Goal: Communication & Community: Answer question/provide support

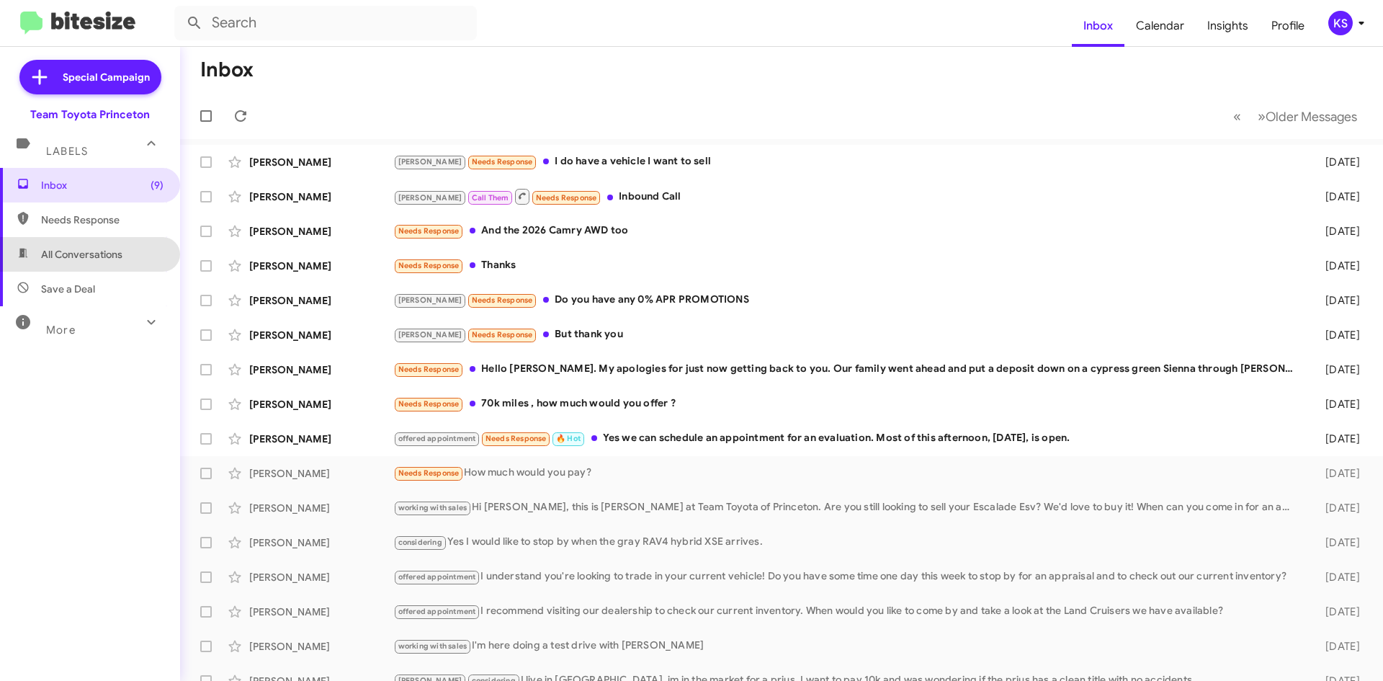
click at [99, 257] on span "All Conversations" at bounding box center [81, 254] width 81 height 14
type input "in:all-conversations"
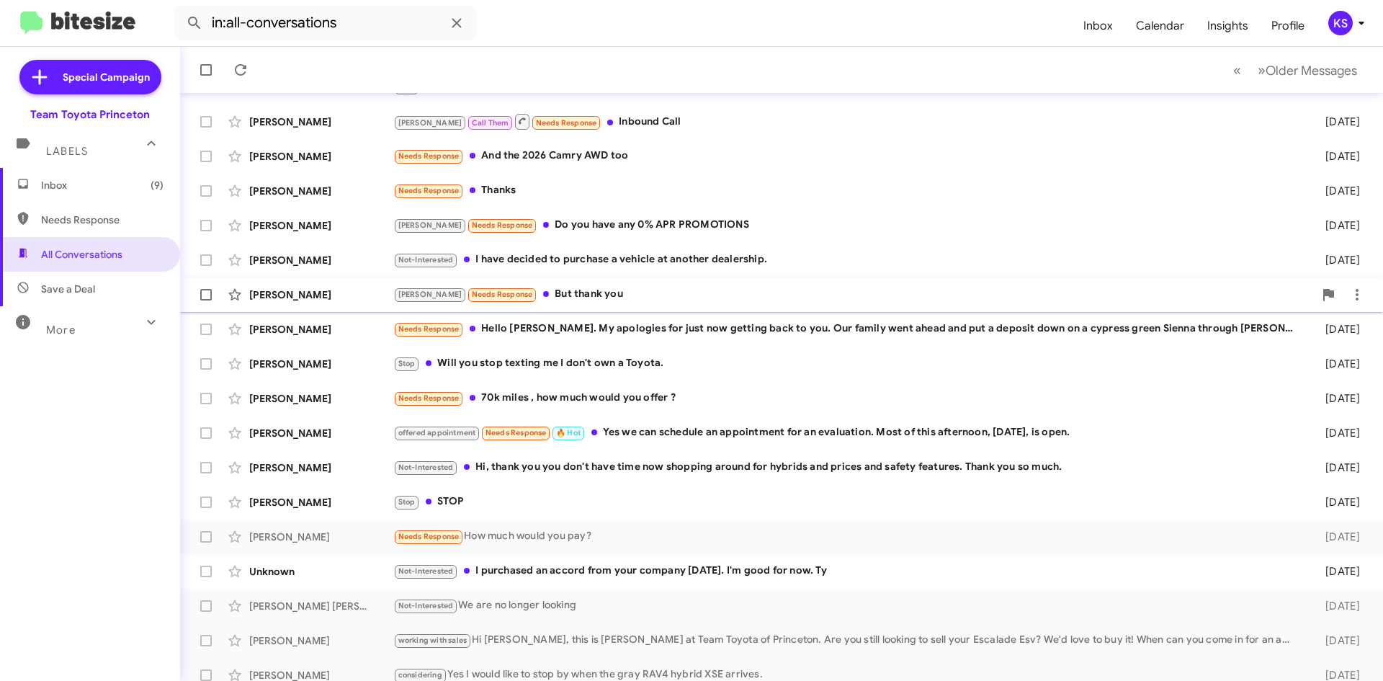
scroll to position [156, 0]
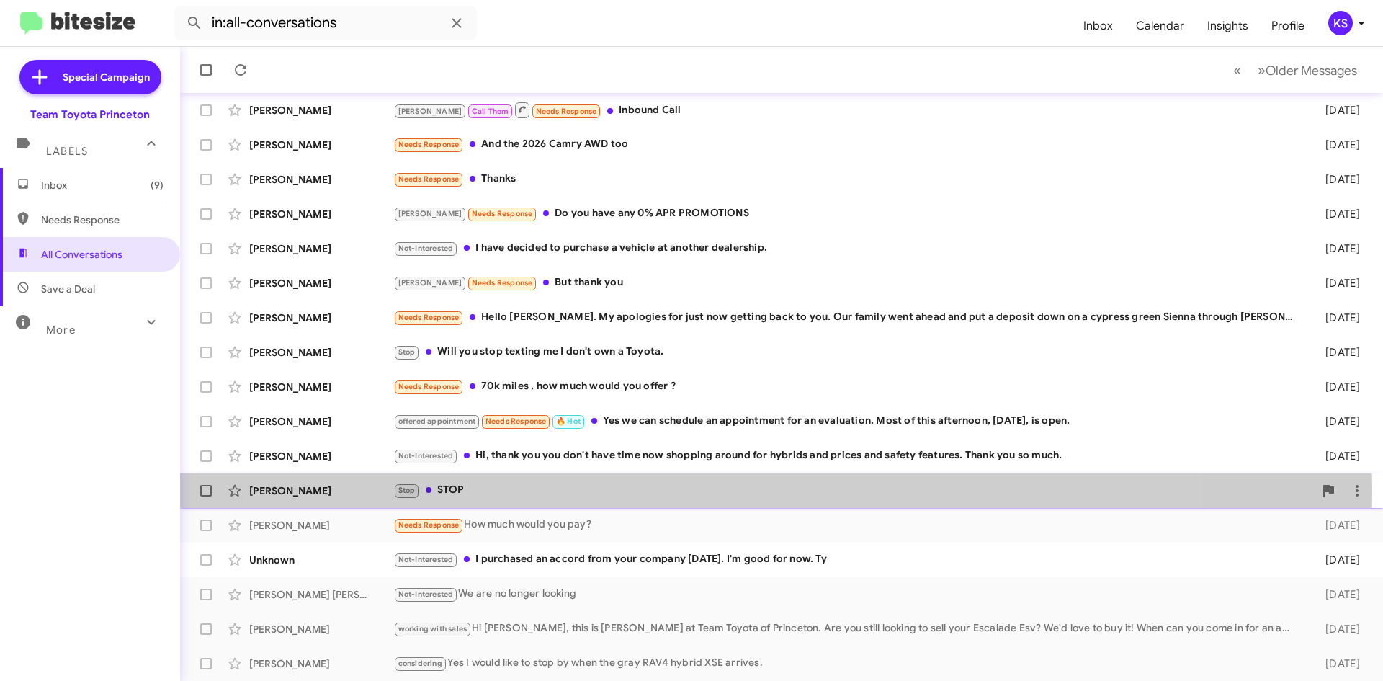
click at [555, 491] on div "Stop STOP" at bounding box center [853, 490] width 921 height 17
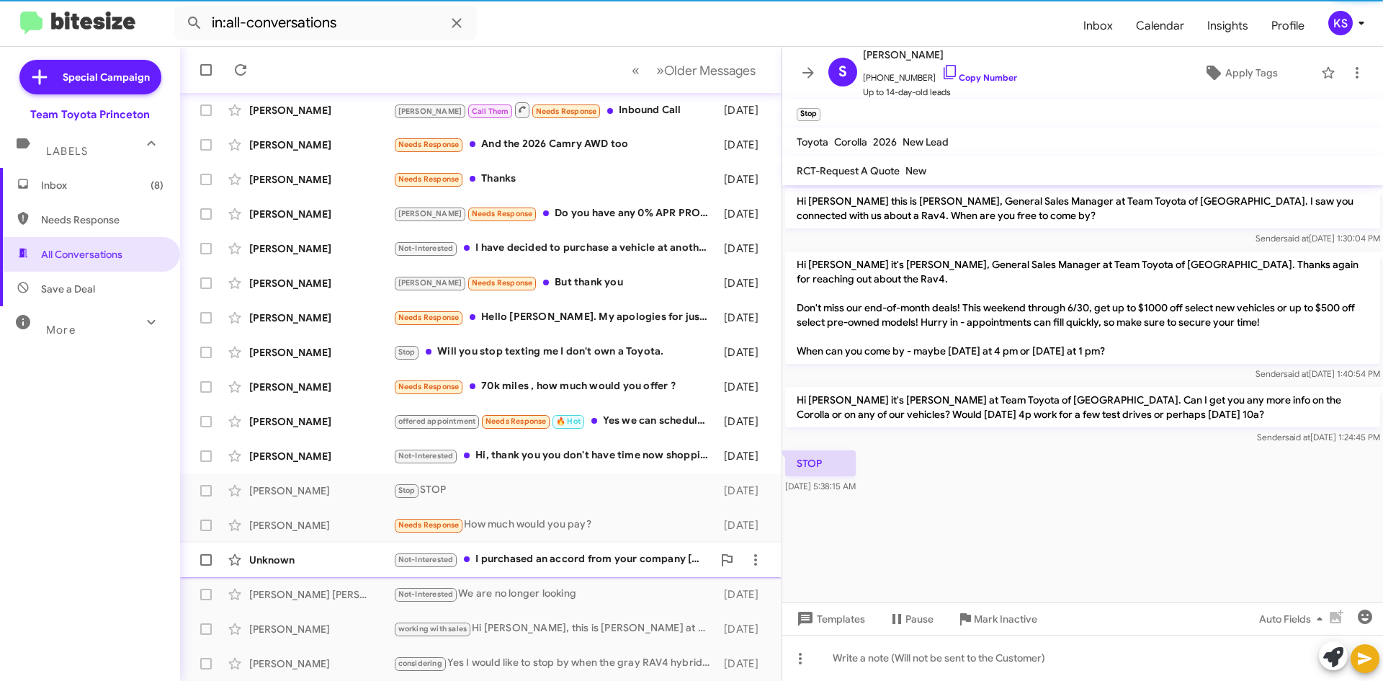
click at [576, 557] on div "Not-Interested I purchased an accord from your company [DATE]. I'm good for now…" at bounding box center [552, 559] width 319 height 17
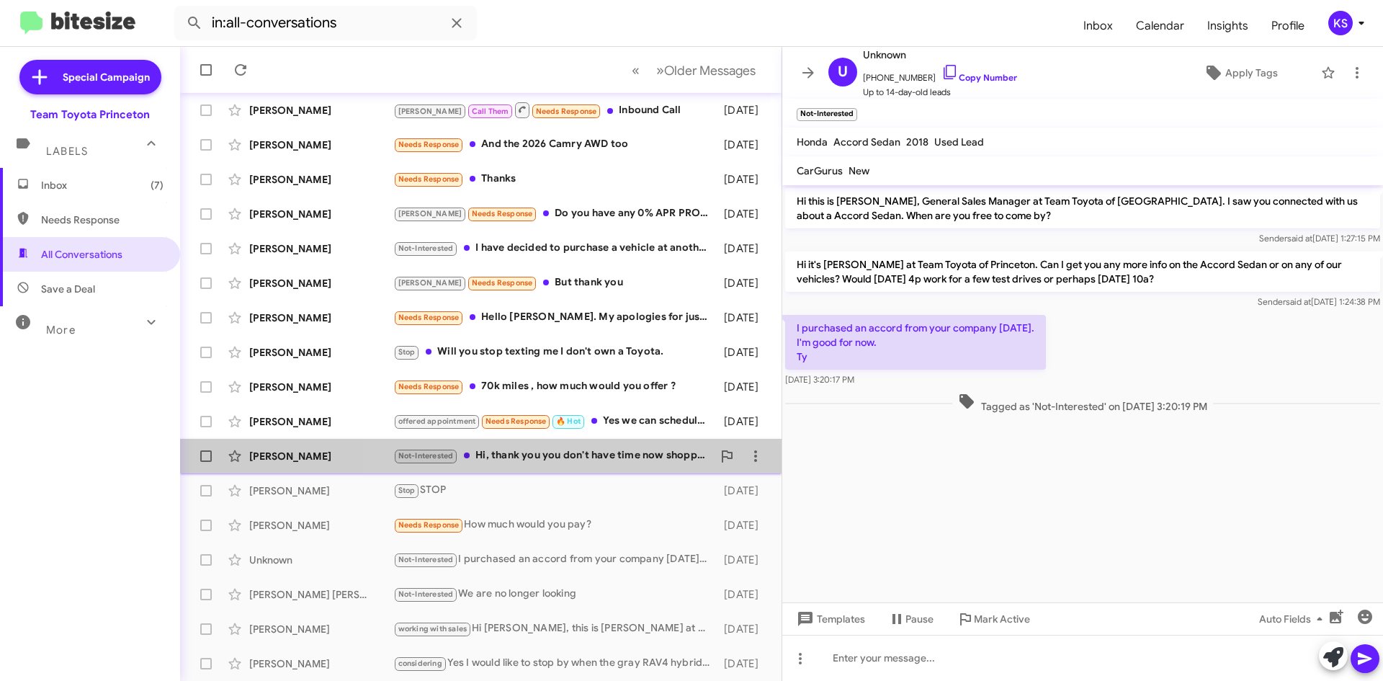
click at [577, 463] on div "Not-Interested Hi, thank you you don't have time now shopping around for hybrid…" at bounding box center [552, 455] width 319 height 17
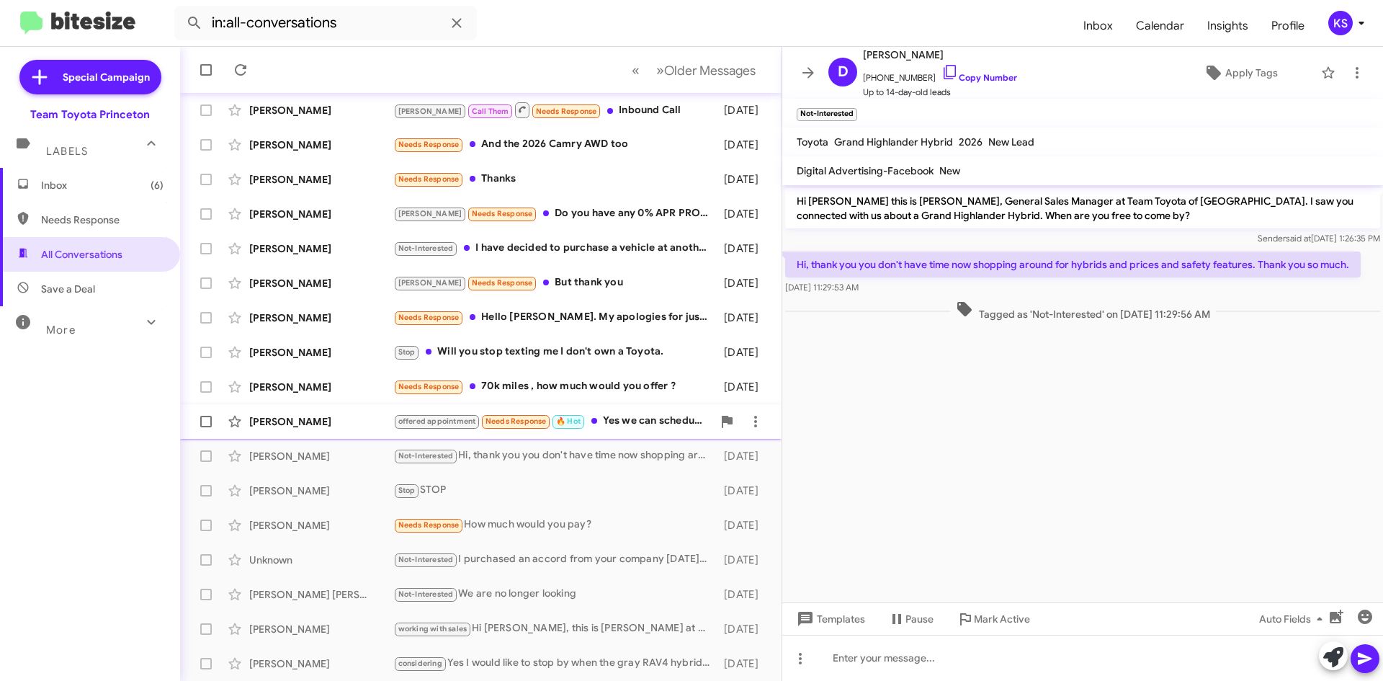
click at [618, 421] on div "offered appointment Needs Response 🔥 Hot Yes we can schedule an appointment for…" at bounding box center [552, 421] width 319 height 17
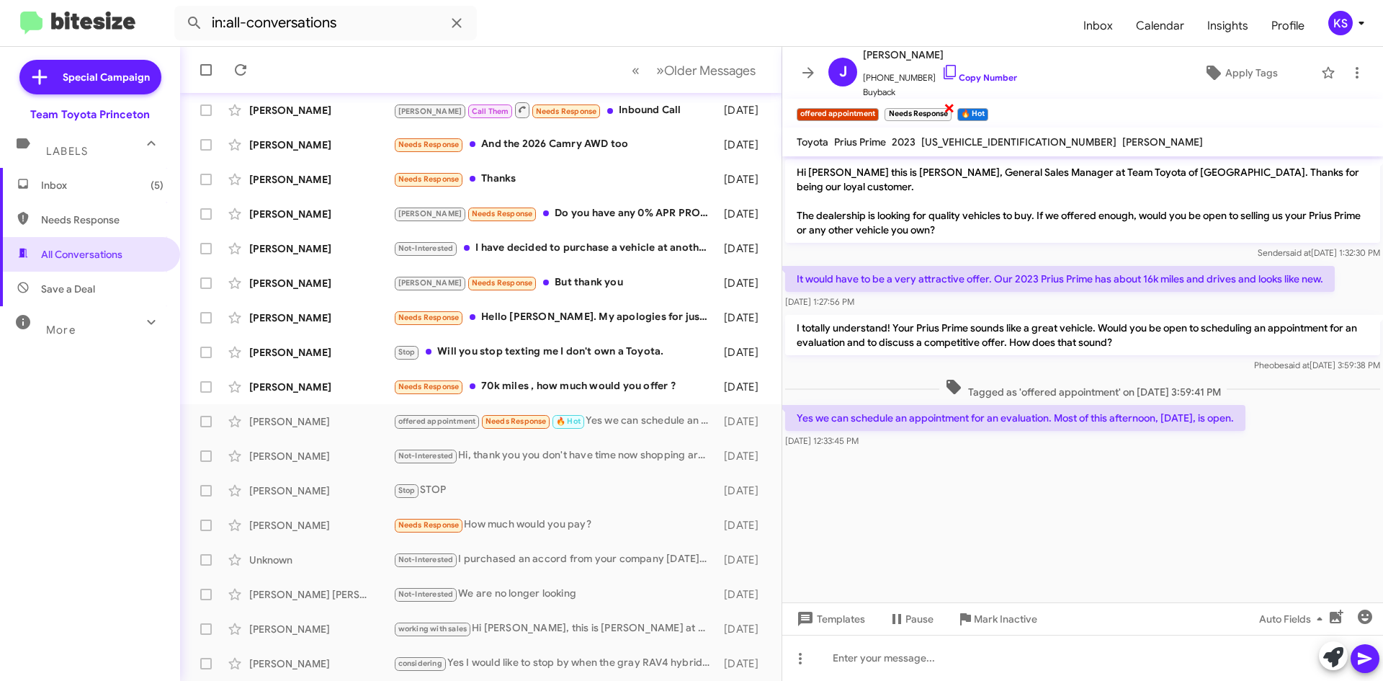
click at [949, 108] on span "×" at bounding box center [950, 107] width 12 height 17
click at [1205, 74] on icon at bounding box center [1213, 72] width 17 height 17
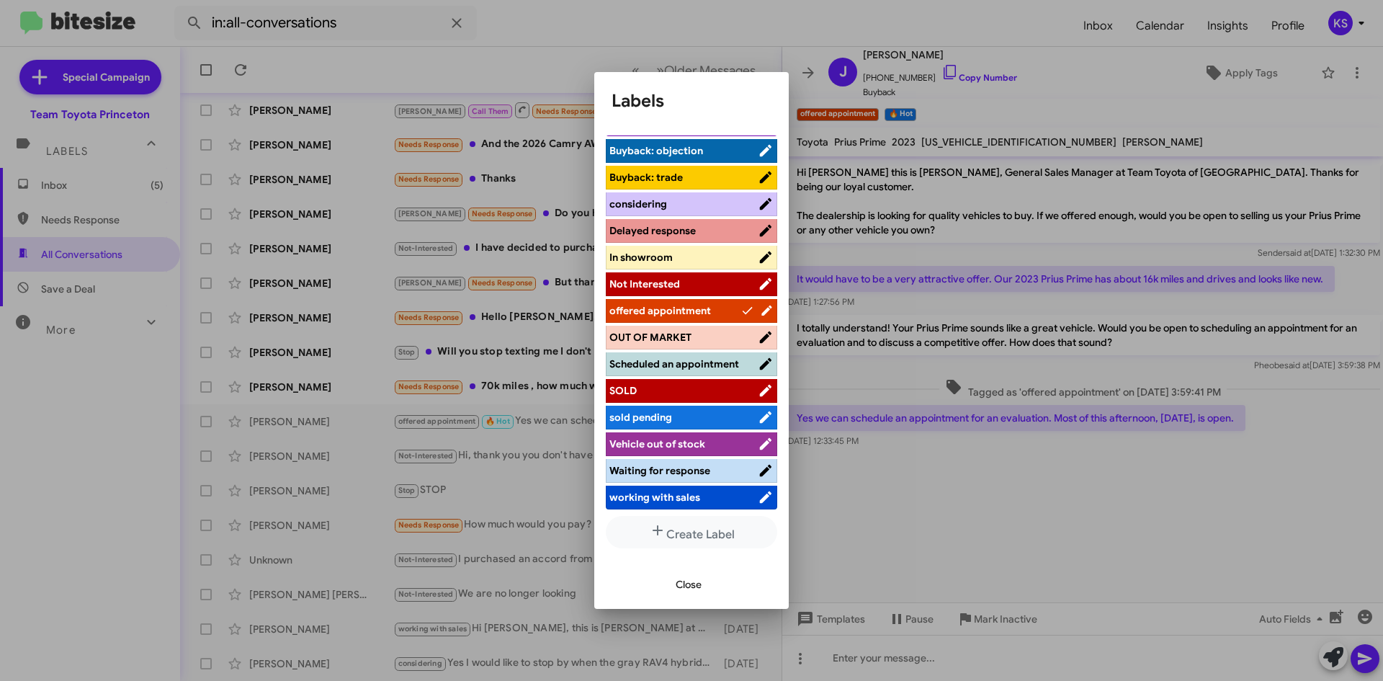
scroll to position [133, 0]
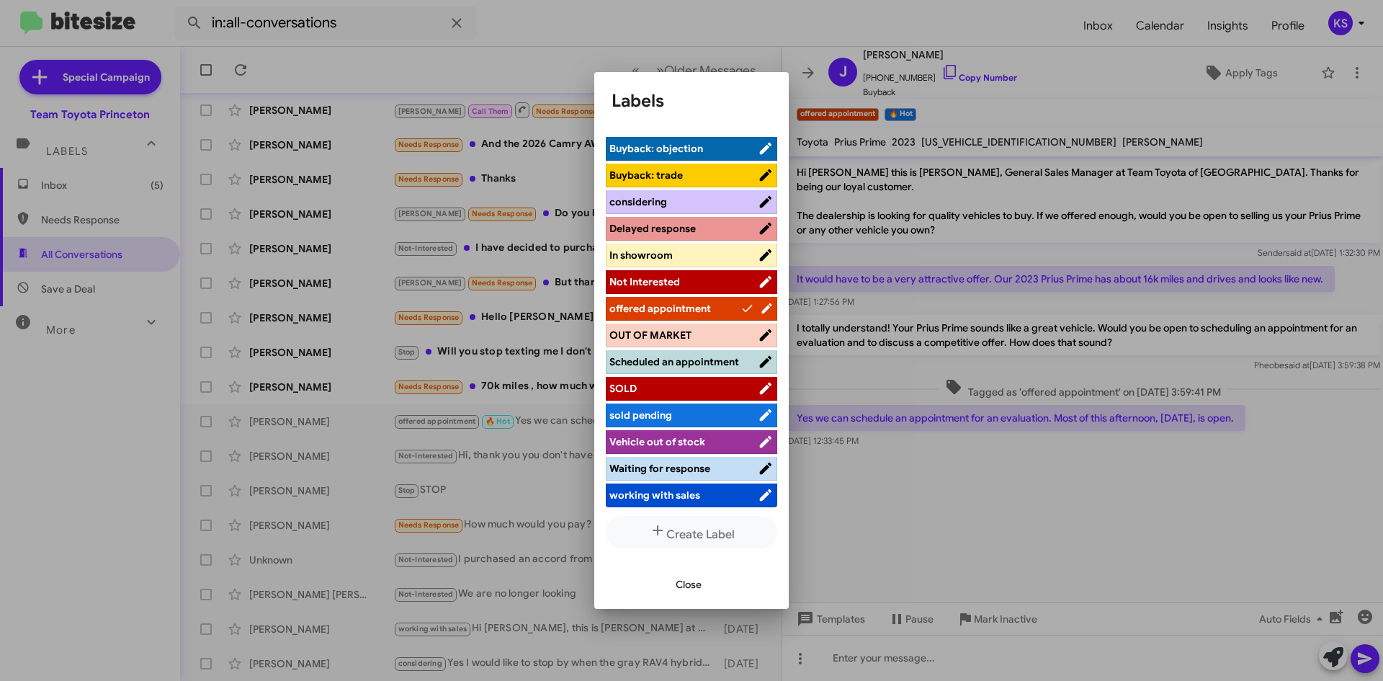
click at [681, 494] on span "working with sales" at bounding box center [654, 494] width 91 height 13
click at [690, 580] on span "Close" at bounding box center [689, 584] width 26 height 26
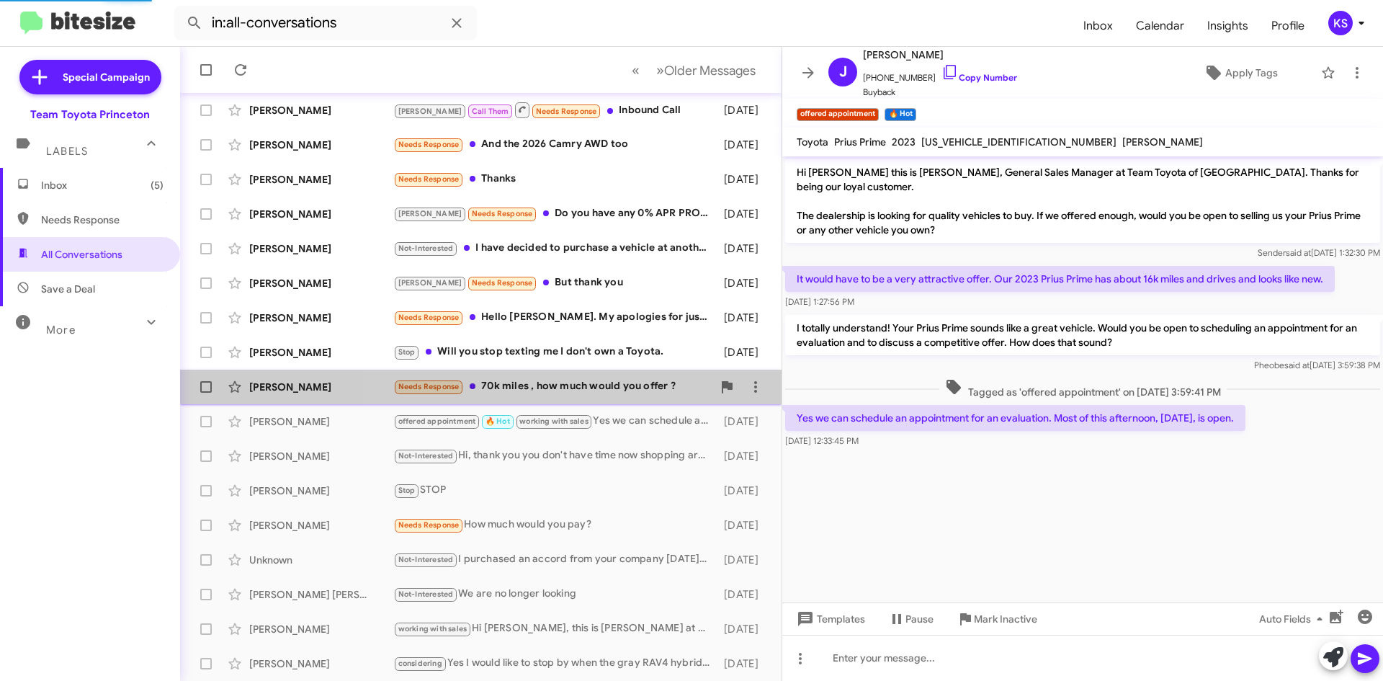
click at [601, 382] on div "Needs Response 70k miles , how much would you offer ?" at bounding box center [552, 386] width 319 height 17
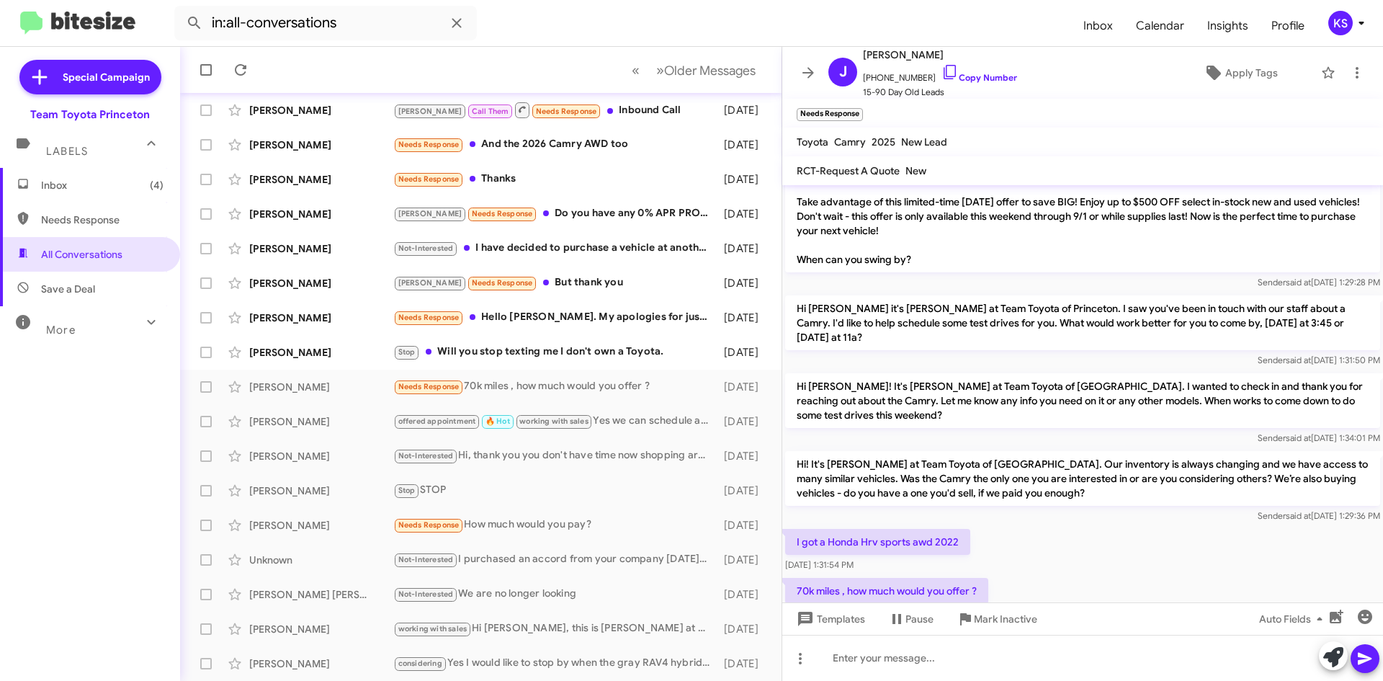
scroll to position [71, 0]
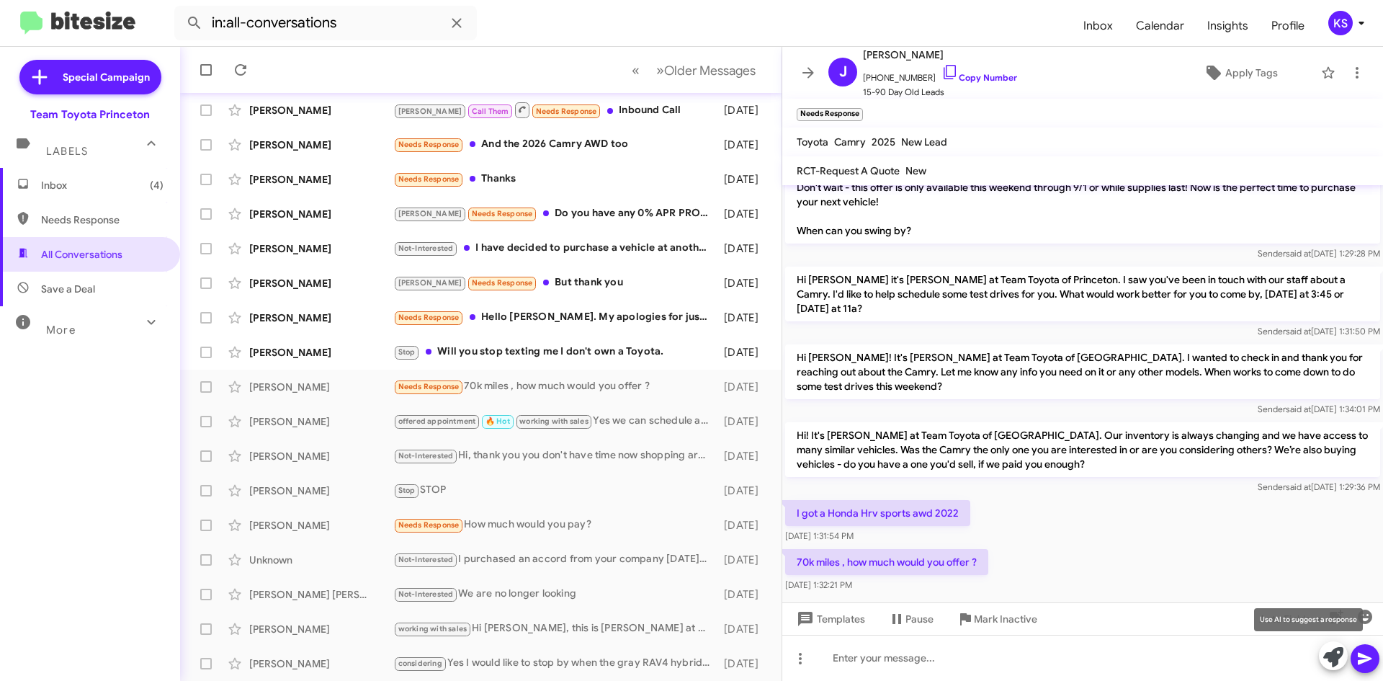
click at [1333, 666] on icon at bounding box center [1333, 657] width 20 height 20
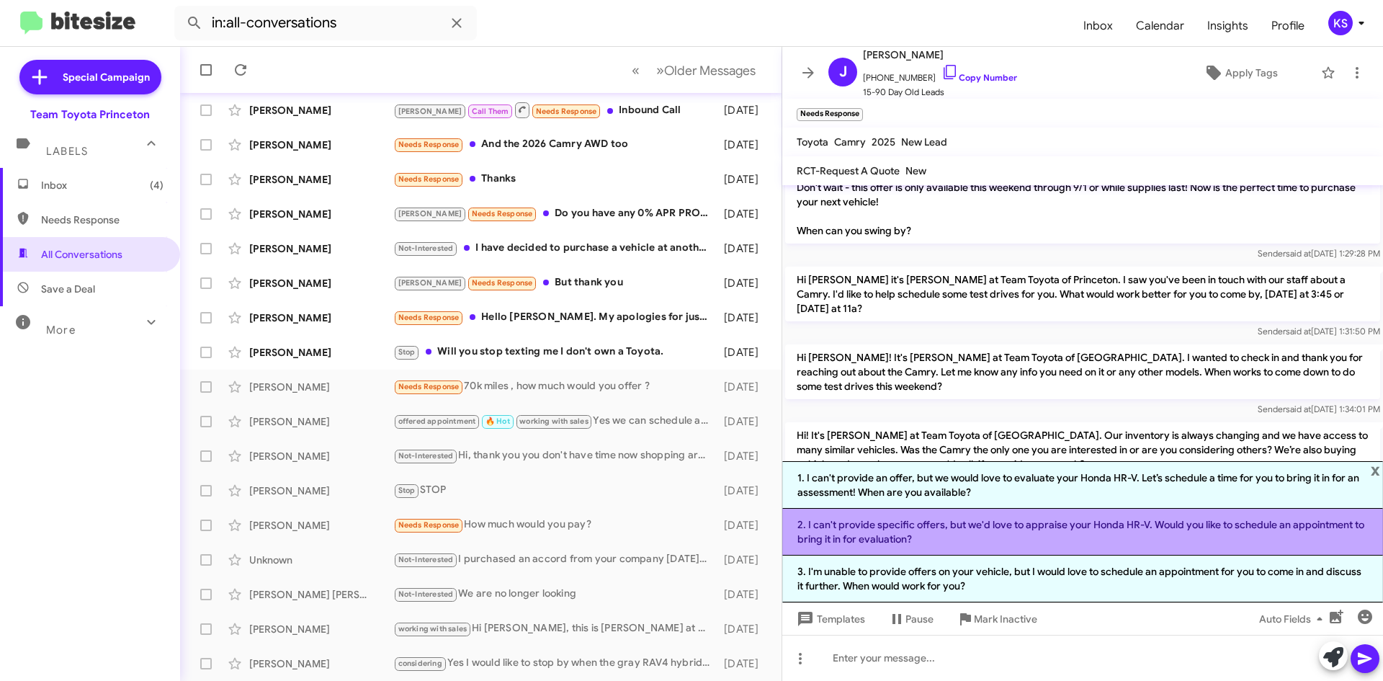
click at [1084, 537] on li "2. I can't provide specific offers, but we'd love to appraise your Honda HR-V. …" at bounding box center [1082, 532] width 601 height 47
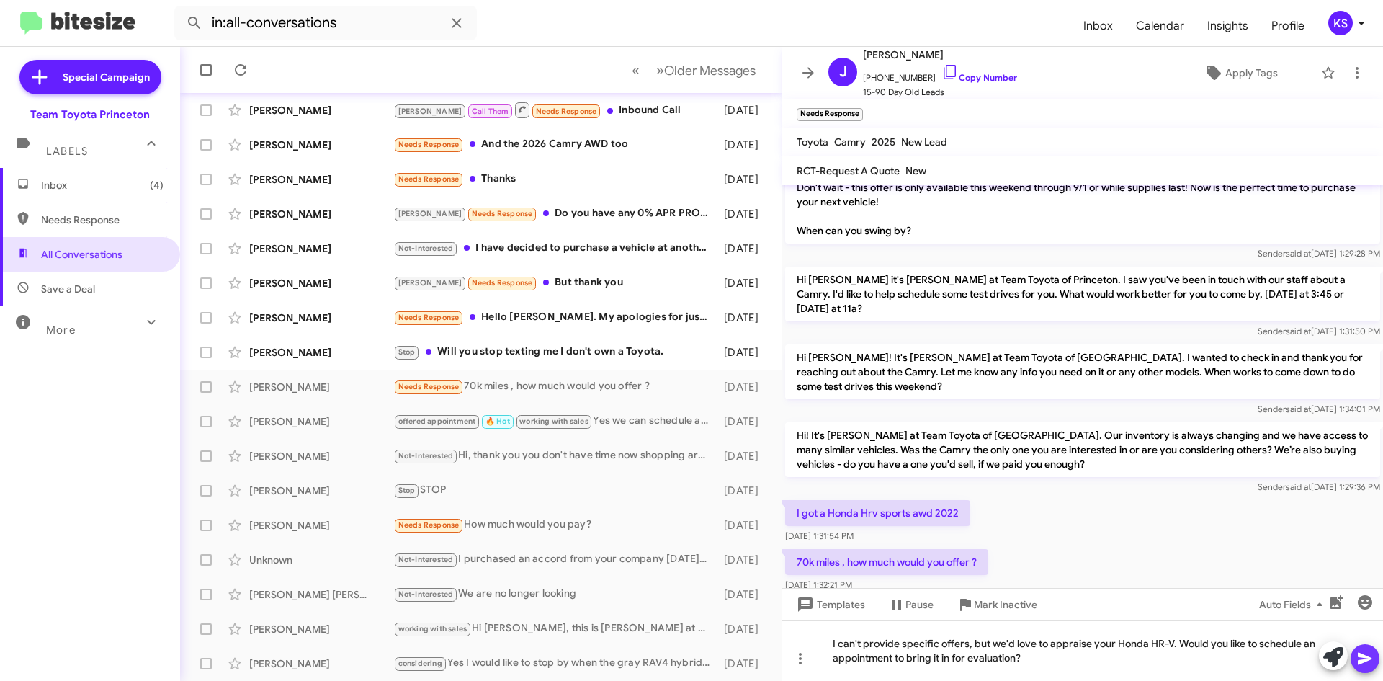
click at [1375, 658] on button at bounding box center [1365, 658] width 29 height 29
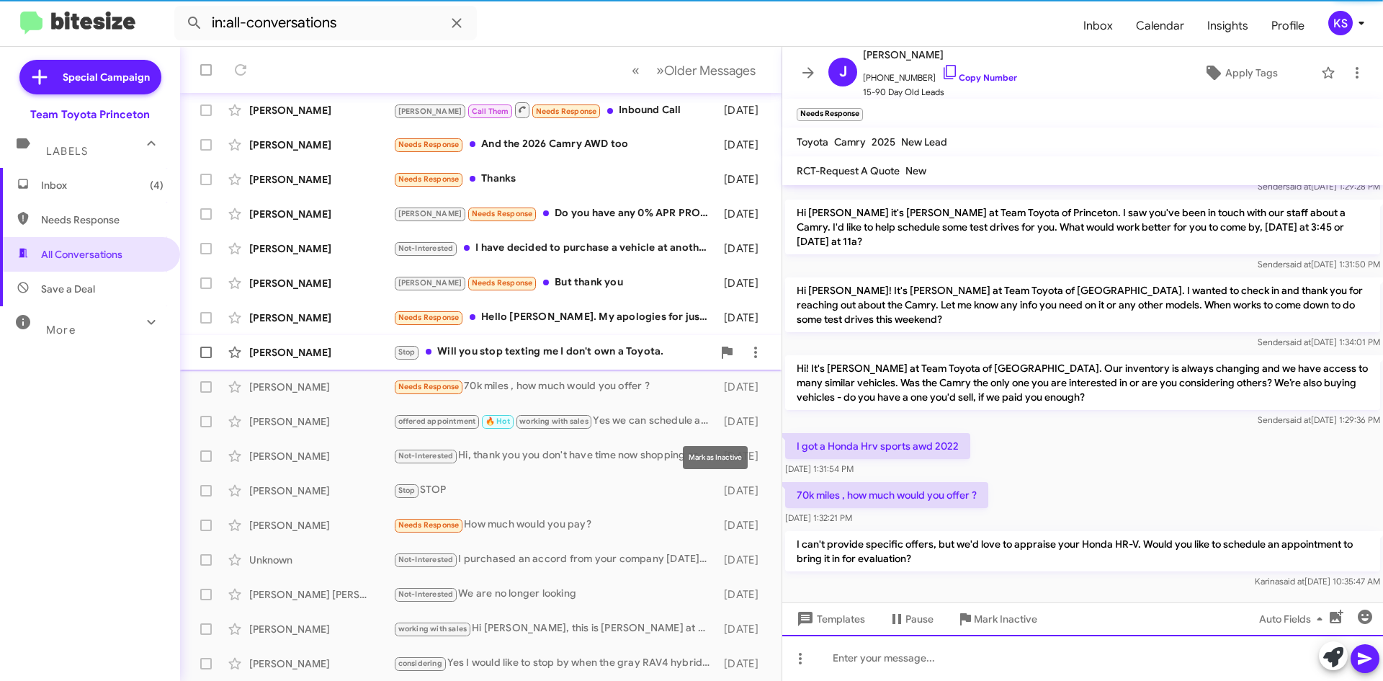
scroll to position [110, 0]
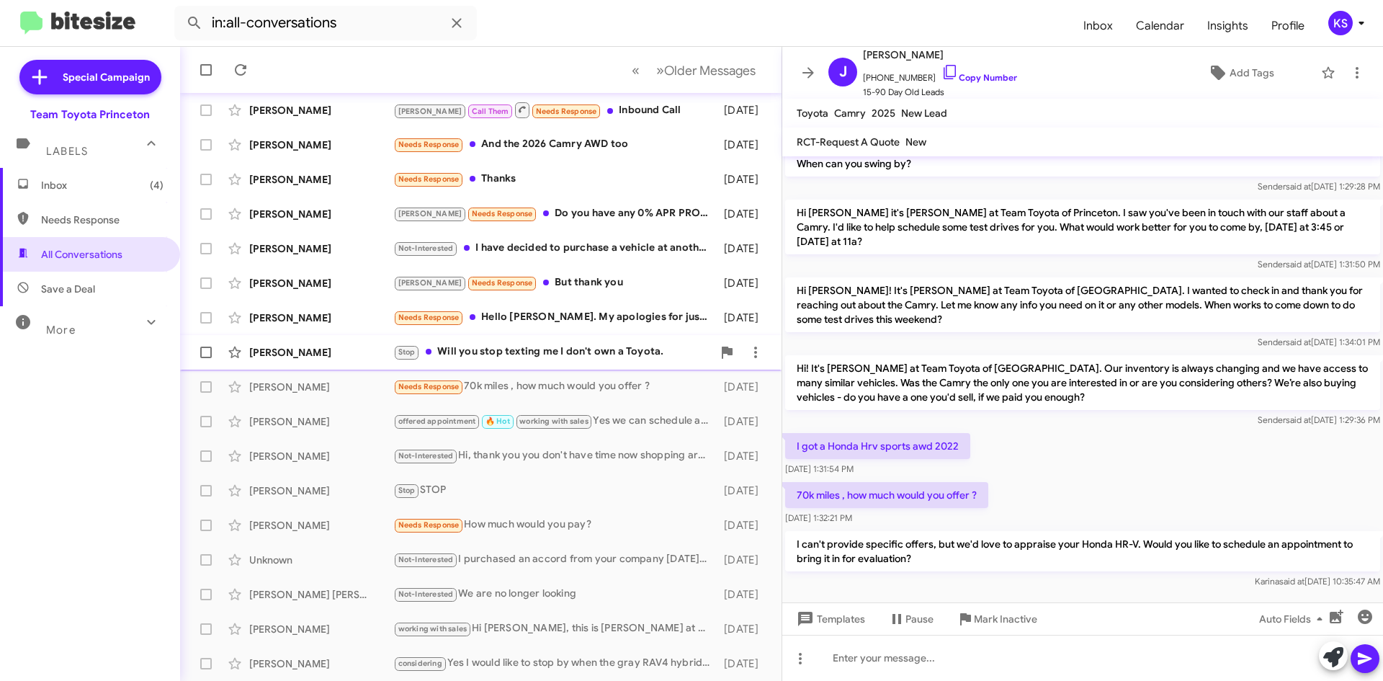
click at [566, 350] on div "Stop Will you stop texting me I don't own a Toyota." at bounding box center [552, 352] width 319 height 17
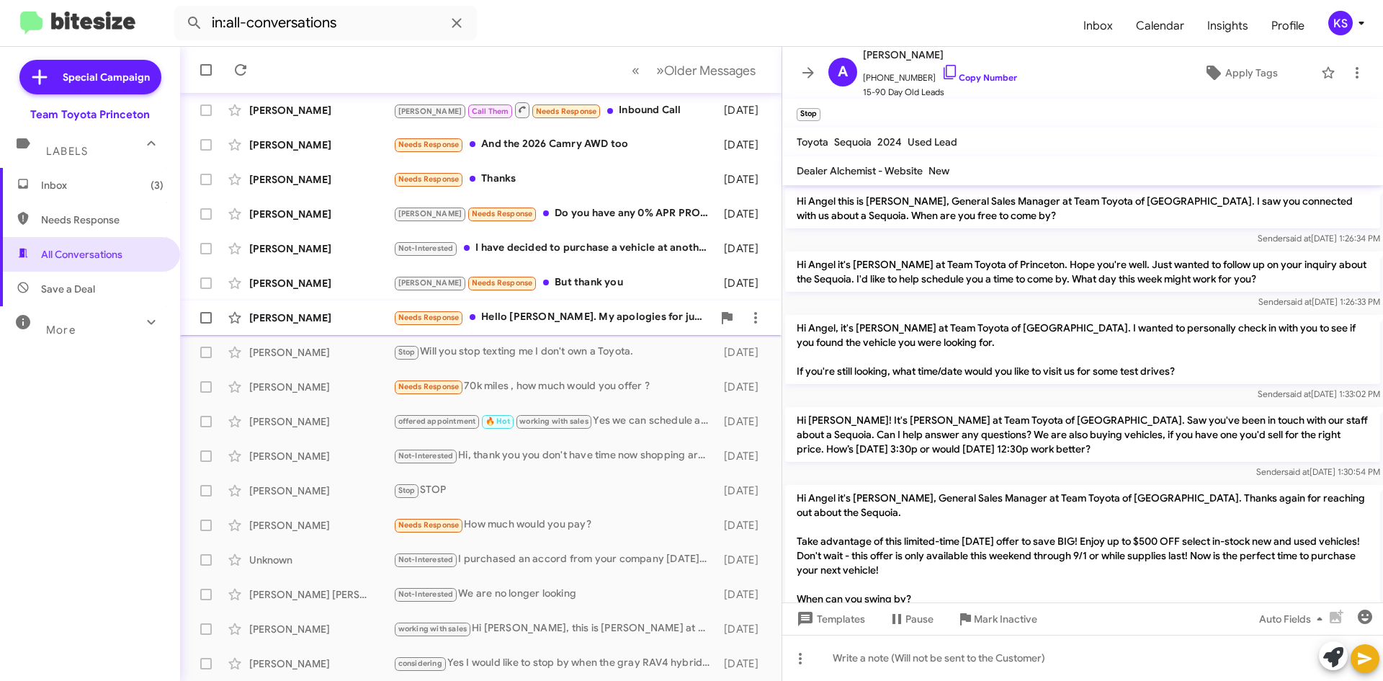
click at [576, 328] on div "[PERSON_NAME] Needs Response Hello [PERSON_NAME]. My apologies for just now get…" at bounding box center [481, 317] width 578 height 29
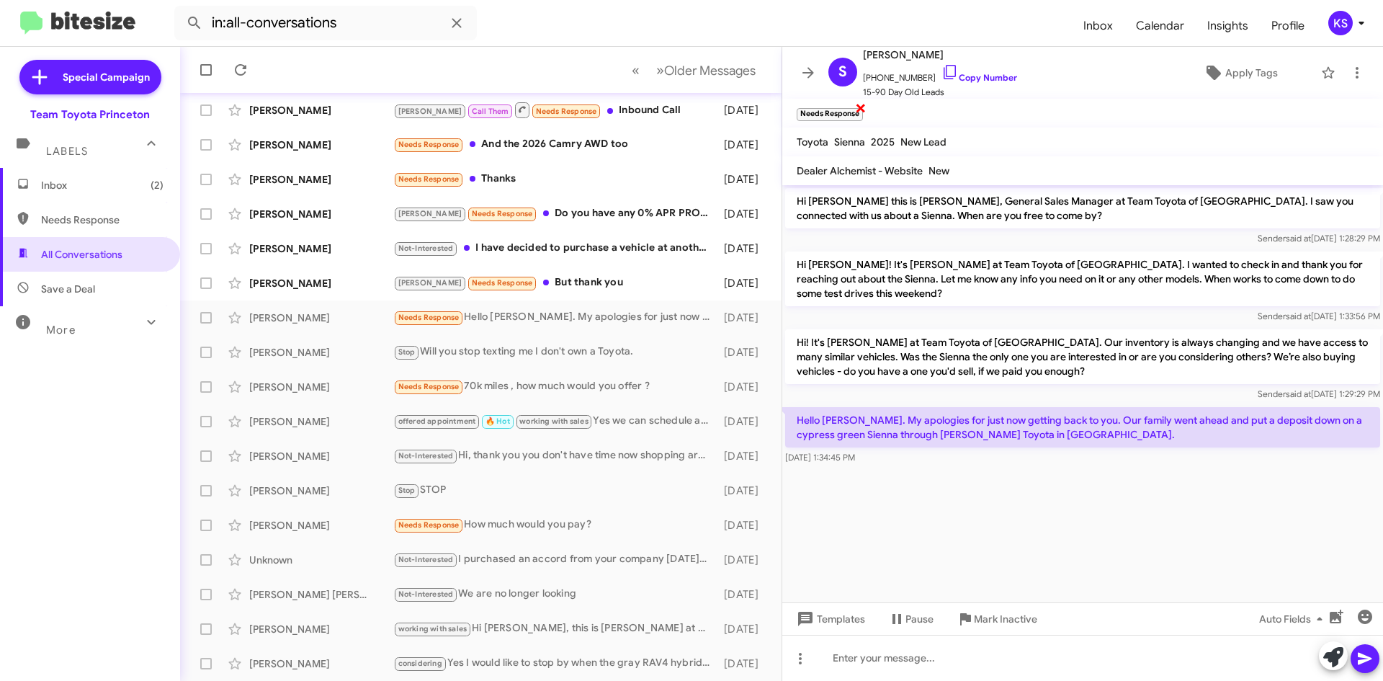
click at [861, 105] on span "×" at bounding box center [861, 107] width 12 height 17
click at [1237, 70] on span "Apply Tags" at bounding box center [1251, 73] width 53 height 26
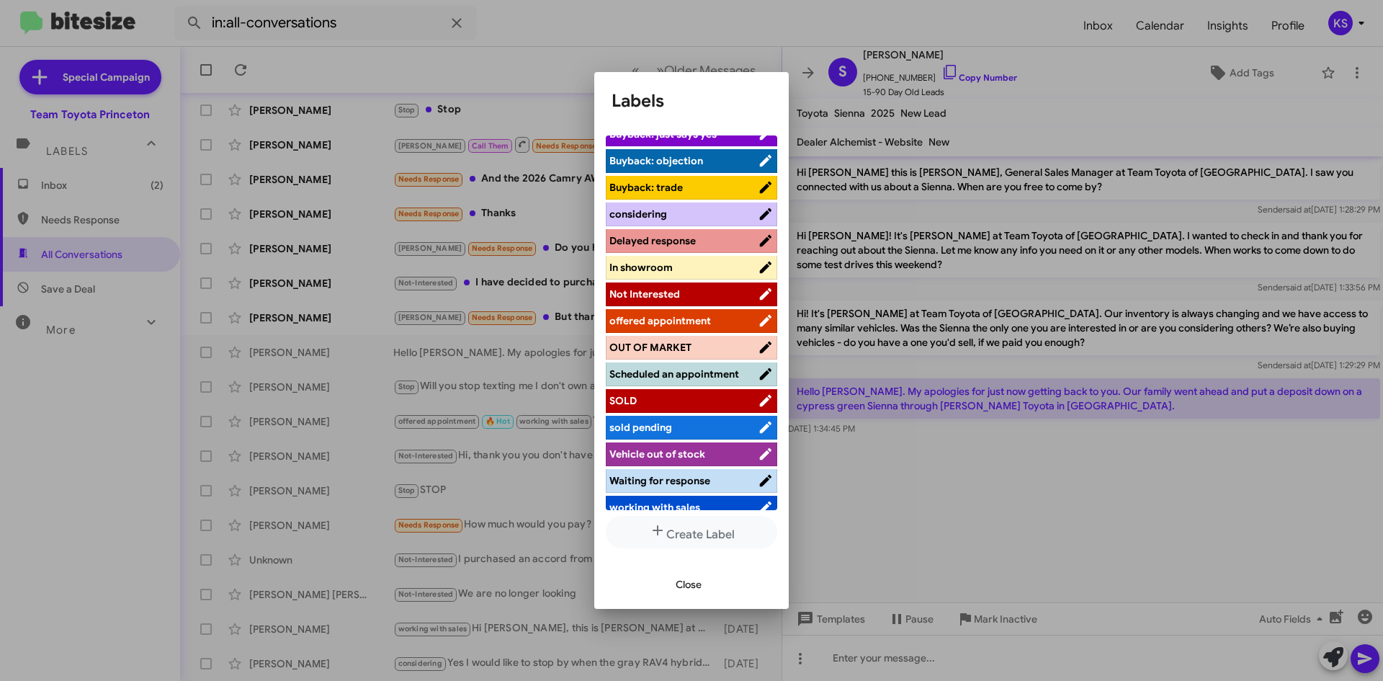
scroll to position [133, 0]
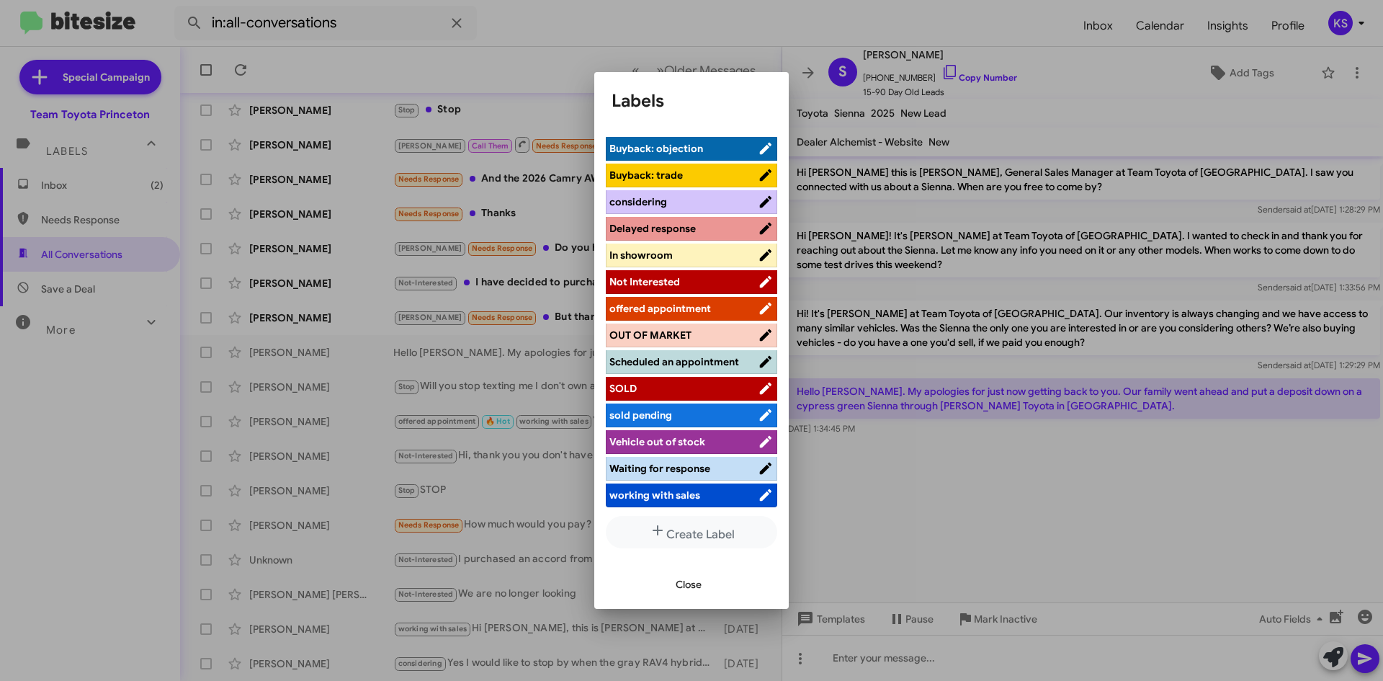
click at [693, 280] on span "Not Interested" at bounding box center [683, 281] width 148 height 14
click at [680, 586] on span "Close" at bounding box center [689, 584] width 26 height 26
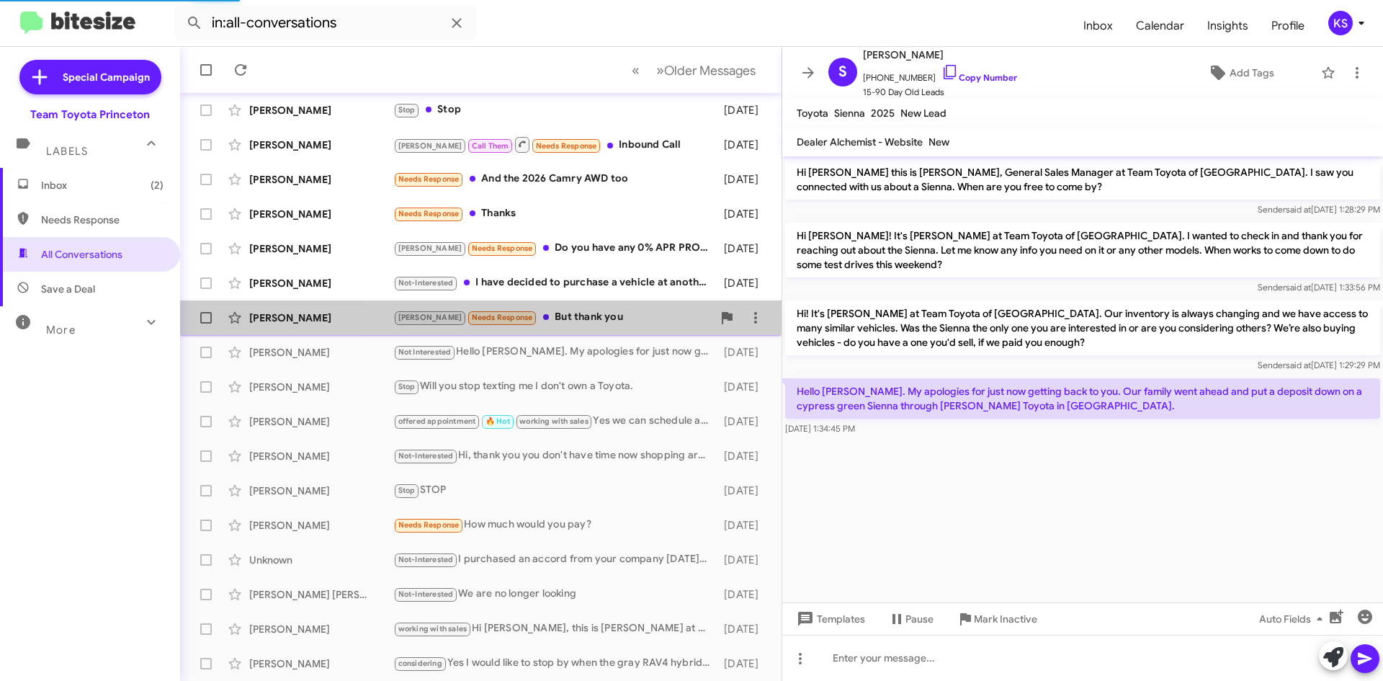
click at [593, 320] on div "[PERSON_NAME] Needs Response But thank you" at bounding box center [552, 317] width 319 height 17
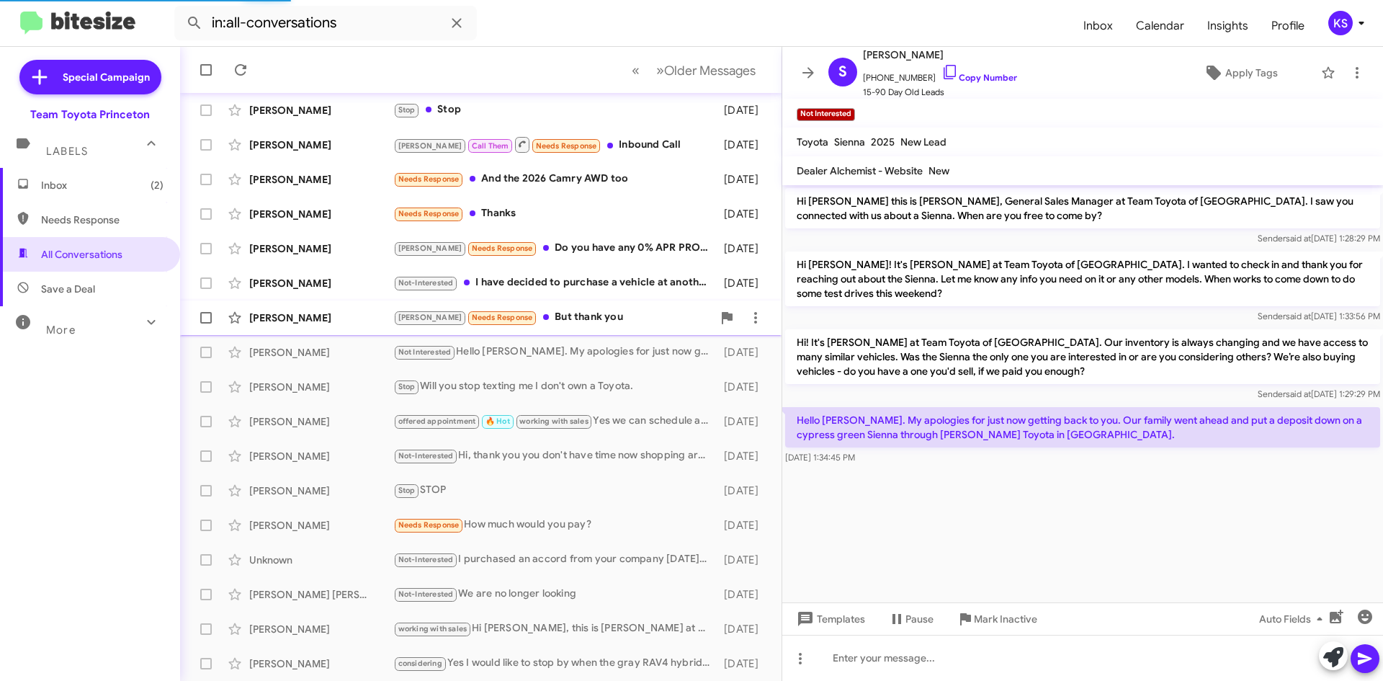
scroll to position [264, 0]
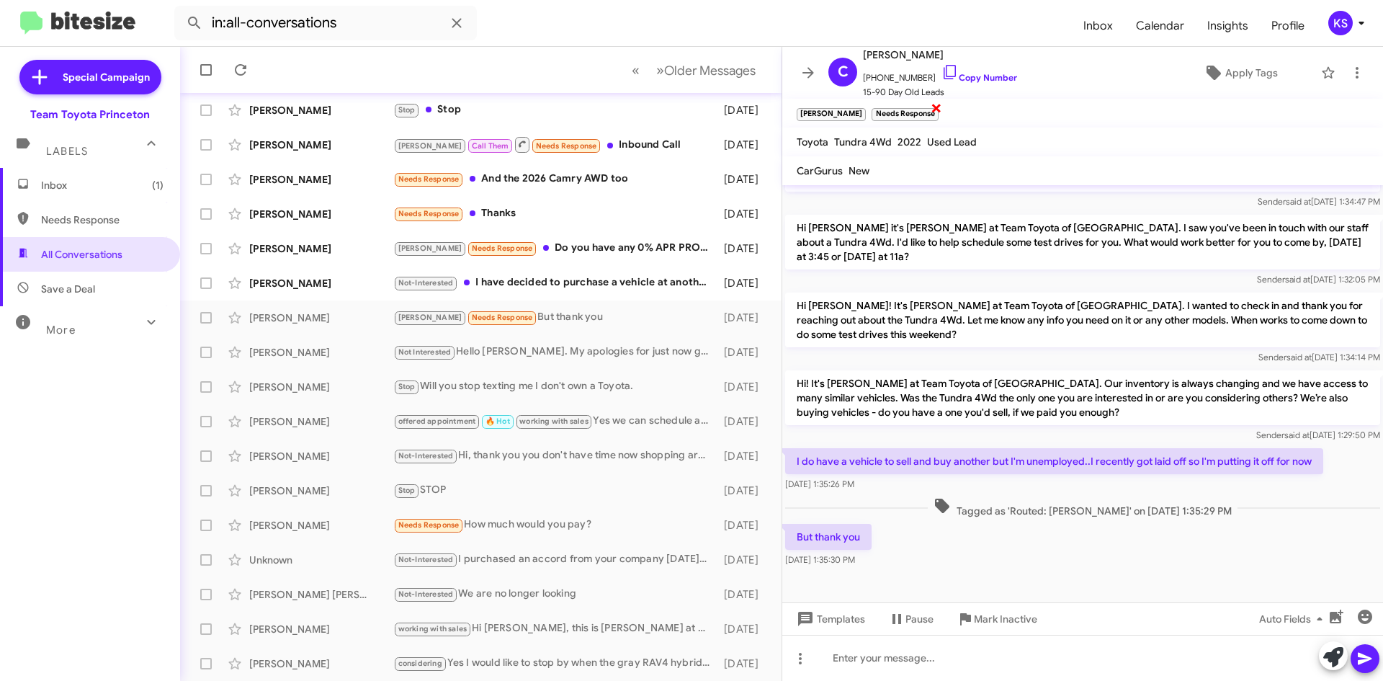
click at [931, 106] on span "×" at bounding box center [937, 107] width 12 height 17
click at [1225, 67] on span "Apply Tags" at bounding box center [1251, 73] width 53 height 26
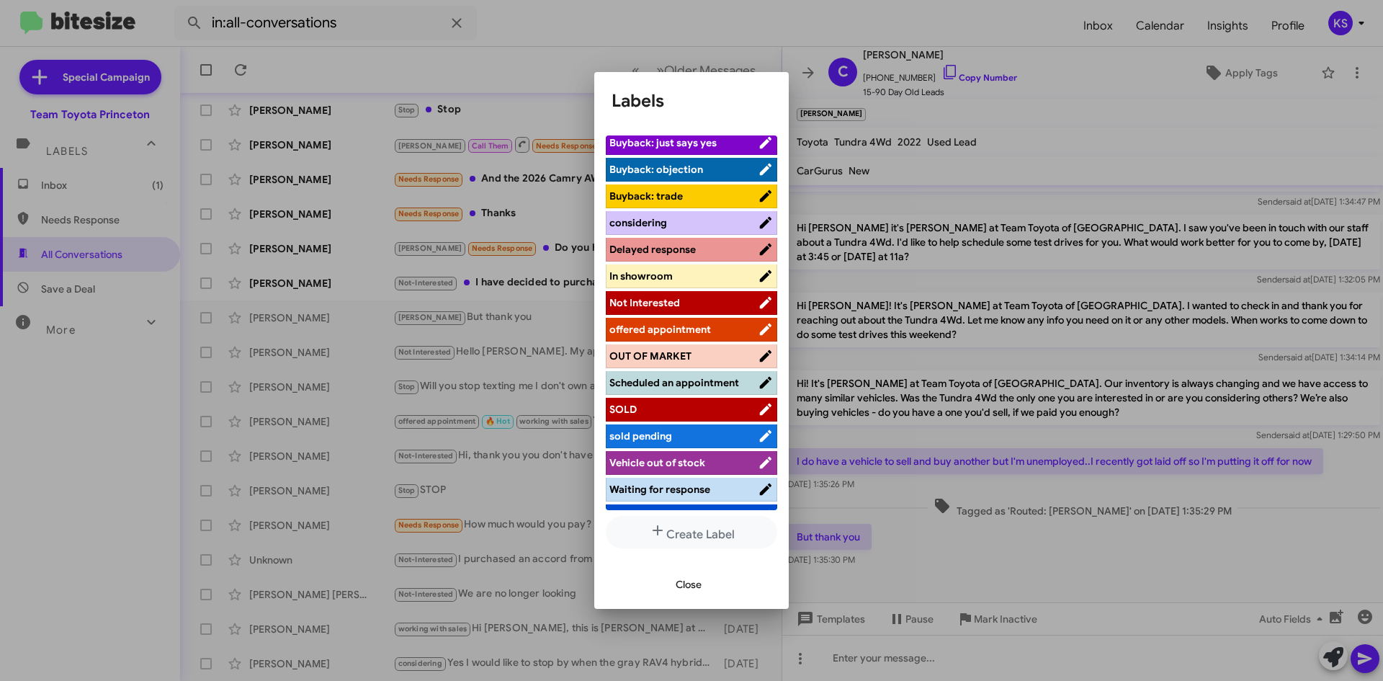
scroll to position [133, 0]
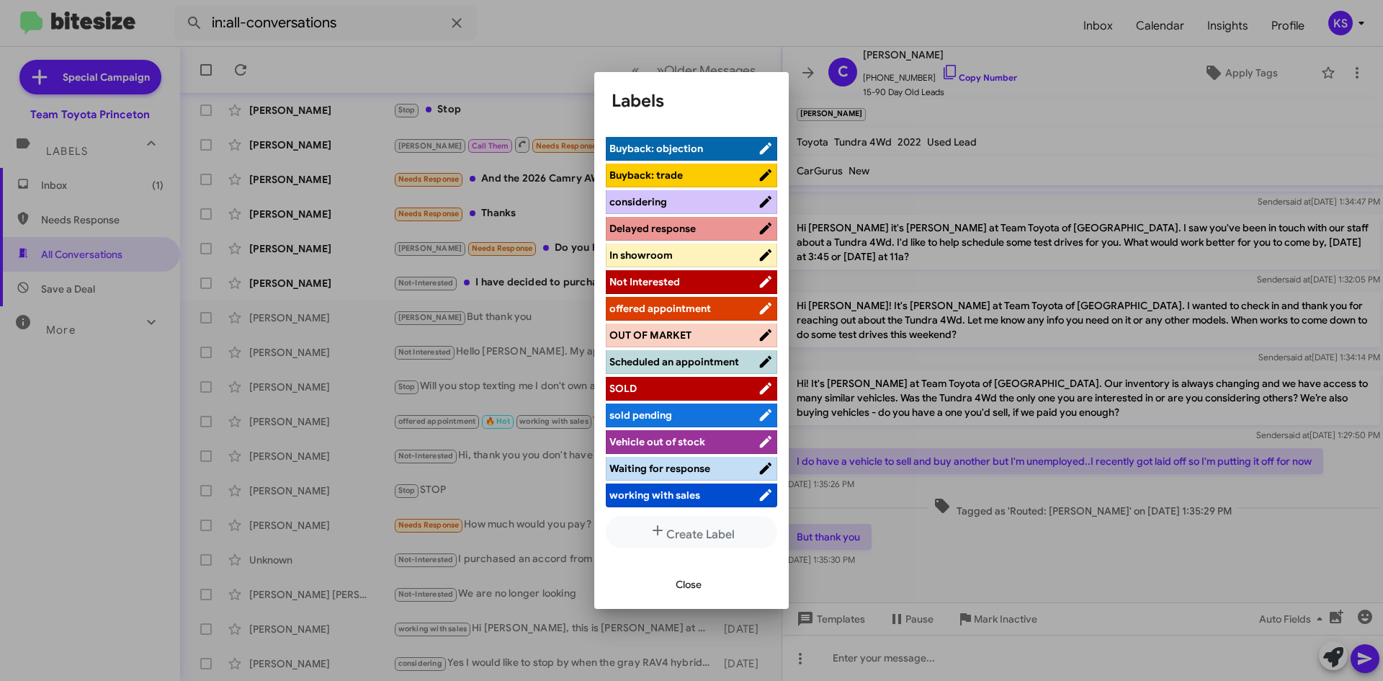
click at [709, 280] on span "Not Interested" at bounding box center [683, 281] width 148 height 14
click at [694, 581] on span "Close" at bounding box center [689, 584] width 26 height 26
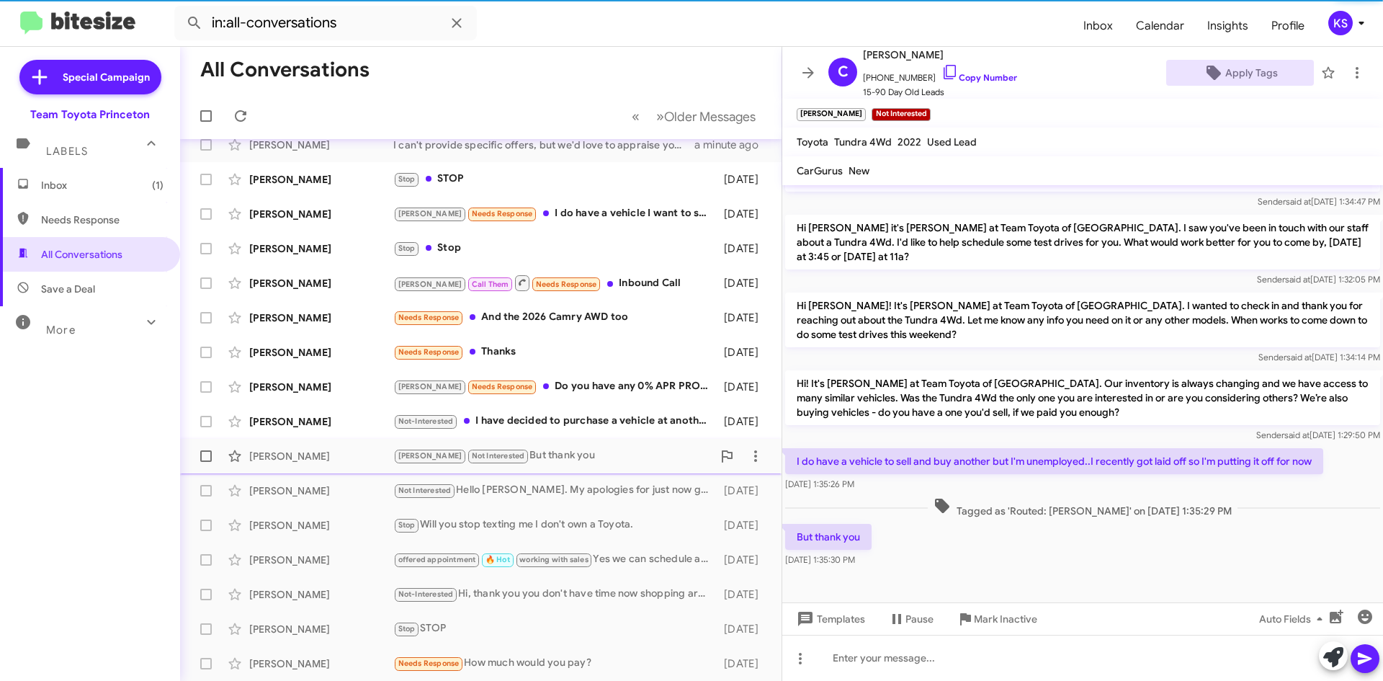
scroll to position [12, 0]
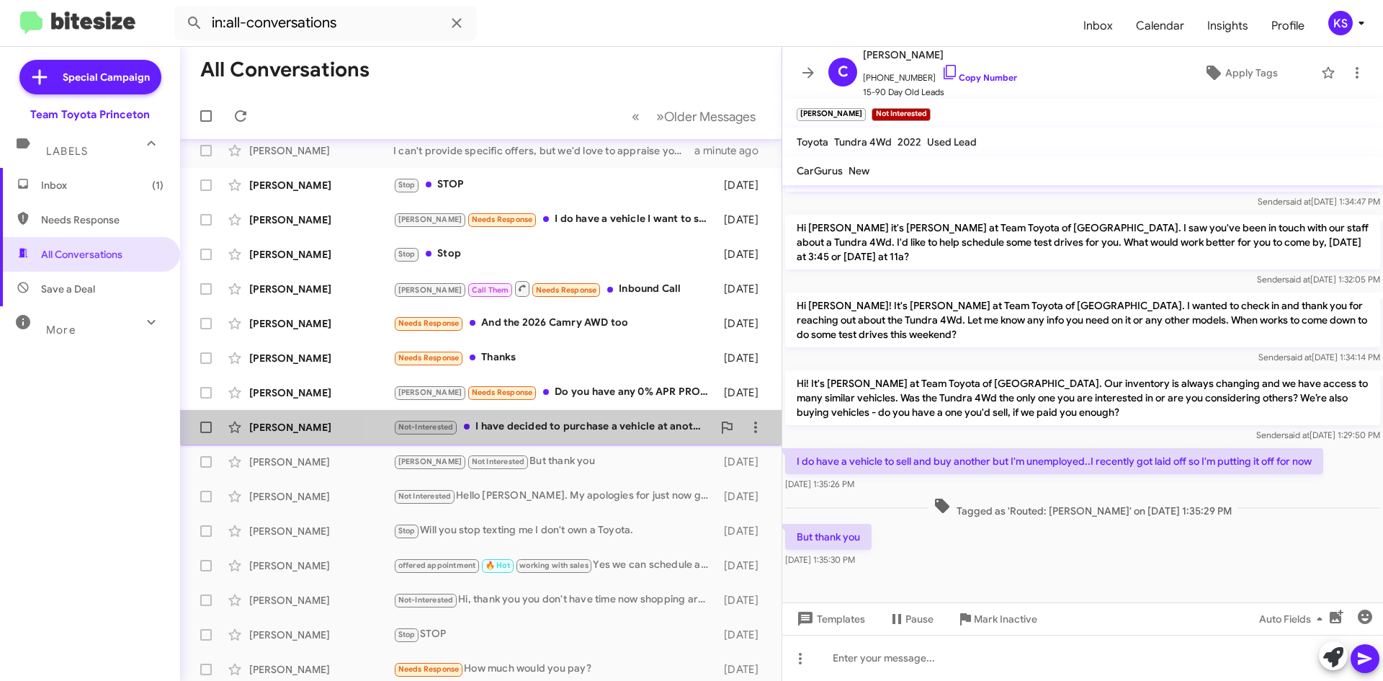
click at [599, 428] on div "Not-Interested I have decided to purchase a vehicle at another dealership." at bounding box center [552, 427] width 319 height 17
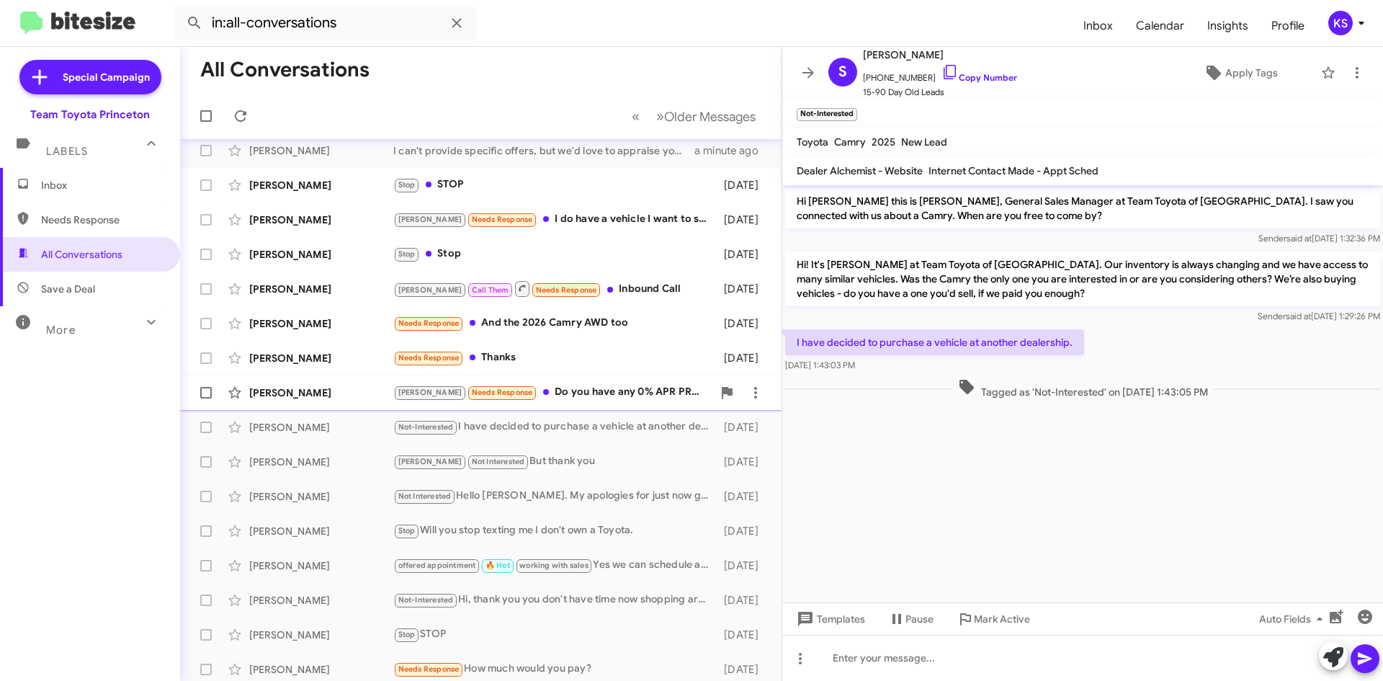
click at [635, 393] on div "[PERSON_NAME] Needs Response Do you have any 0% APR PROMOTIONS" at bounding box center [552, 392] width 319 height 17
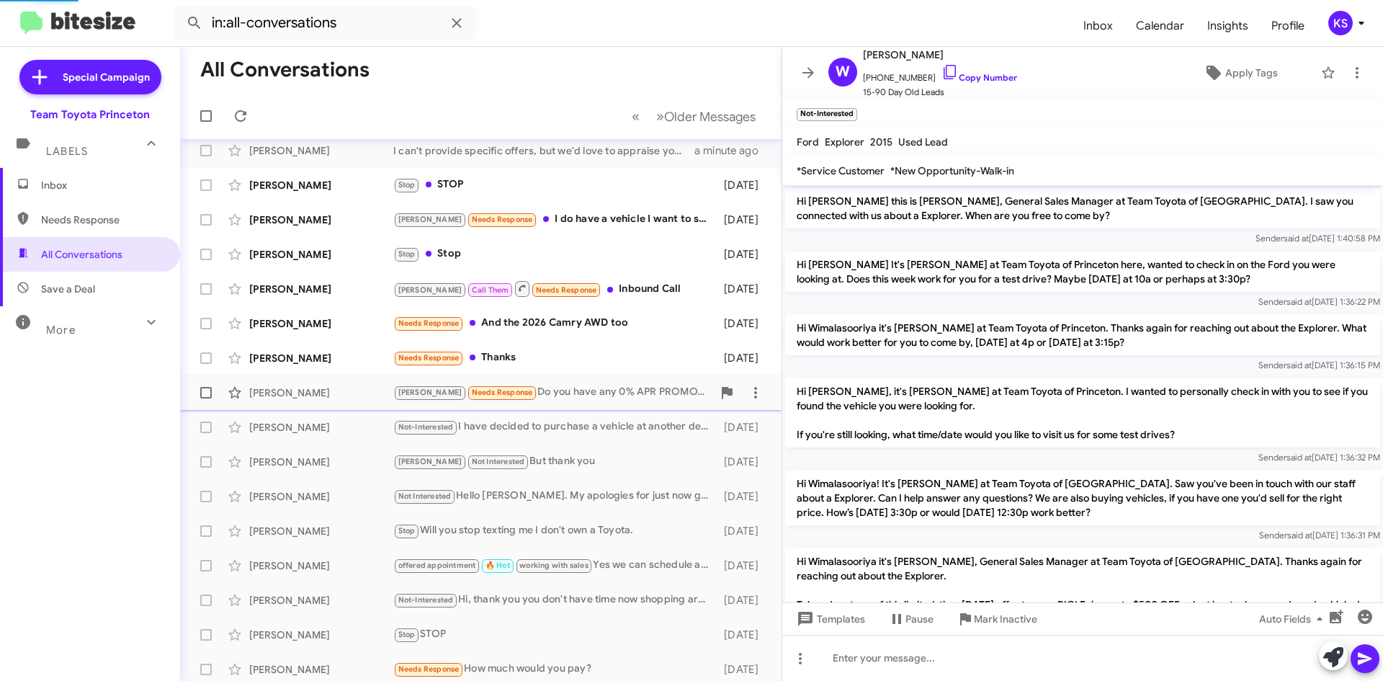
scroll to position [552, 0]
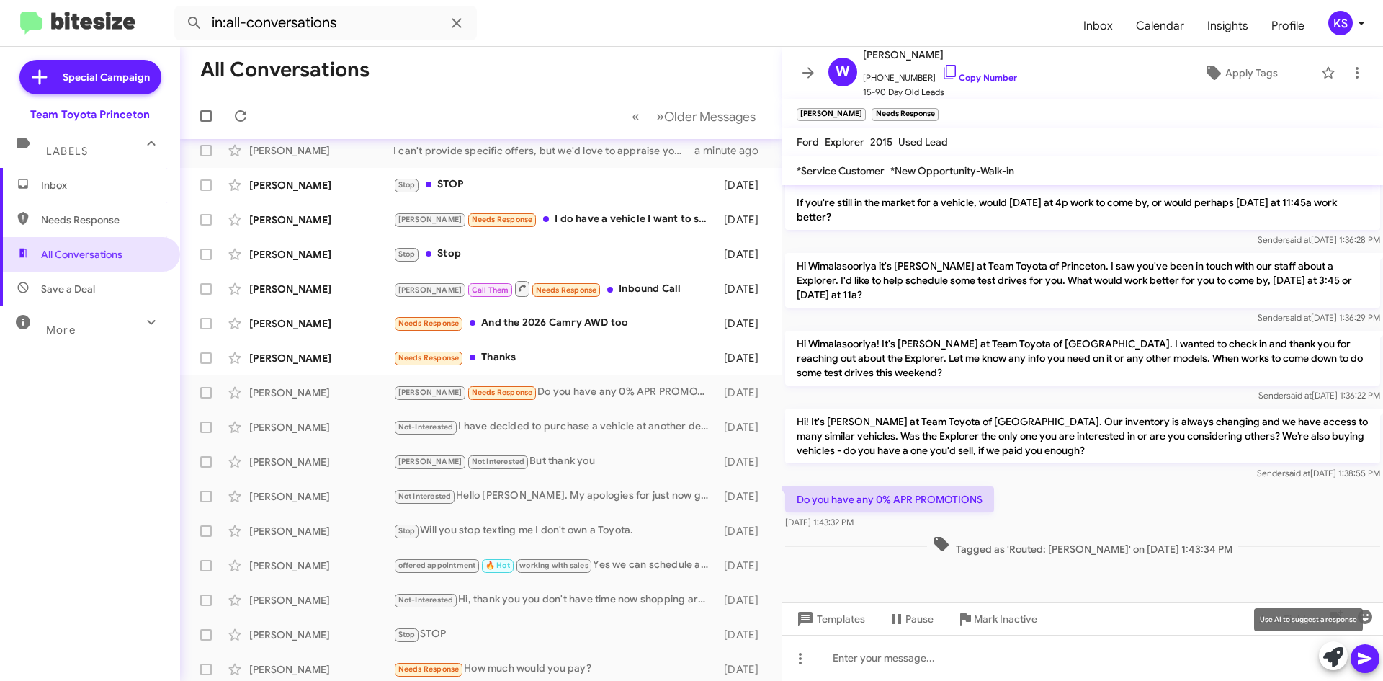
click at [1337, 658] on icon at bounding box center [1333, 657] width 20 height 20
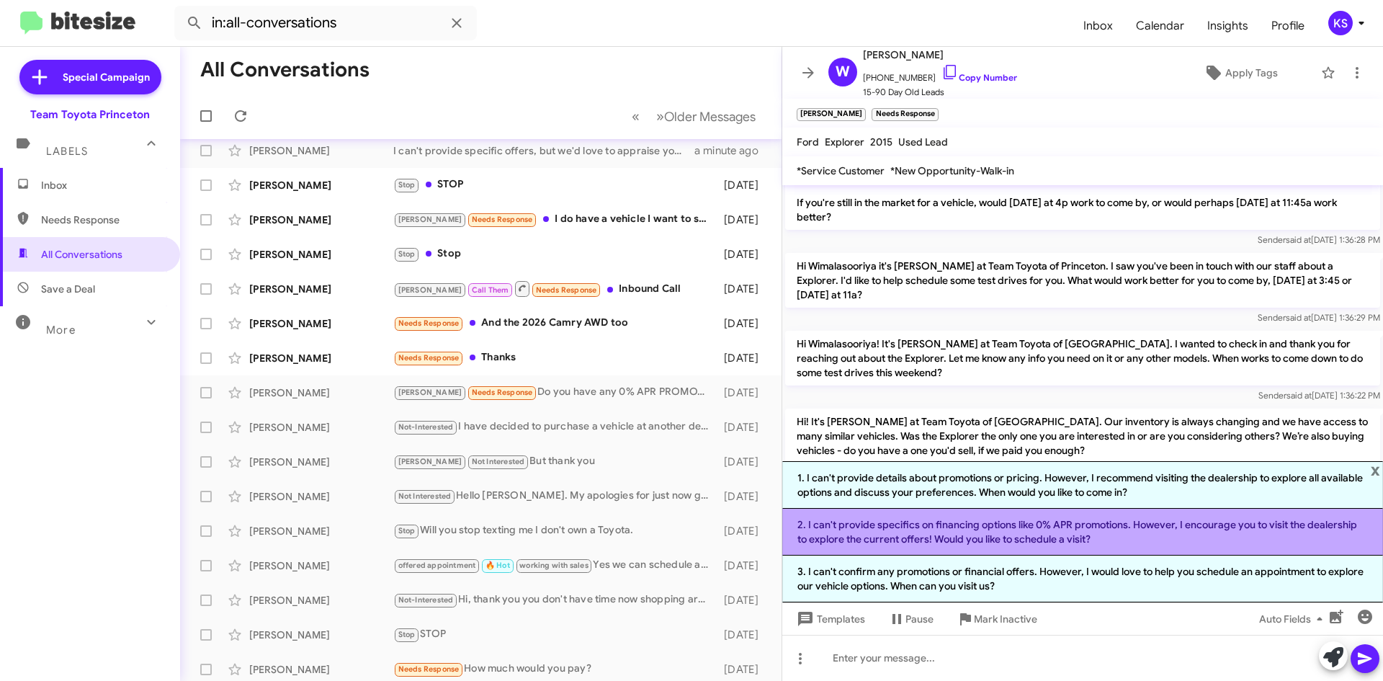
click at [861, 528] on li "2. I can't provide specifics on financing options like 0% APR promotions. Howev…" at bounding box center [1082, 532] width 601 height 47
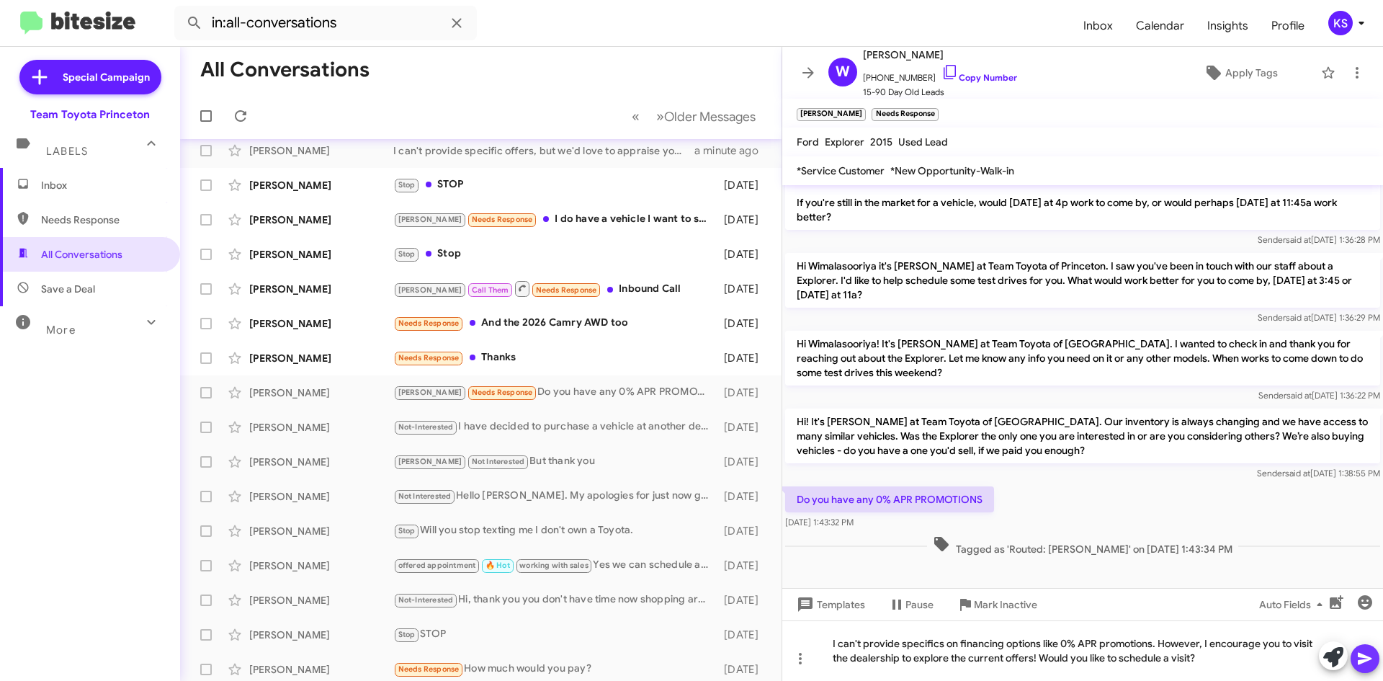
click at [1362, 660] on icon at bounding box center [1365, 659] width 14 height 12
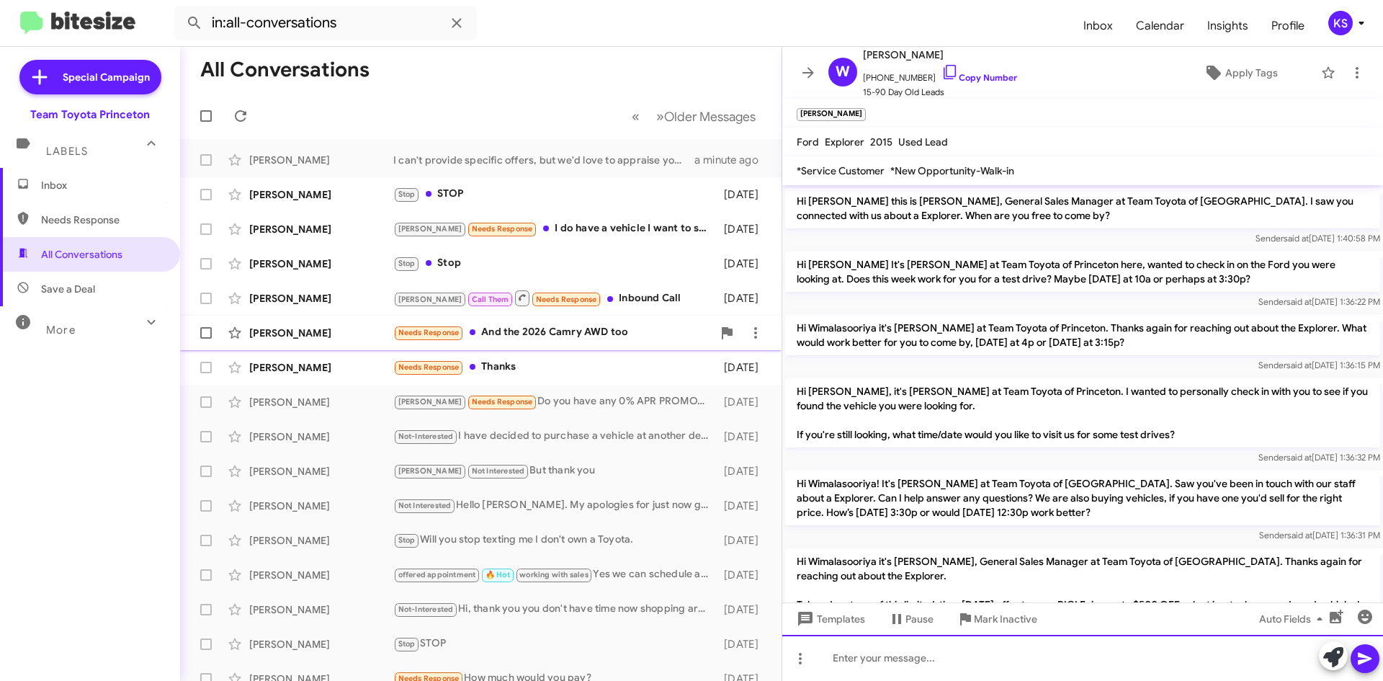
scroll to position [0, 0]
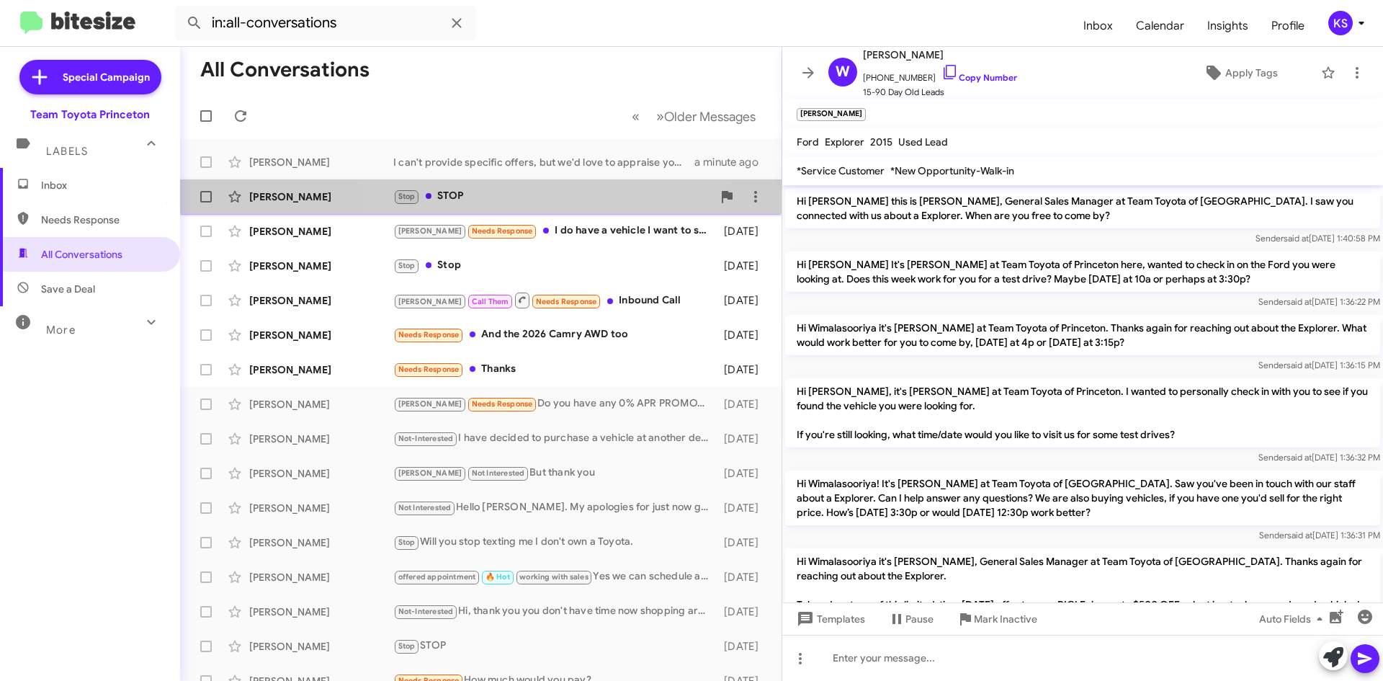
click at [525, 184] on div "[PERSON_NAME] Stop STOP [DATE]" at bounding box center [481, 196] width 578 height 29
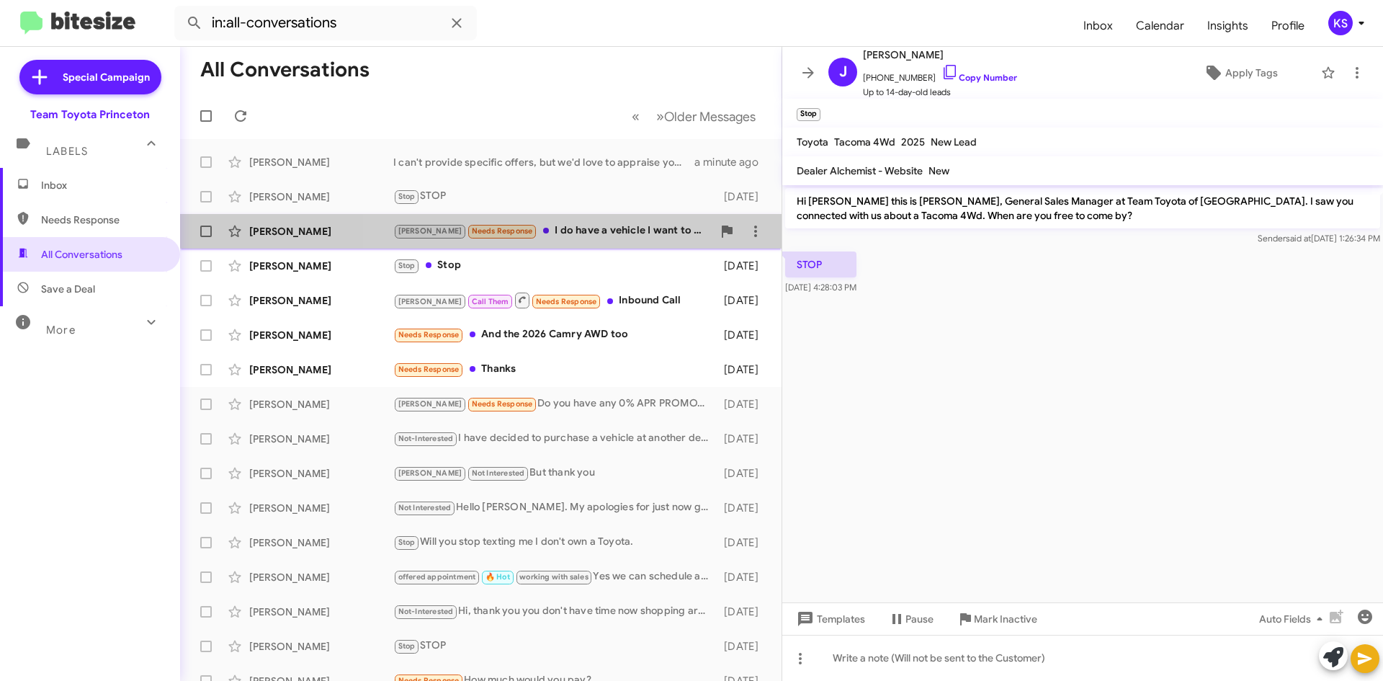
click at [579, 224] on div "[PERSON_NAME] Needs Response I do have a vehicle I want to sell" at bounding box center [552, 231] width 319 height 17
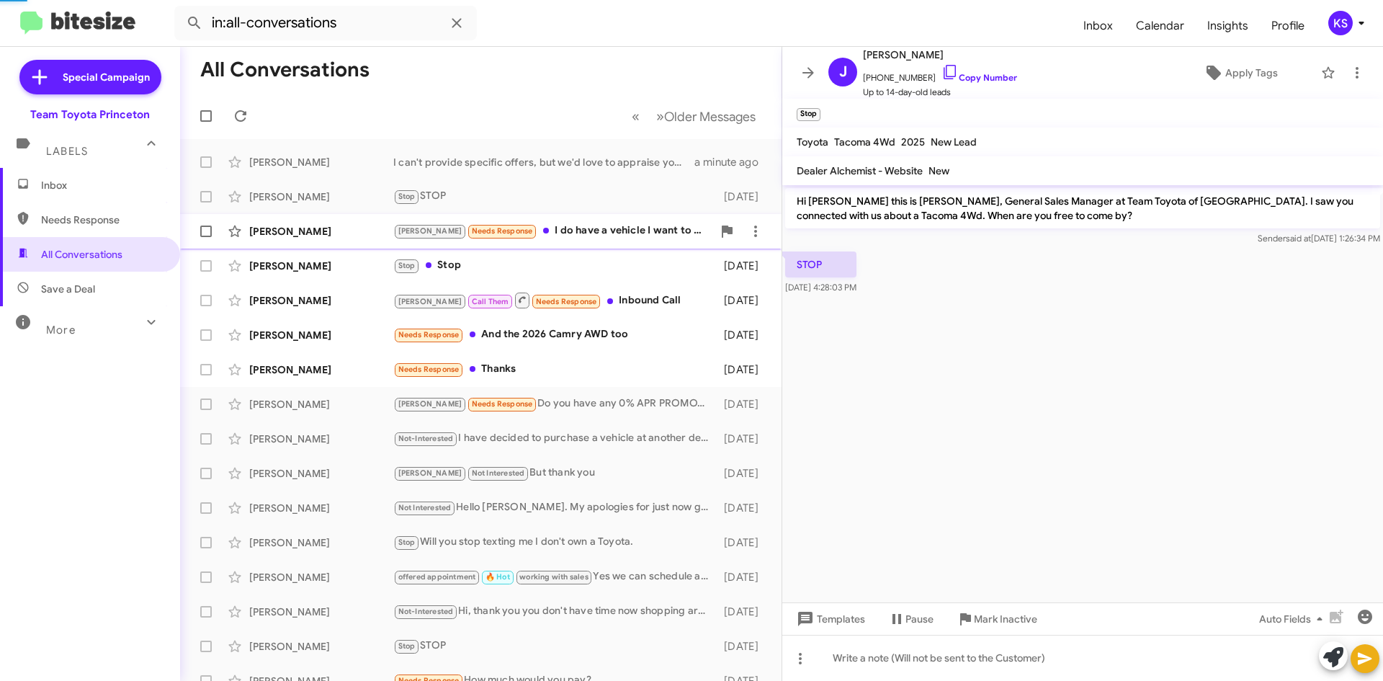
scroll to position [116, 0]
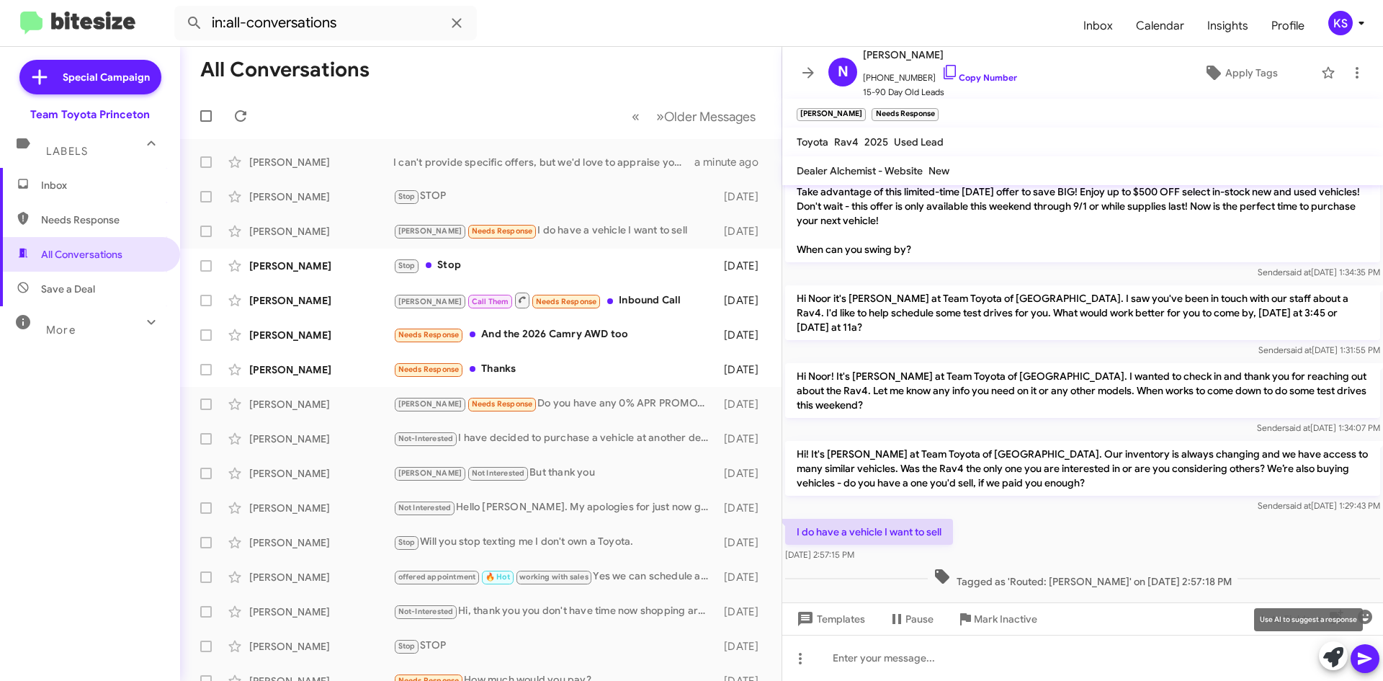
click at [1326, 661] on icon at bounding box center [1333, 657] width 20 height 20
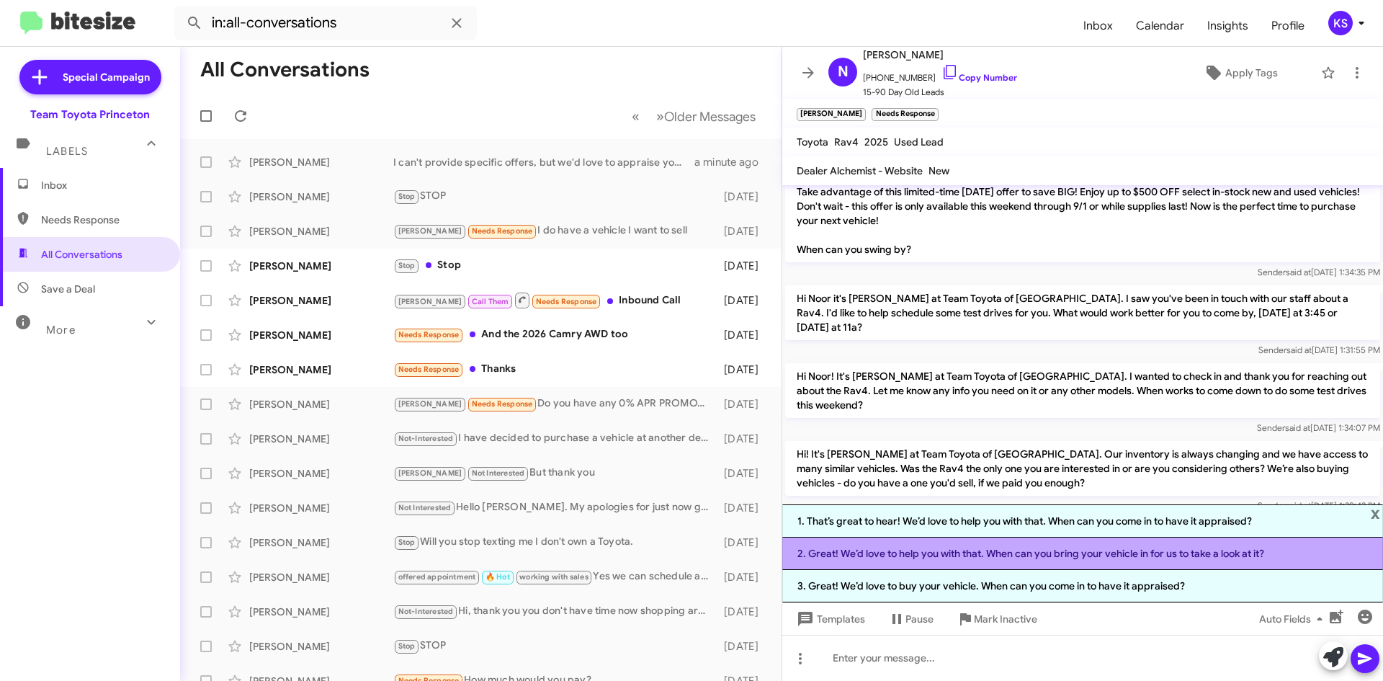
click at [957, 550] on li "2. Great! We’d love to help you with that. When can you bring your vehicle in f…" at bounding box center [1082, 553] width 601 height 32
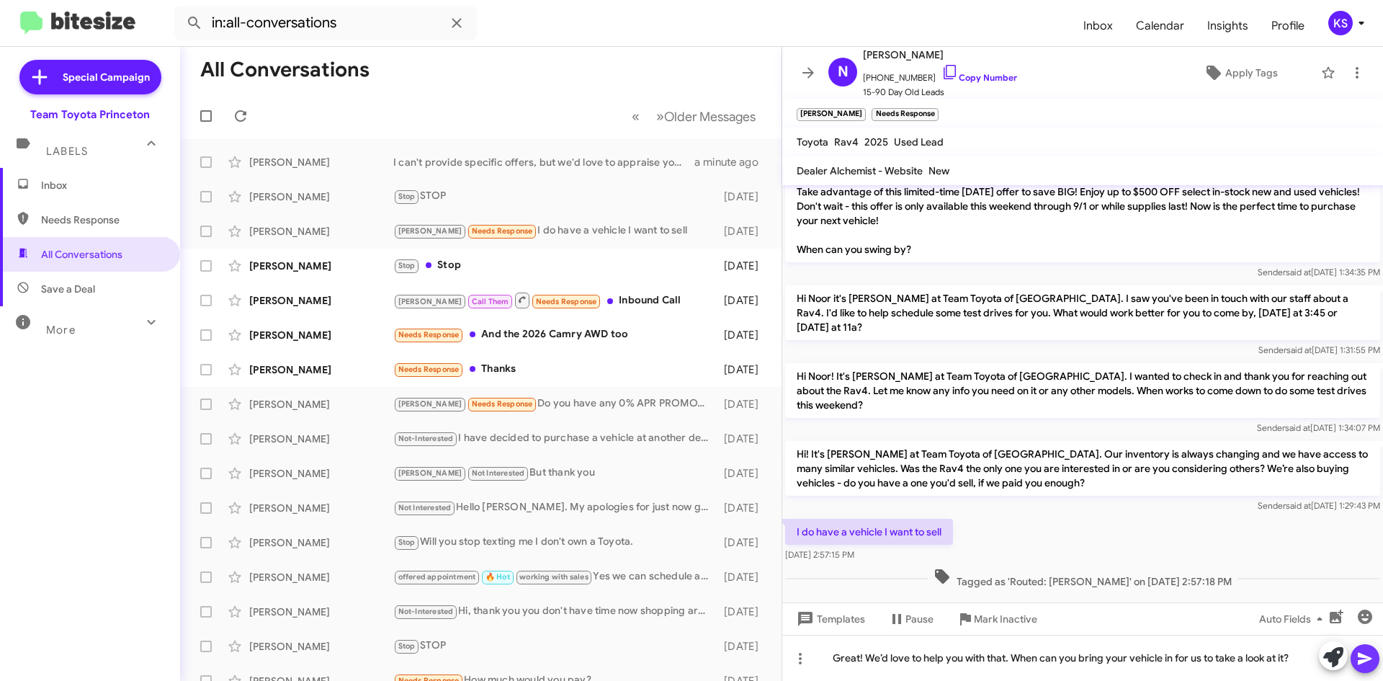
click at [1364, 659] on icon at bounding box center [1365, 658] width 17 height 17
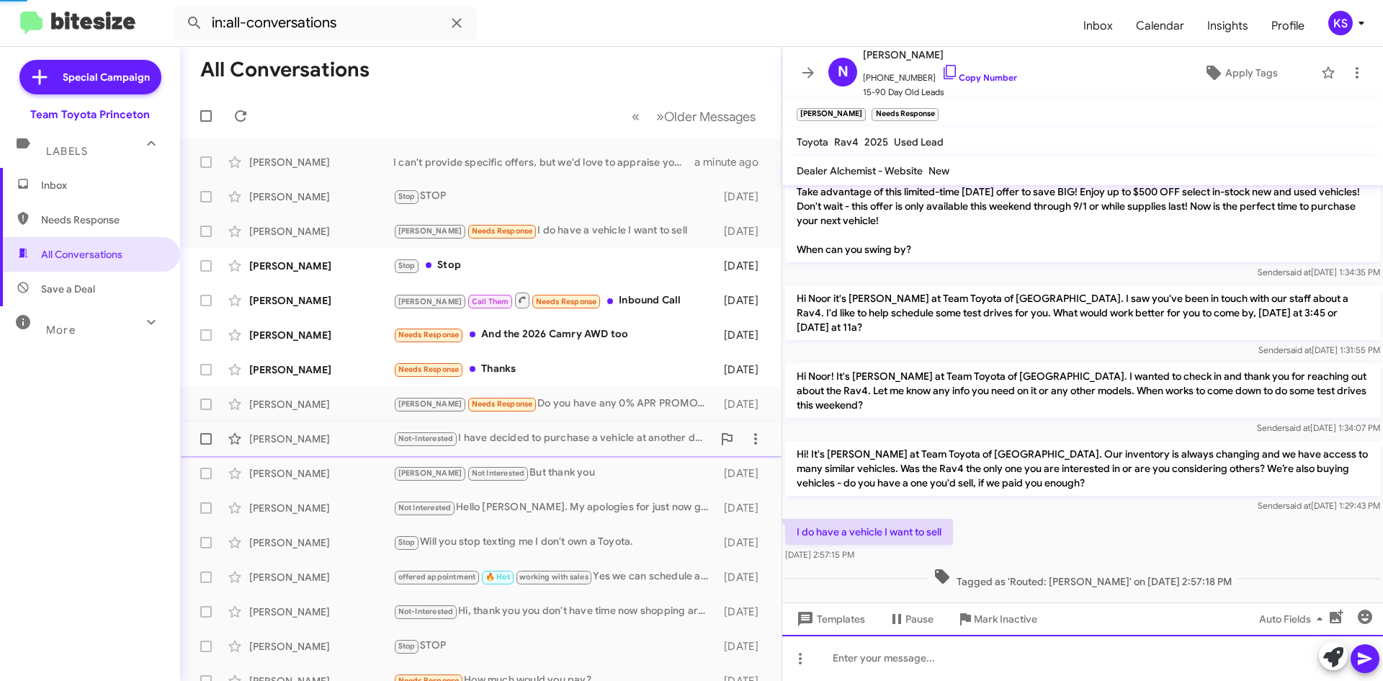
scroll to position [0, 0]
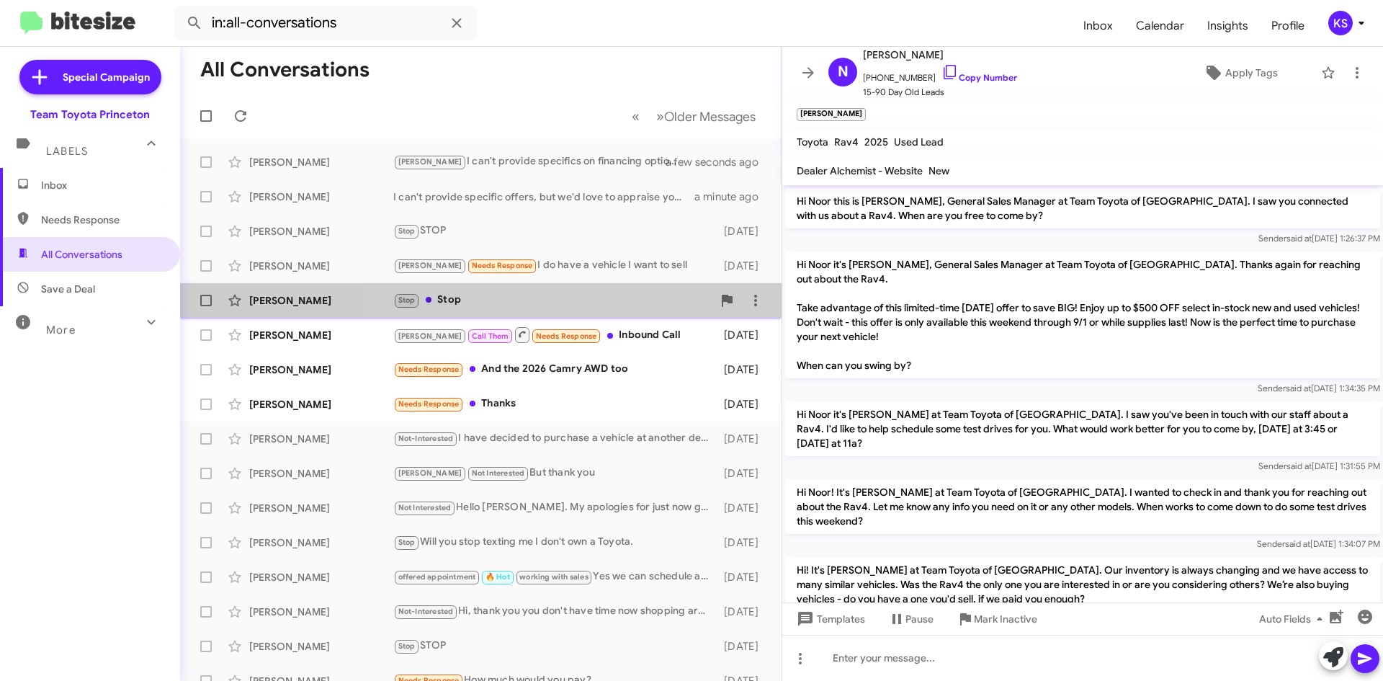
click at [588, 308] on div "Stop Stop" at bounding box center [552, 300] width 319 height 17
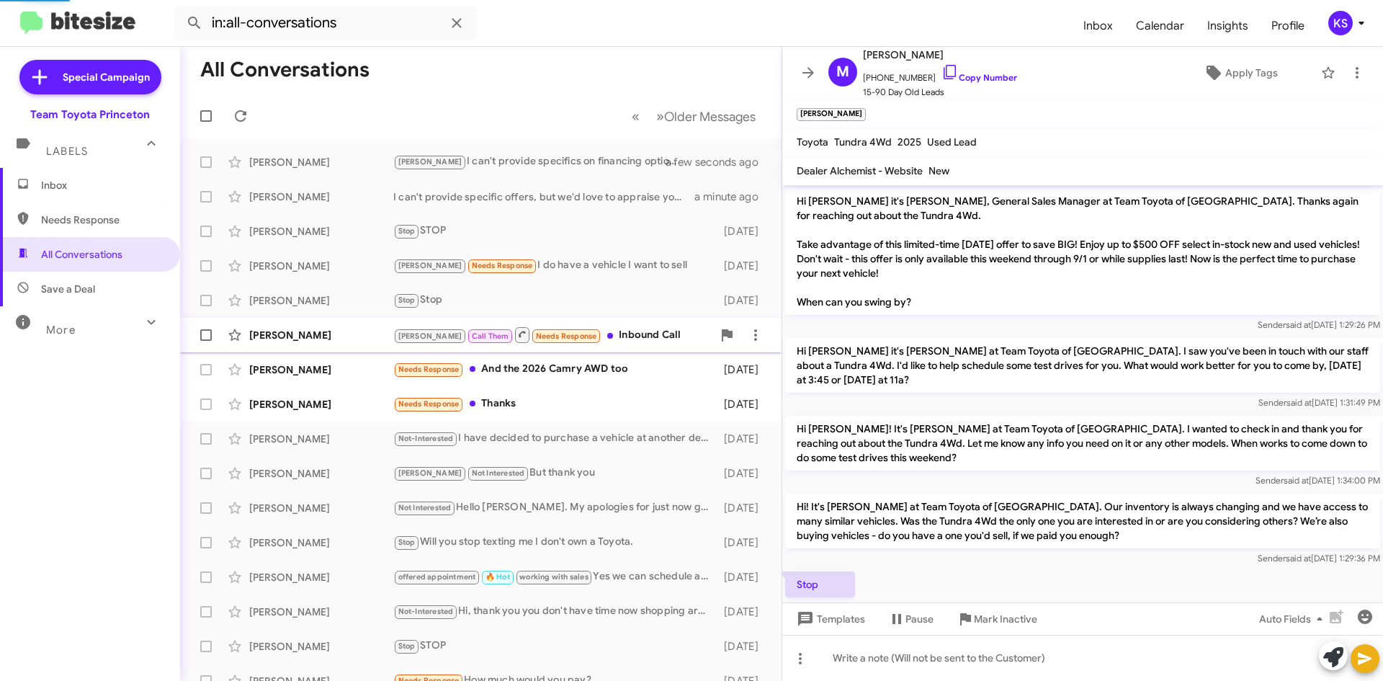
scroll to position [33, 0]
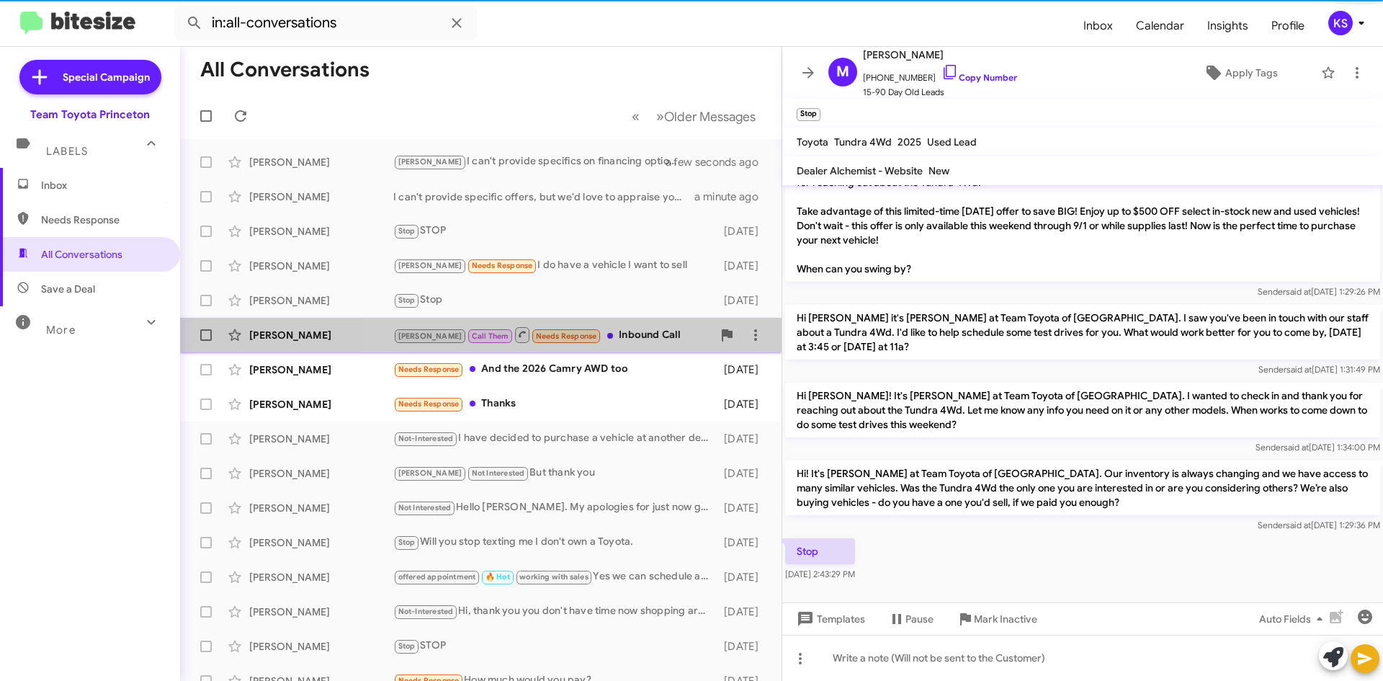
click at [607, 340] on div "[PERSON_NAME] Call Them Needs Response Inbound Call" at bounding box center [552, 335] width 319 height 18
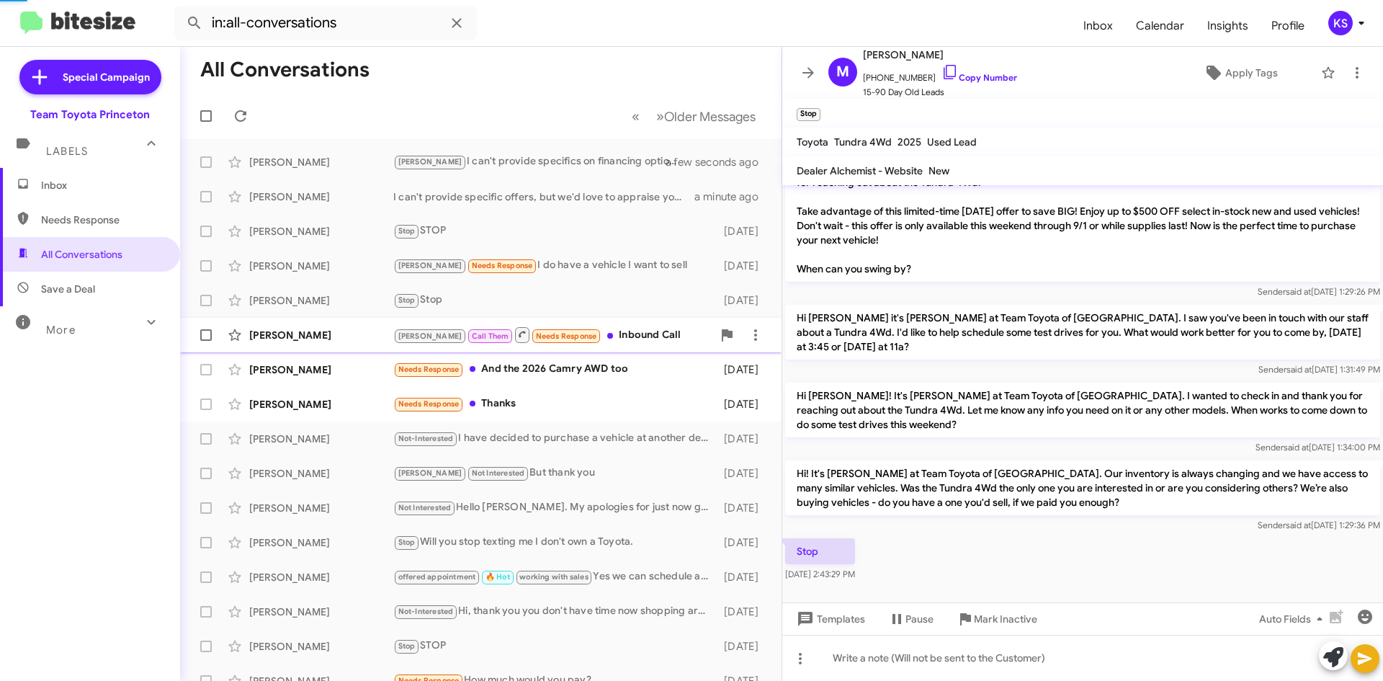
scroll to position [27, 0]
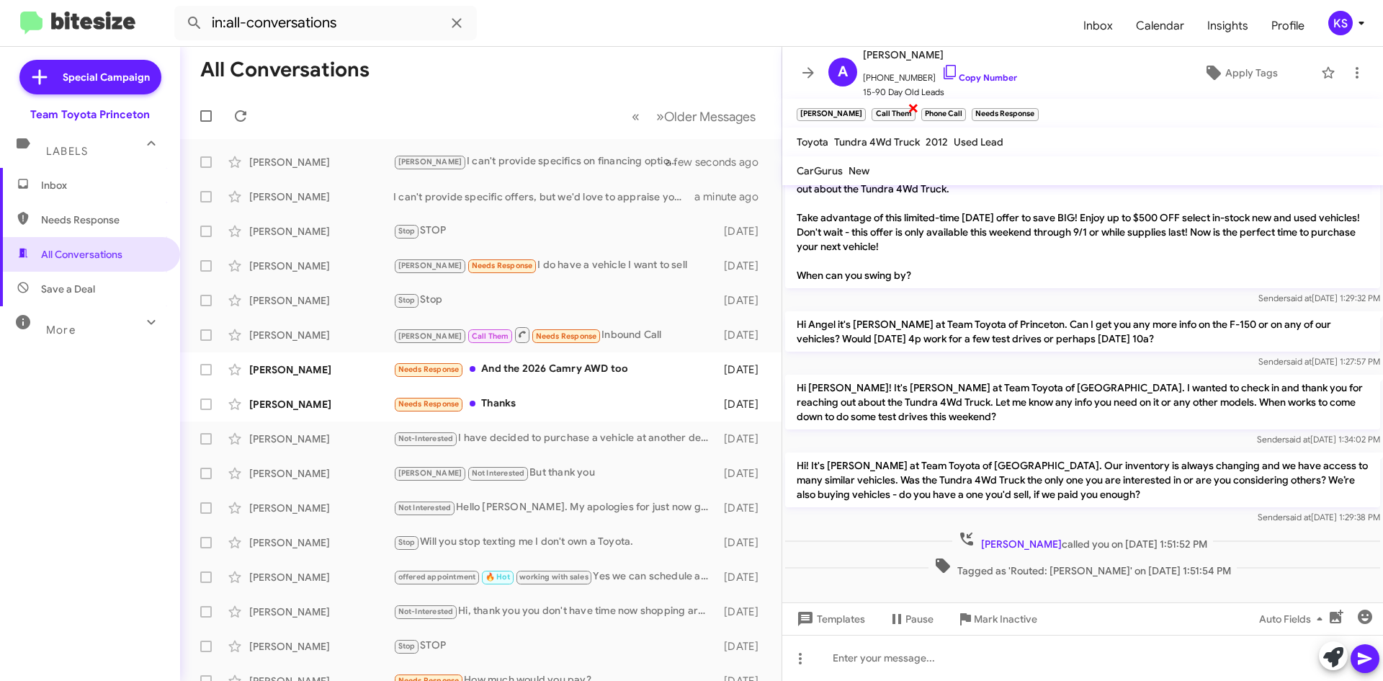
click at [908, 110] on span "×" at bounding box center [914, 107] width 12 height 17
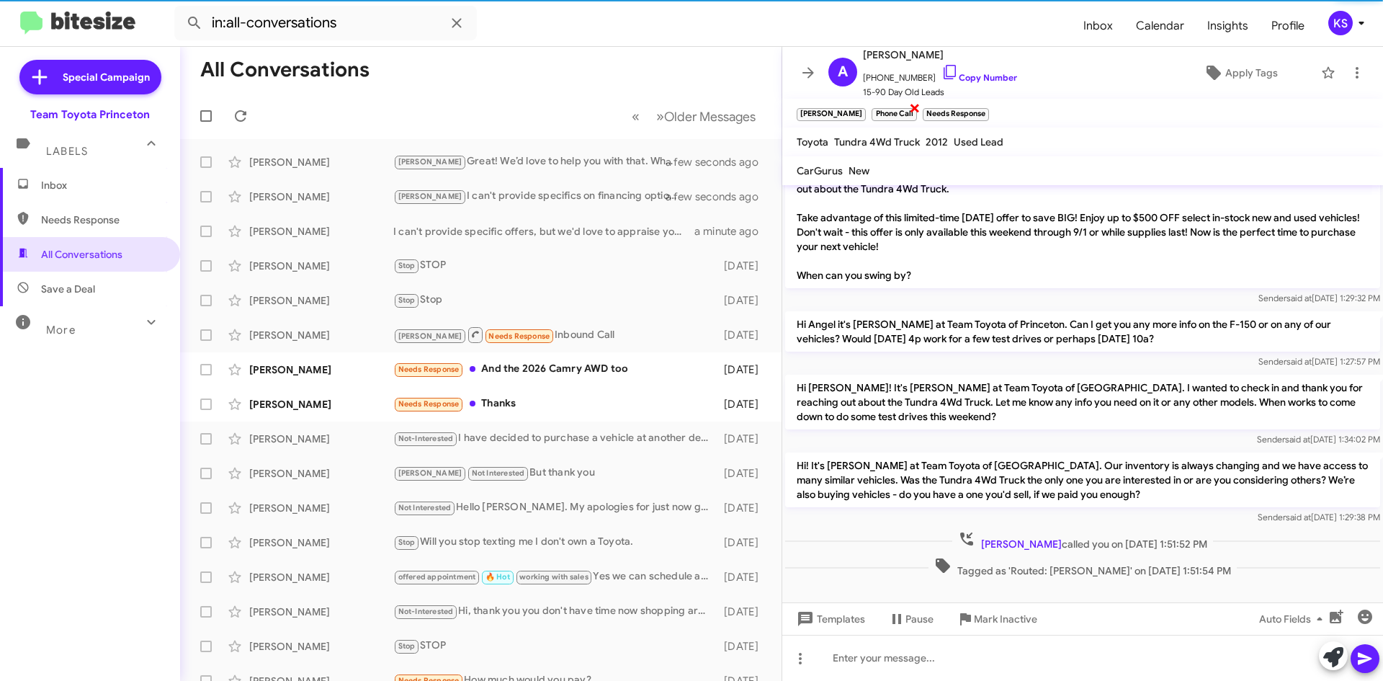
click at [909, 104] on span "×" at bounding box center [915, 107] width 12 height 17
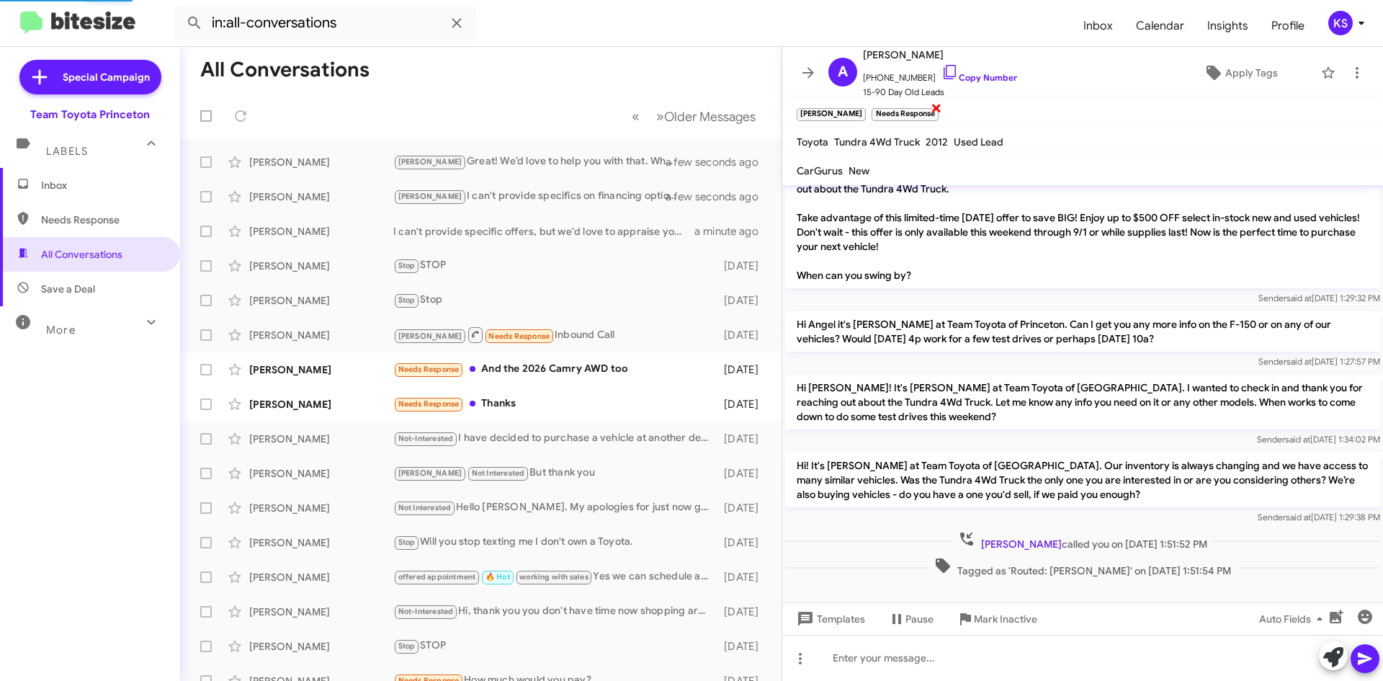
click at [931, 105] on span "×" at bounding box center [937, 107] width 12 height 17
click at [1242, 62] on span "Apply Tags" at bounding box center [1251, 73] width 53 height 26
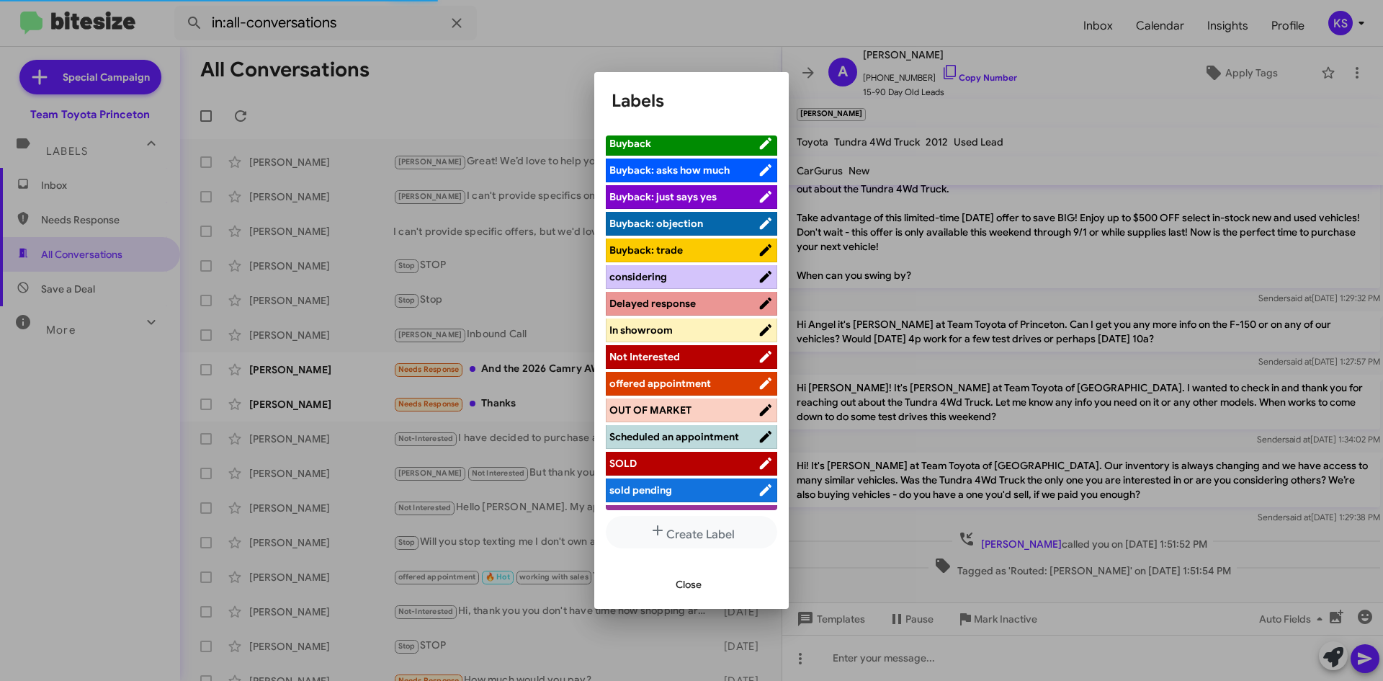
scroll to position [133, 0]
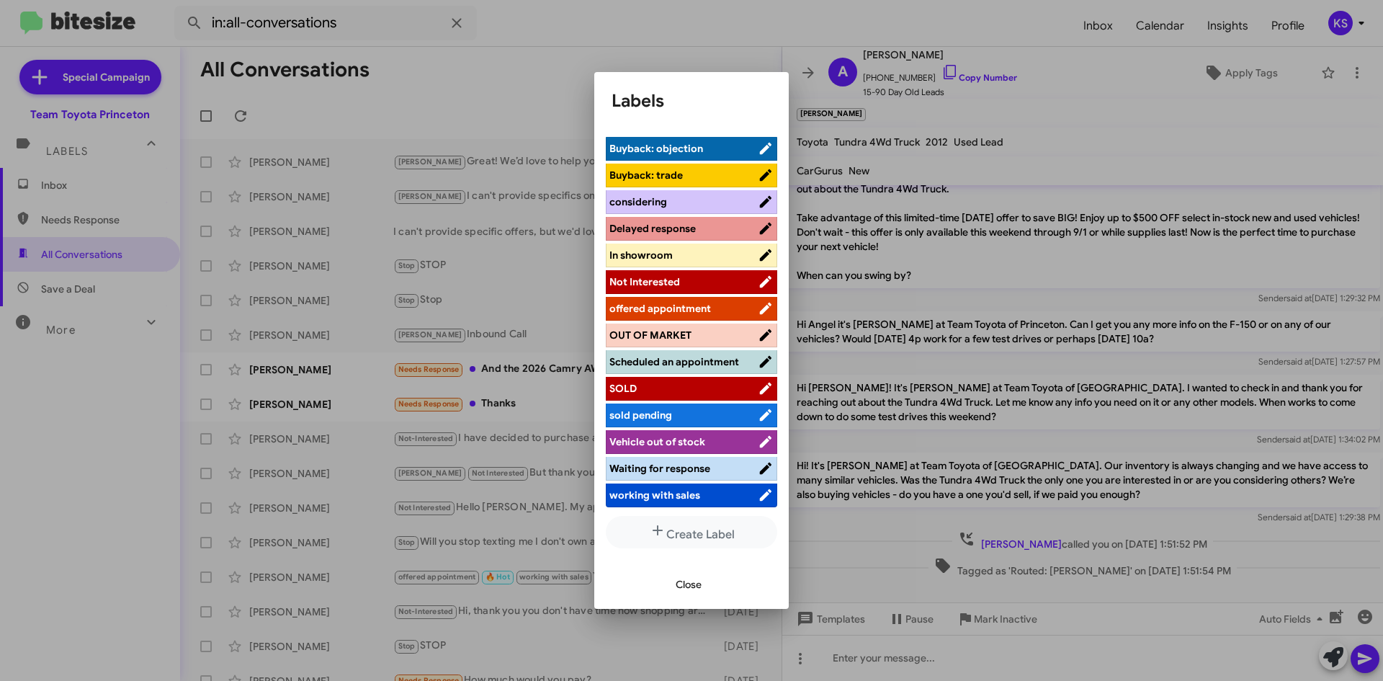
click at [724, 491] on span "working with sales" at bounding box center [683, 495] width 148 height 14
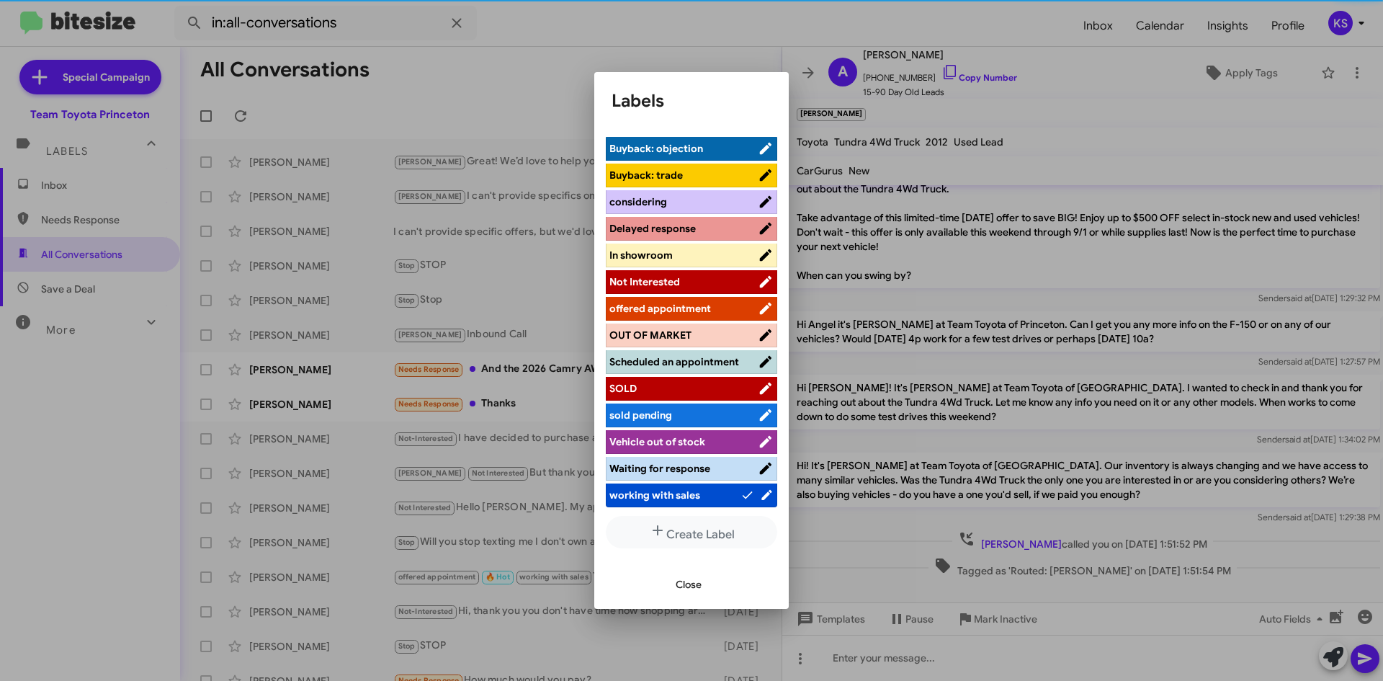
click at [696, 580] on span "Close" at bounding box center [689, 584] width 26 height 26
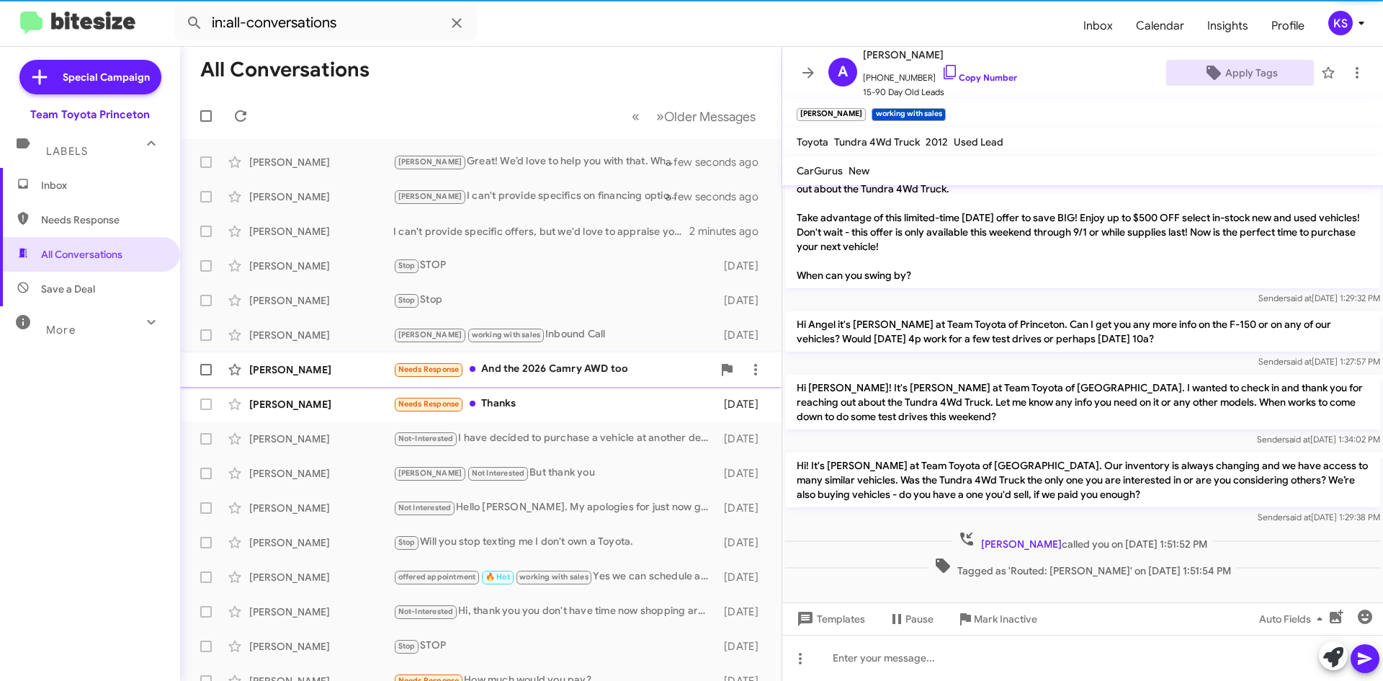
click at [524, 377] on div "Needs Response And the 2026 Camry AWD too" at bounding box center [552, 369] width 319 height 17
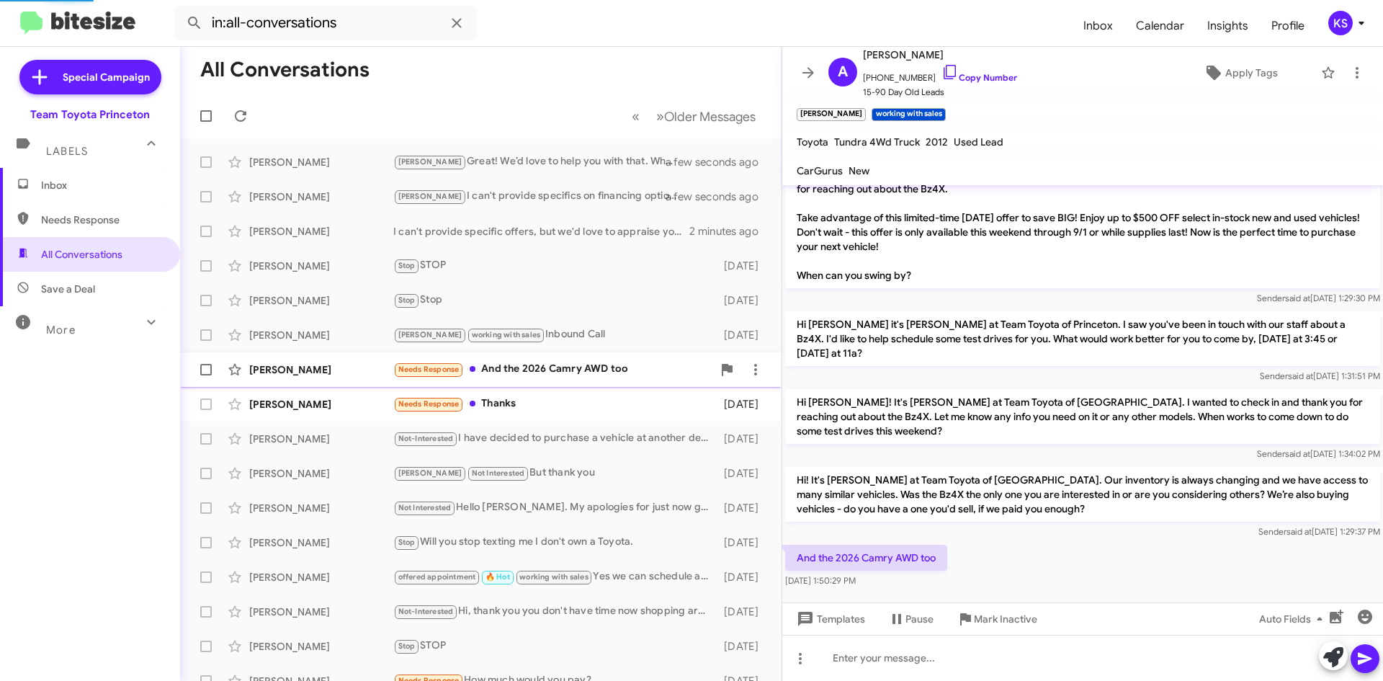
scroll to position [19, 0]
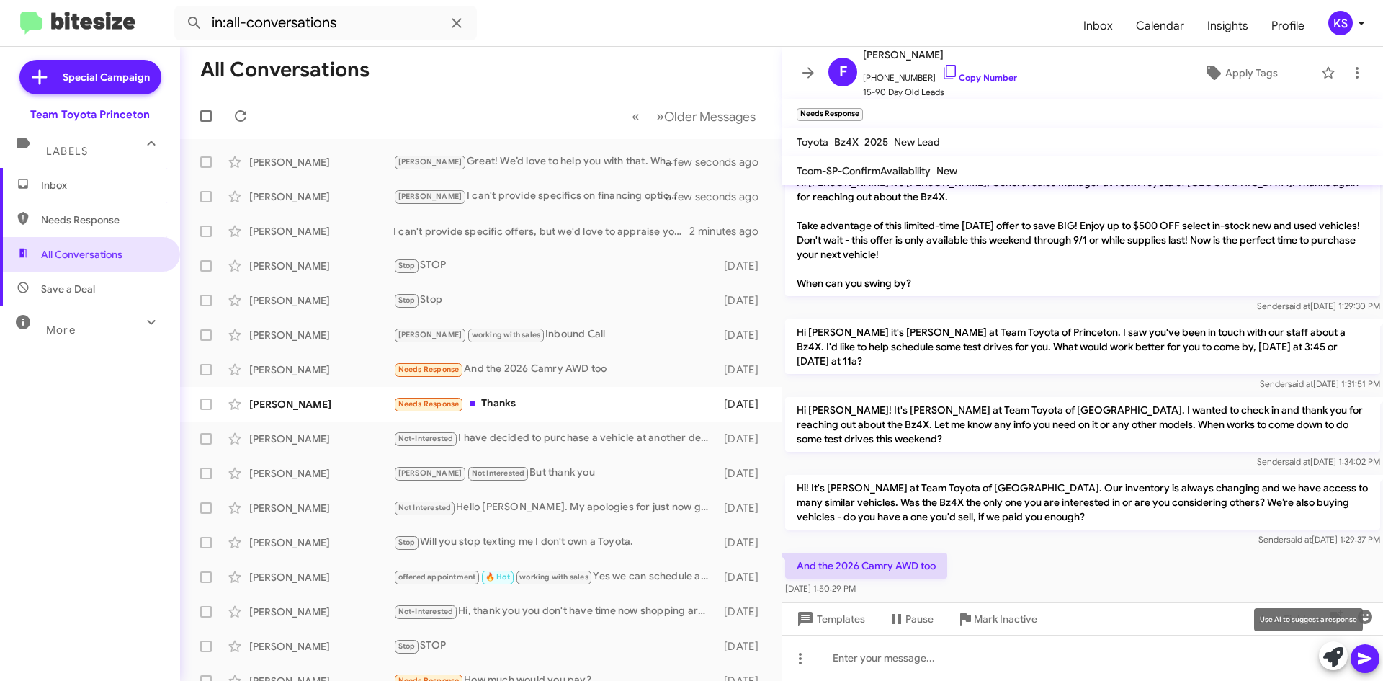
click at [1323, 661] on icon at bounding box center [1333, 657] width 20 height 20
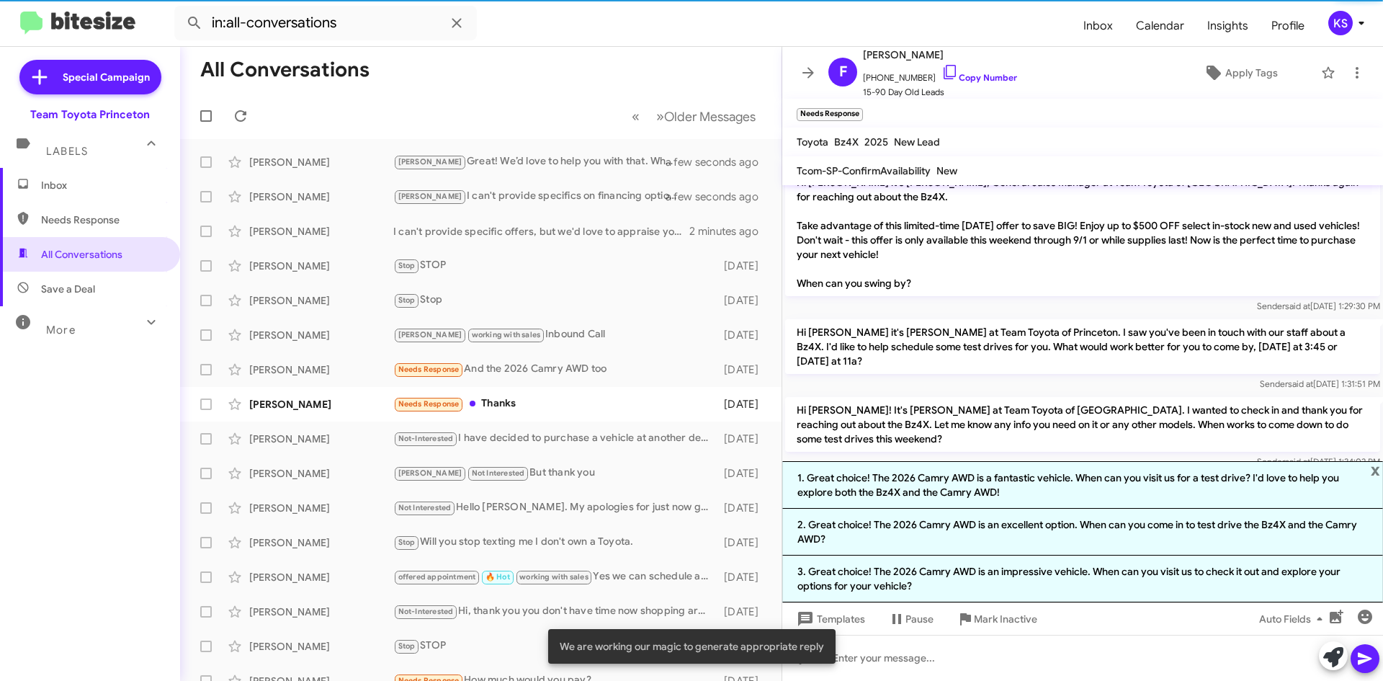
scroll to position [33, 0]
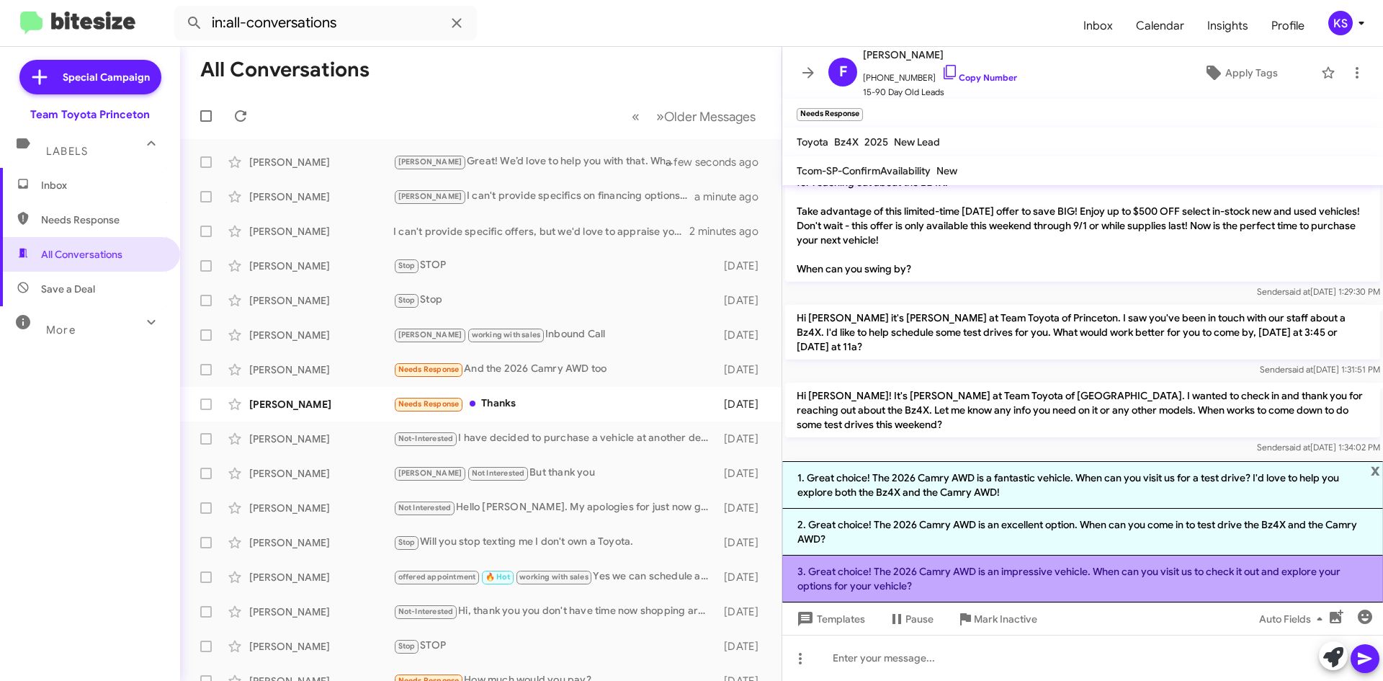
click at [1073, 583] on li "3. Great choice! The 2026 Camry AWD is an impressive vehicle. When can you visi…" at bounding box center [1082, 578] width 601 height 47
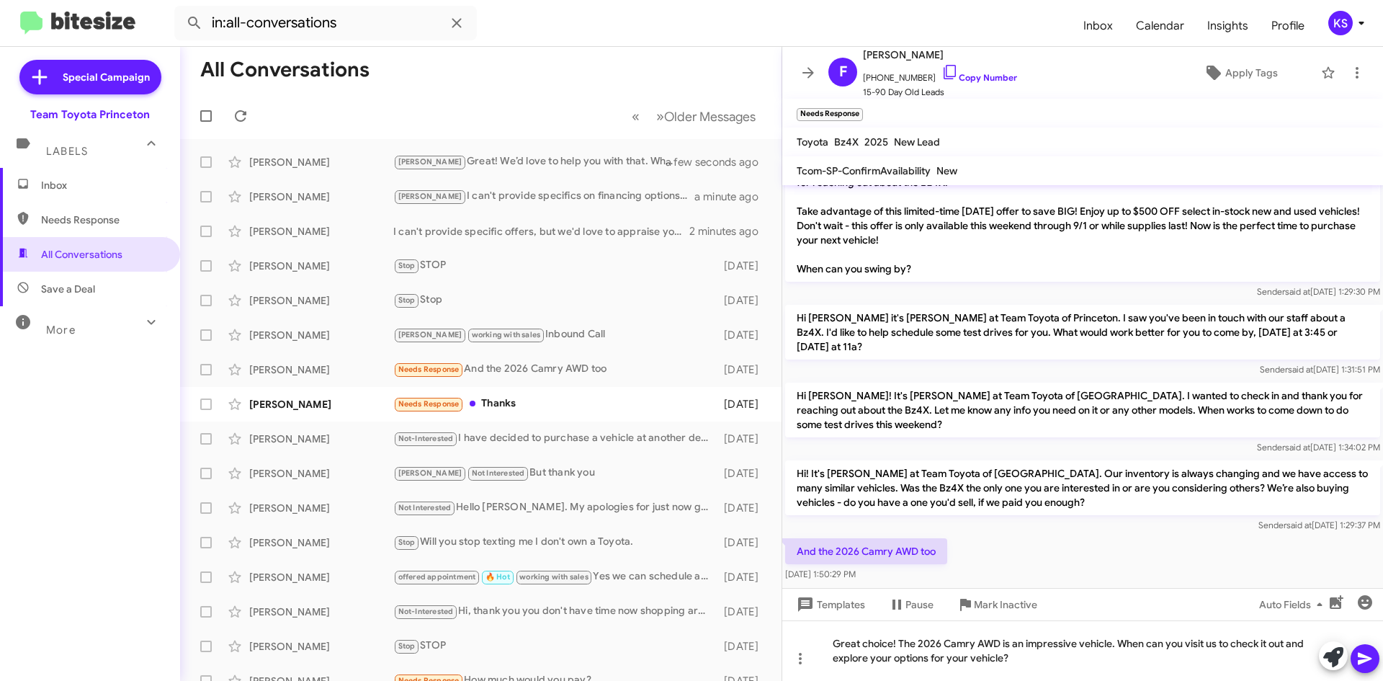
click at [1367, 662] on icon at bounding box center [1365, 658] width 17 height 17
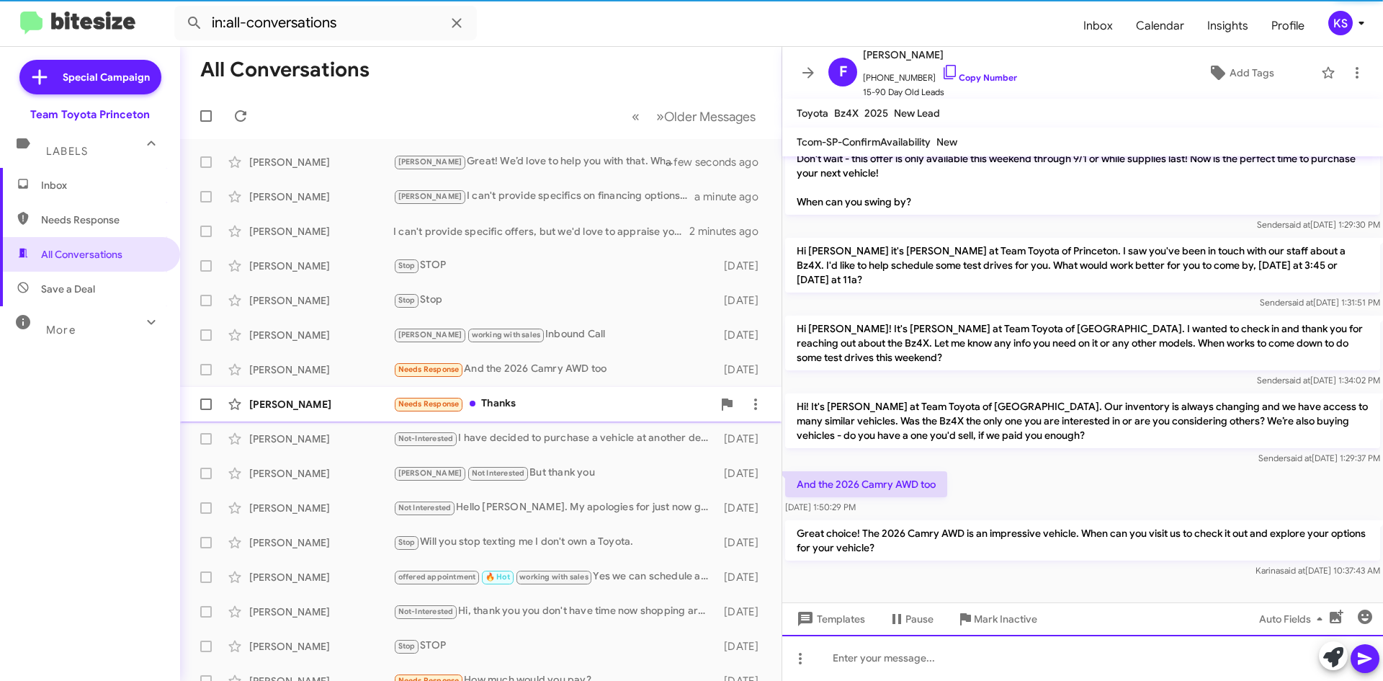
scroll to position [57, 0]
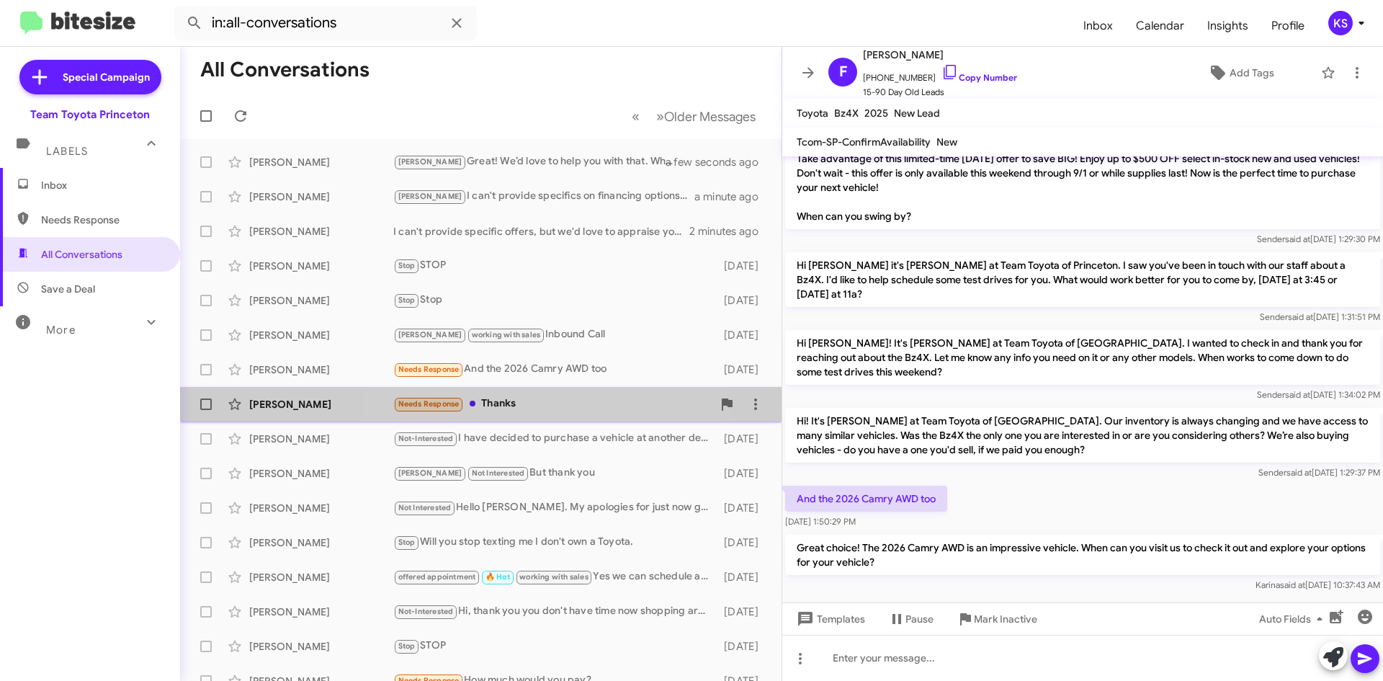
click at [537, 410] on div "Needs Response Thanks" at bounding box center [552, 404] width 319 height 17
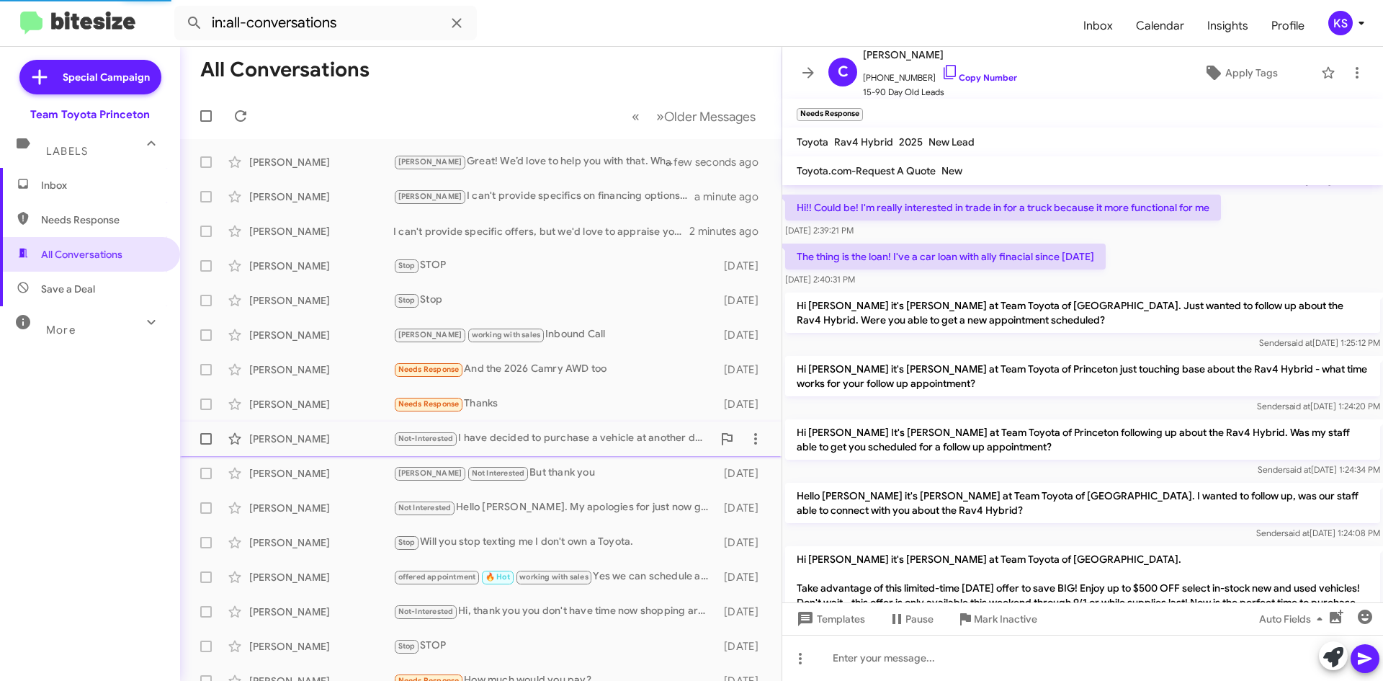
scroll to position [521, 0]
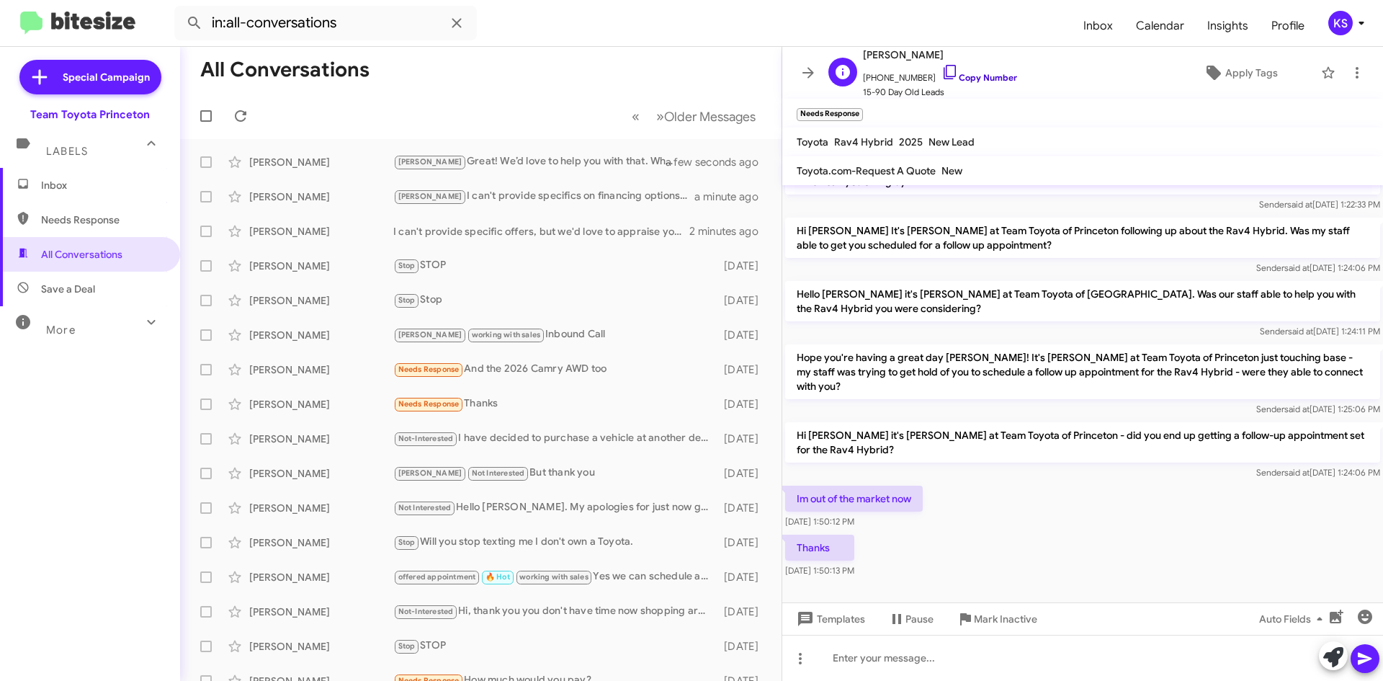
drag, startPoint x: 859, startPoint y: 107, endPoint x: 978, endPoint y: 79, distance: 122.1
click at [862, 107] on span "×" at bounding box center [859, 107] width 9 height 17
click at [1231, 67] on span "Apply Tags" at bounding box center [1251, 73] width 53 height 26
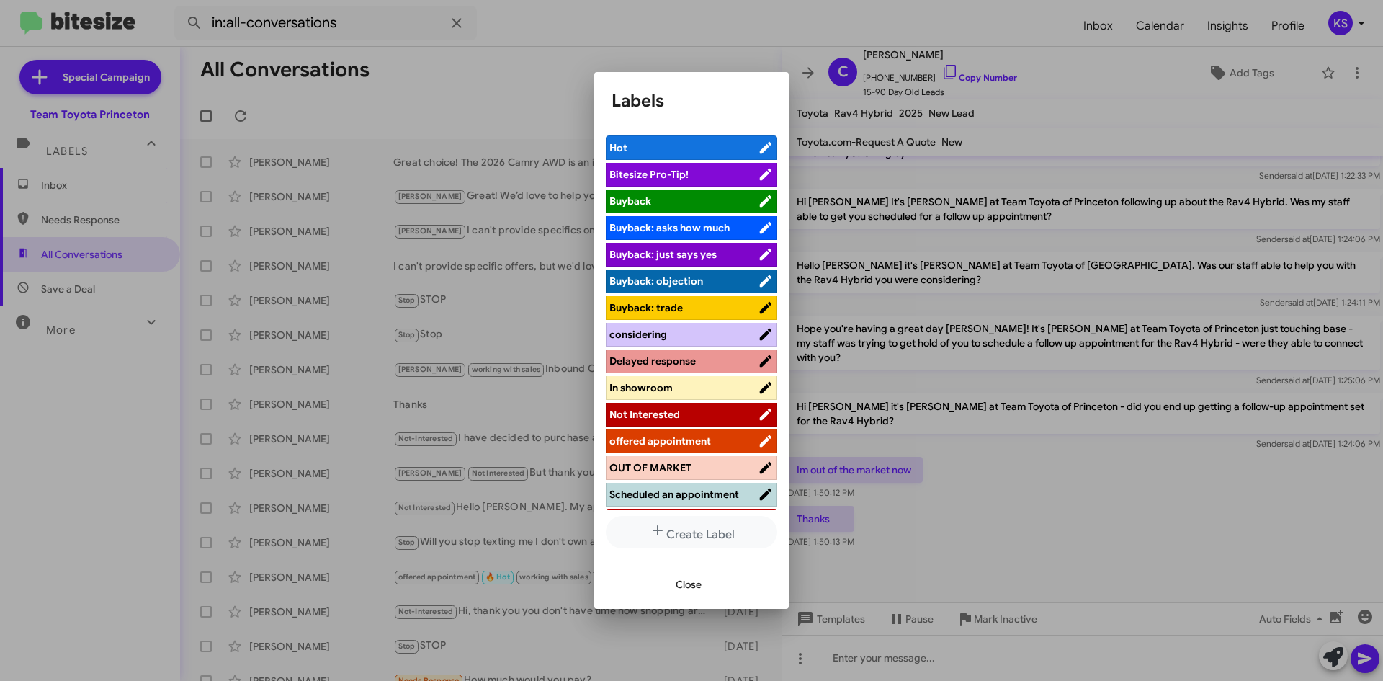
click at [694, 417] on span "Not Interested" at bounding box center [683, 414] width 148 height 14
click at [690, 588] on span "Close" at bounding box center [689, 584] width 26 height 26
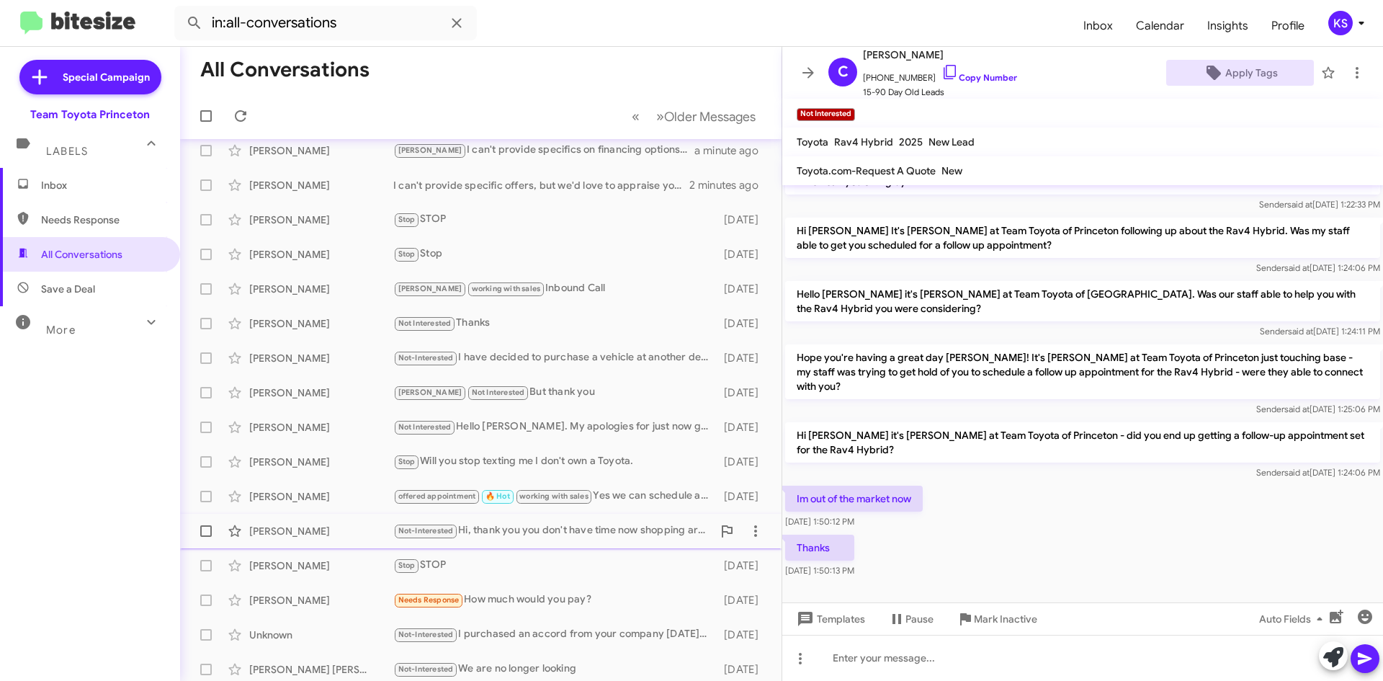
scroll to position [156, 0]
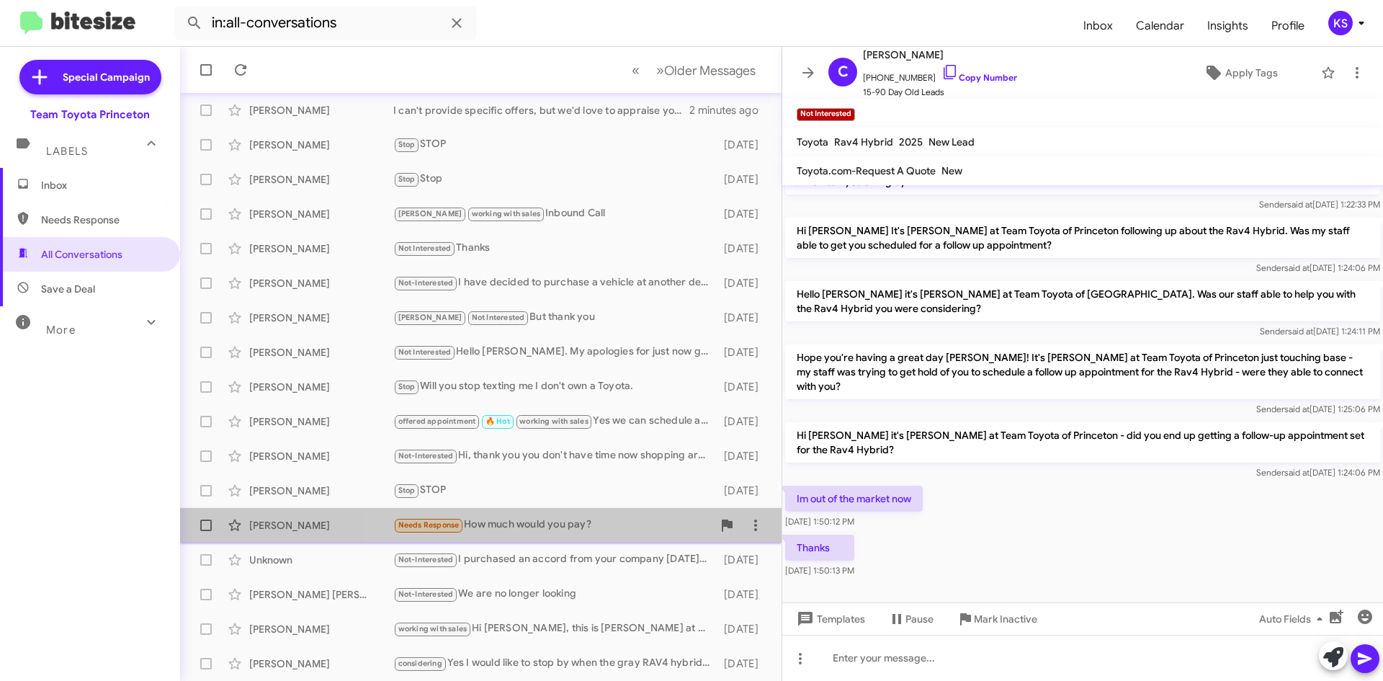
click at [554, 530] on div "Needs Response How much would you pay?" at bounding box center [552, 525] width 319 height 17
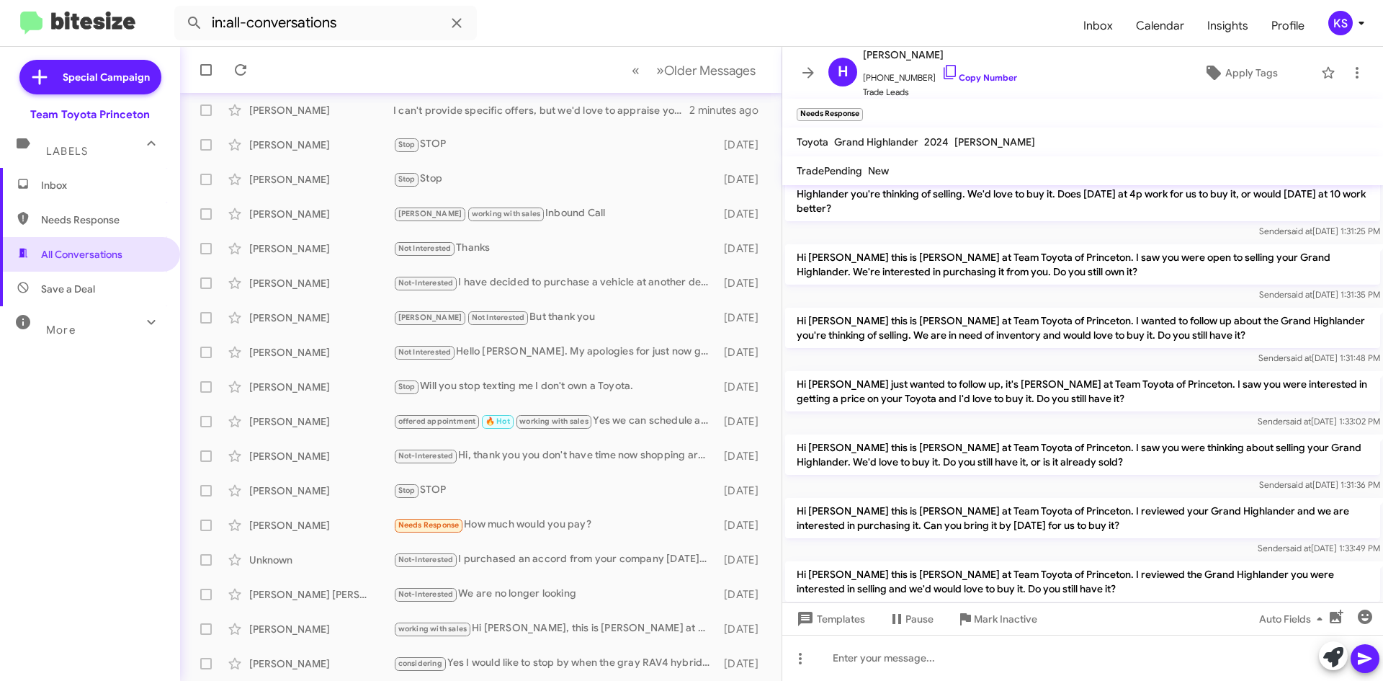
scroll to position [617, 0]
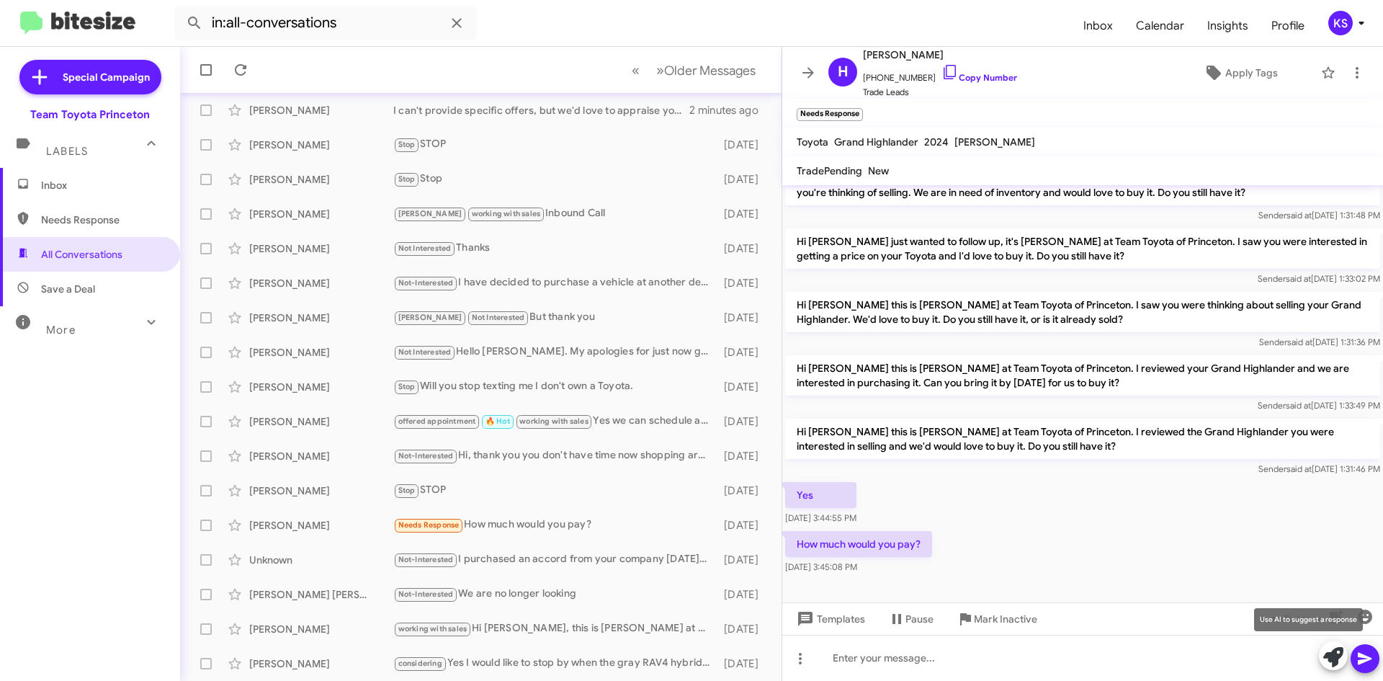
click at [1329, 649] on icon at bounding box center [1333, 657] width 20 height 20
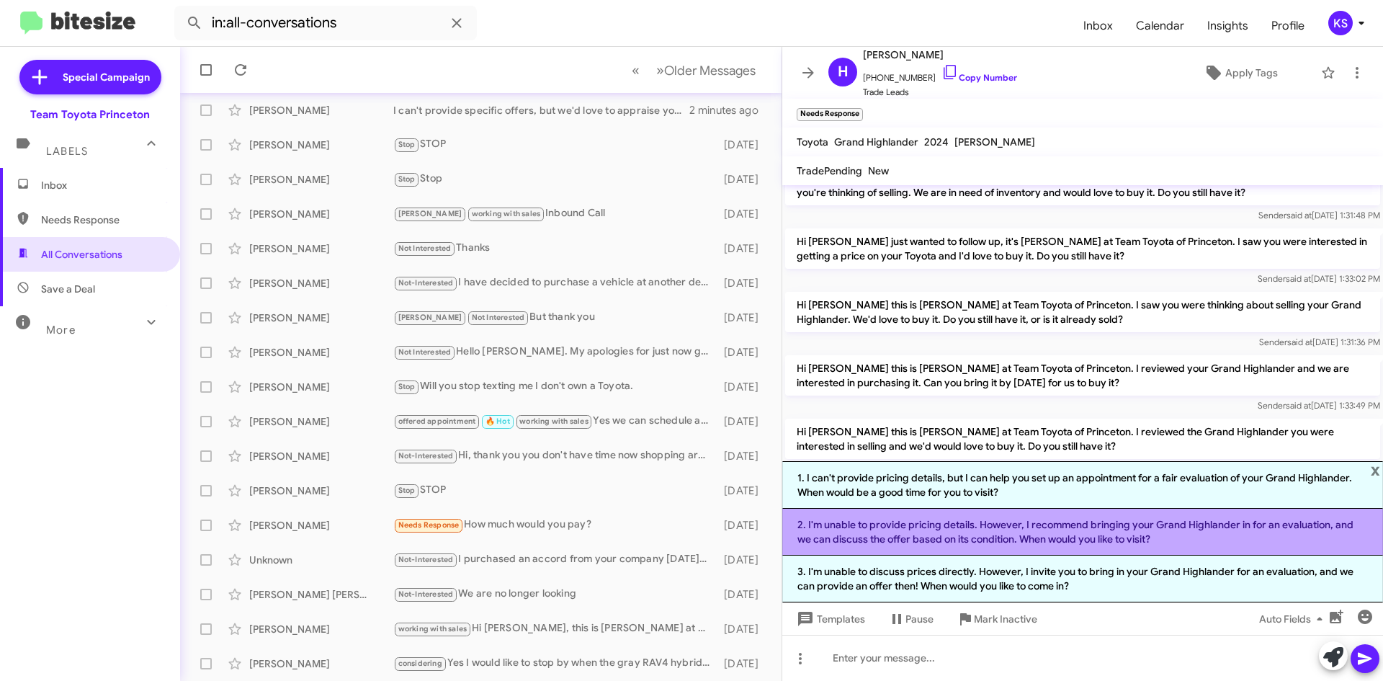
click at [1193, 529] on li "2. I'm unable to provide pricing details. However, I recommend bringing your Gr…" at bounding box center [1082, 532] width 601 height 47
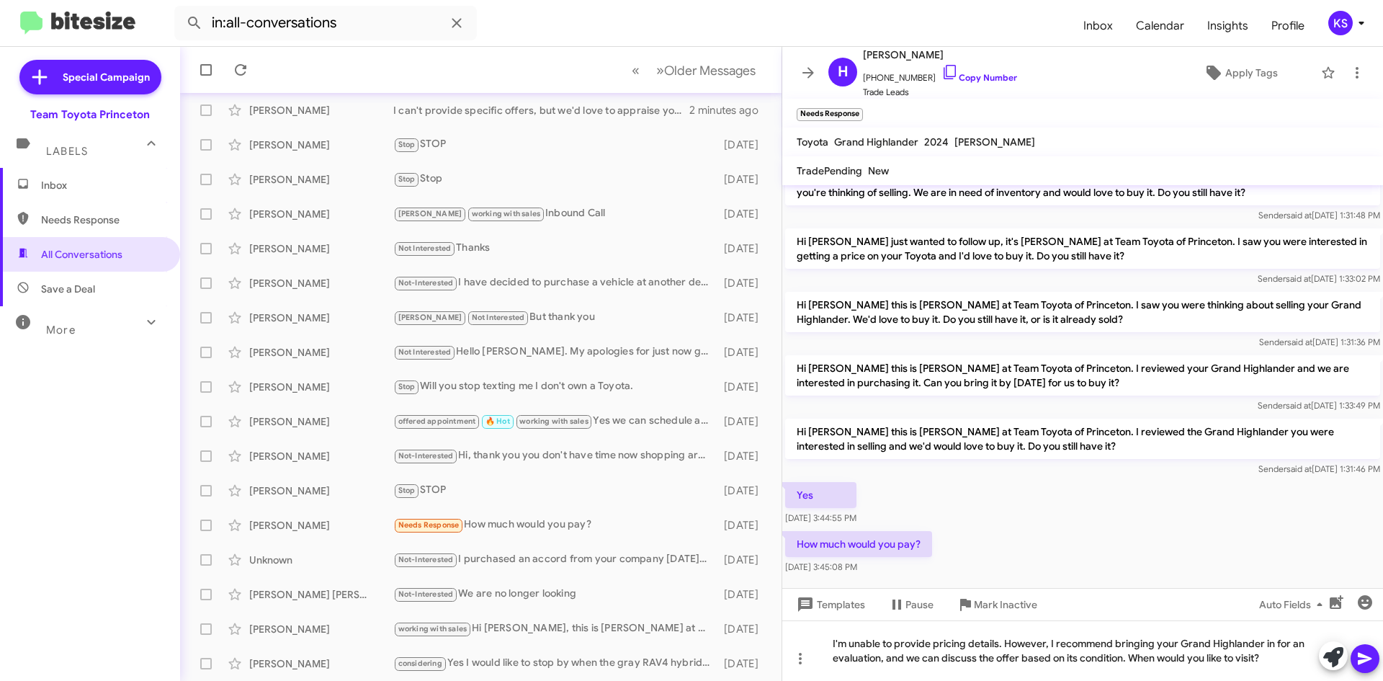
click at [1367, 656] on icon at bounding box center [1365, 658] width 17 height 17
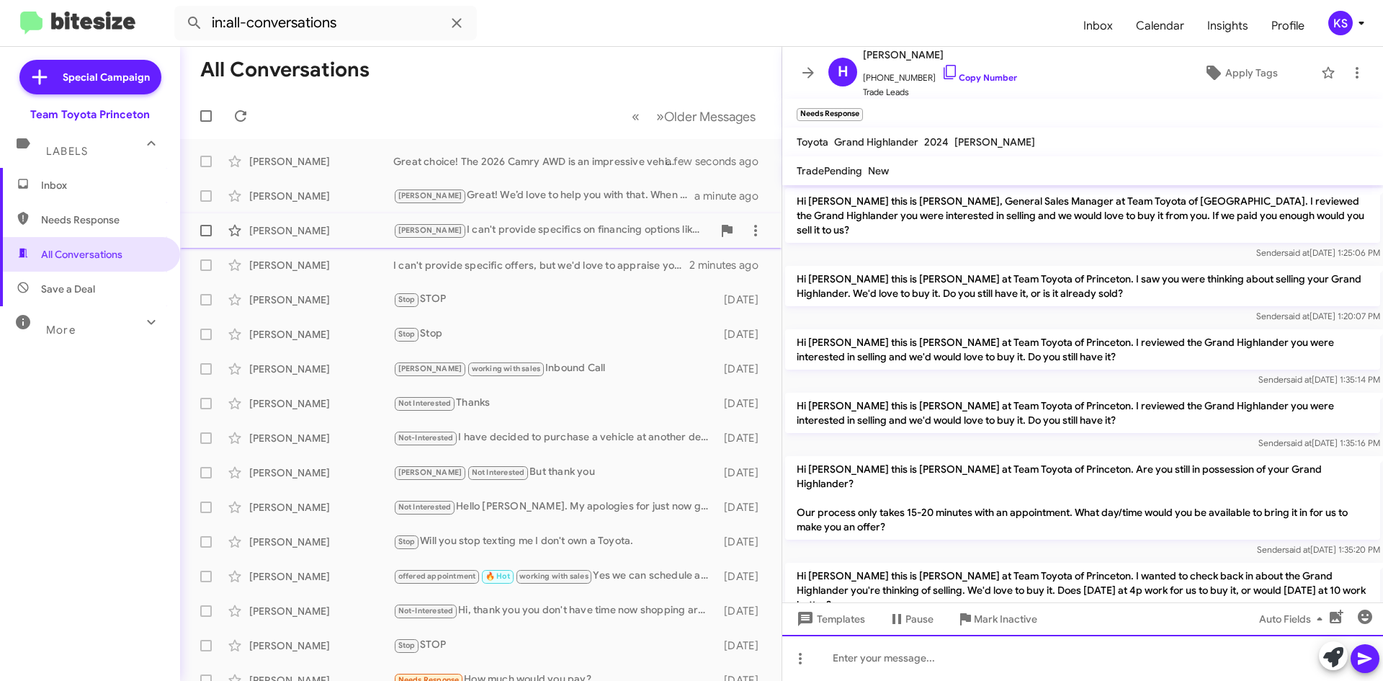
scroll to position [0, 0]
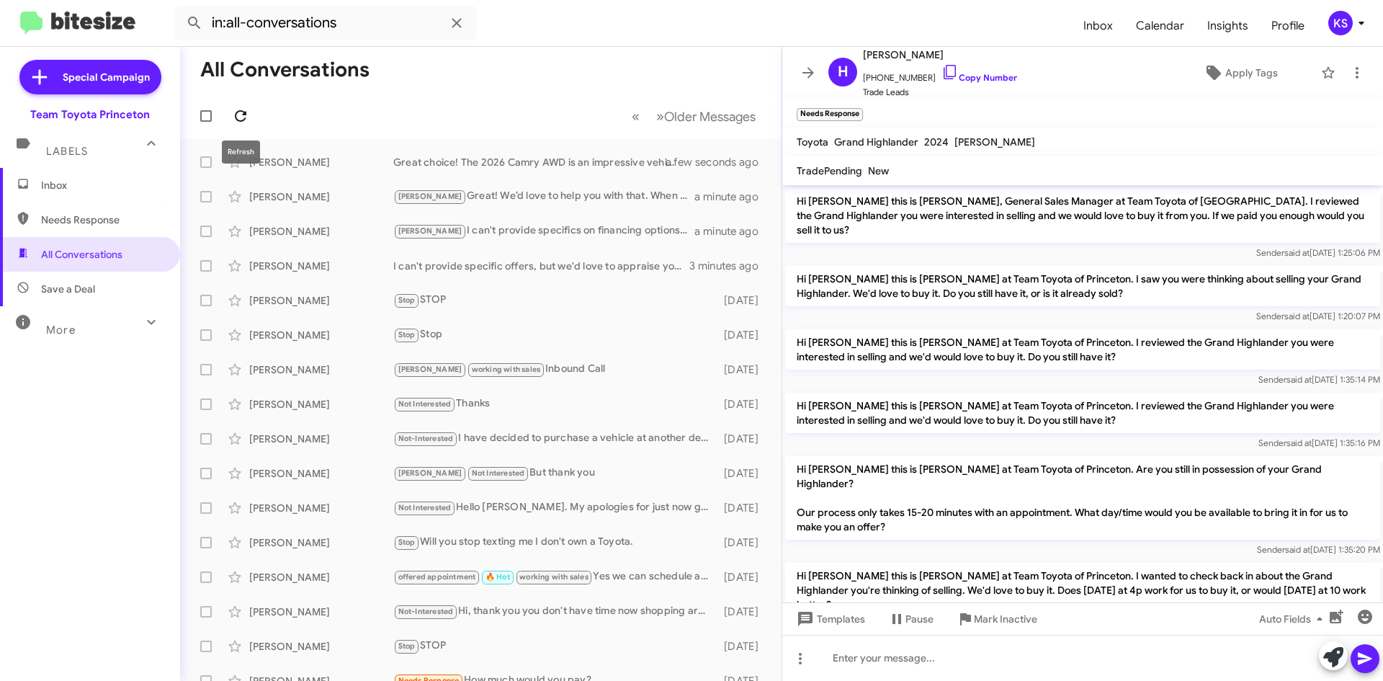
click at [242, 115] on icon at bounding box center [240, 115] width 17 height 17
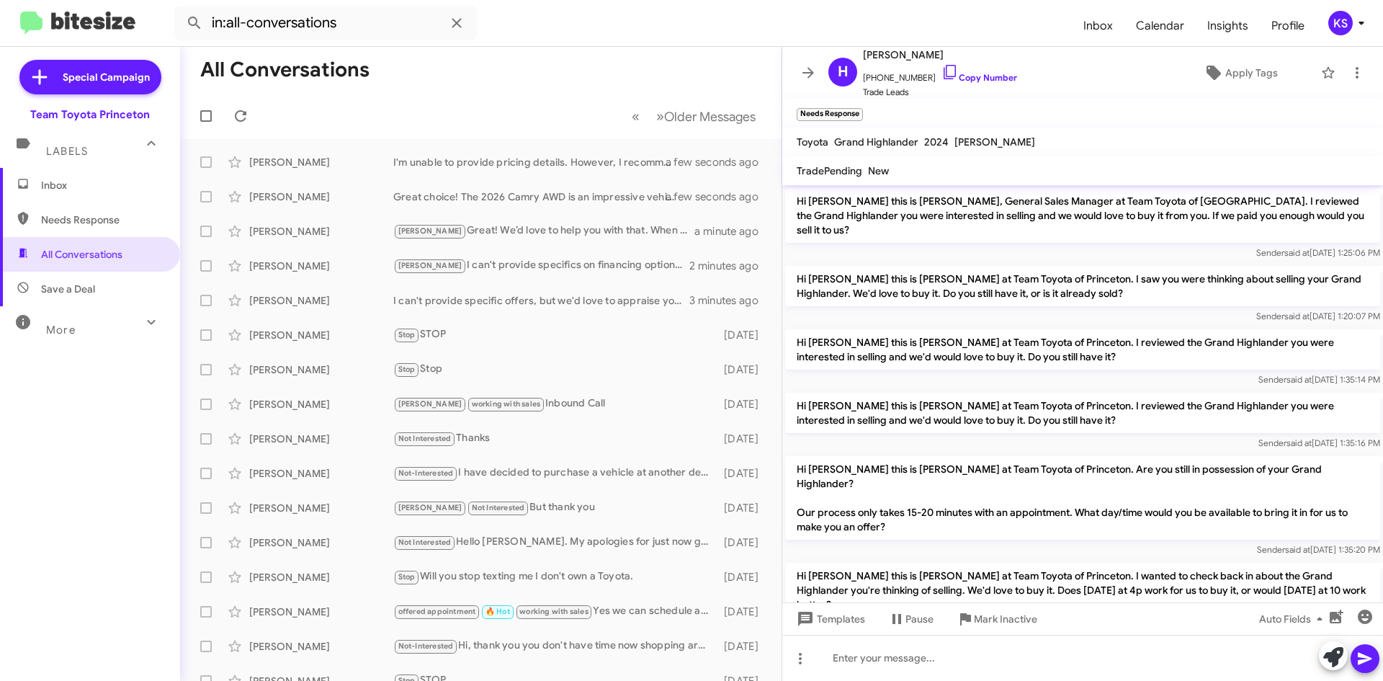
click at [1353, 29] on icon at bounding box center [1361, 22] width 17 height 17
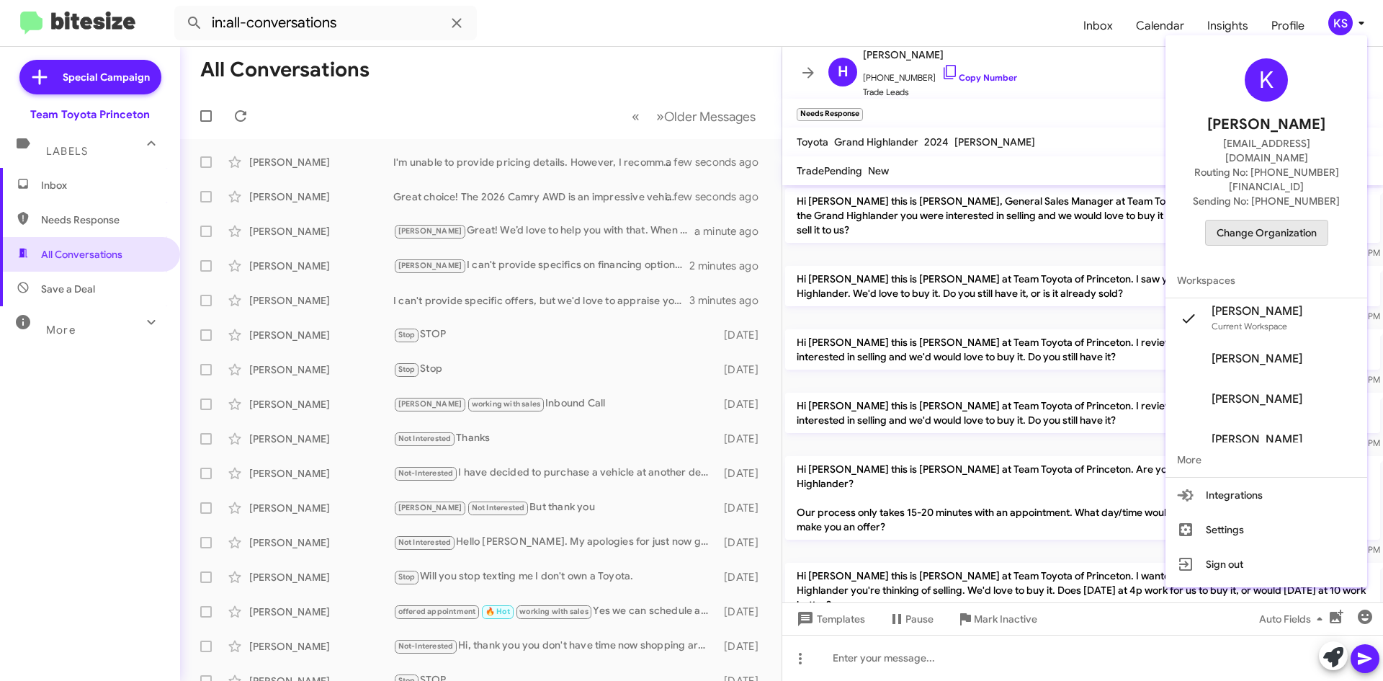
click at [1274, 220] on span "Change Organization" at bounding box center [1267, 232] width 100 height 24
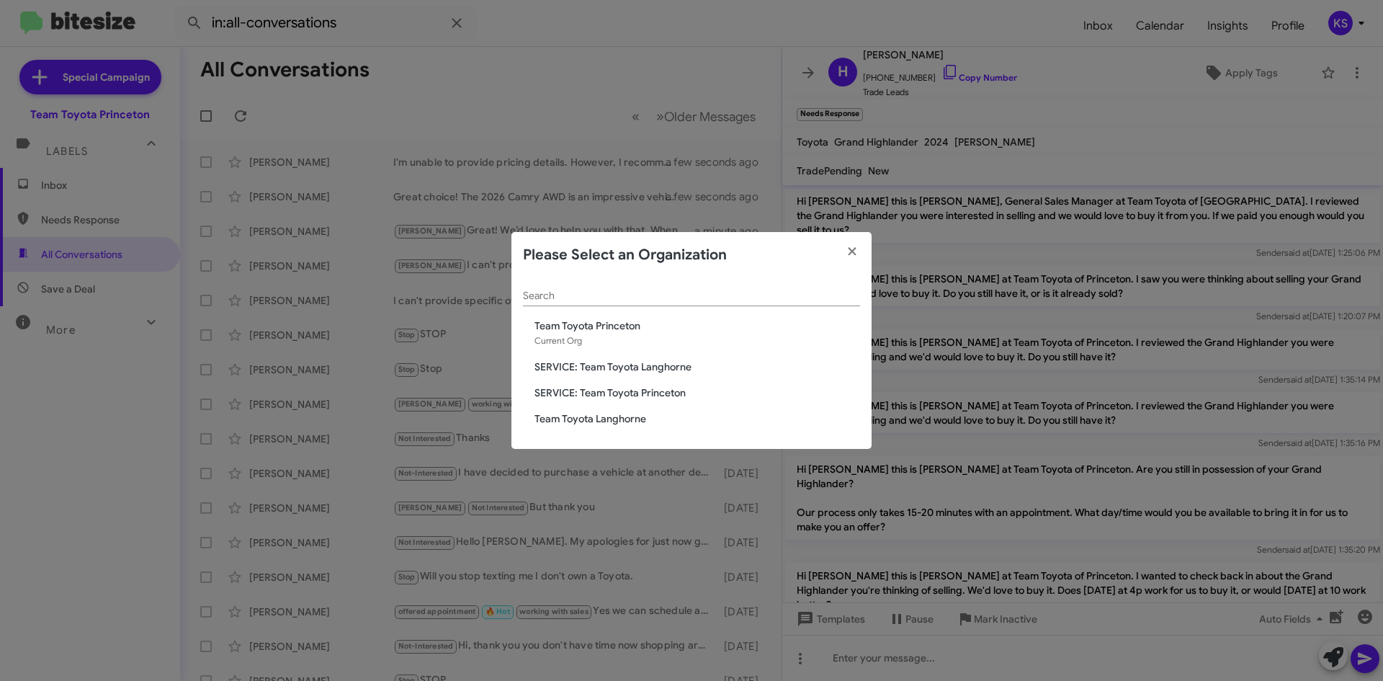
click at [604, 418] on span "Team Toyota Langhorne" at bounding box center [698, 418] width 326 height 14
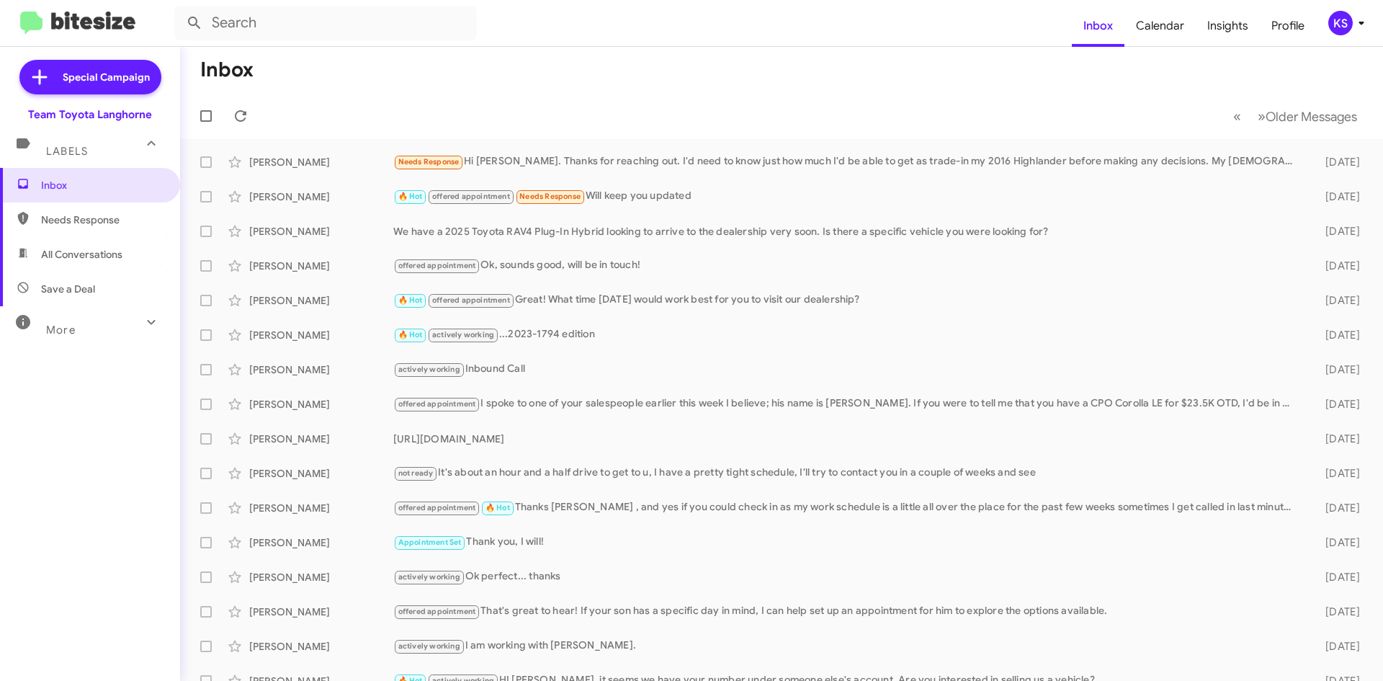
click at [75, 254] on span "All Conversations" at bounding box center [81, 254] width 81 height 14
type input "in:all-conversations"
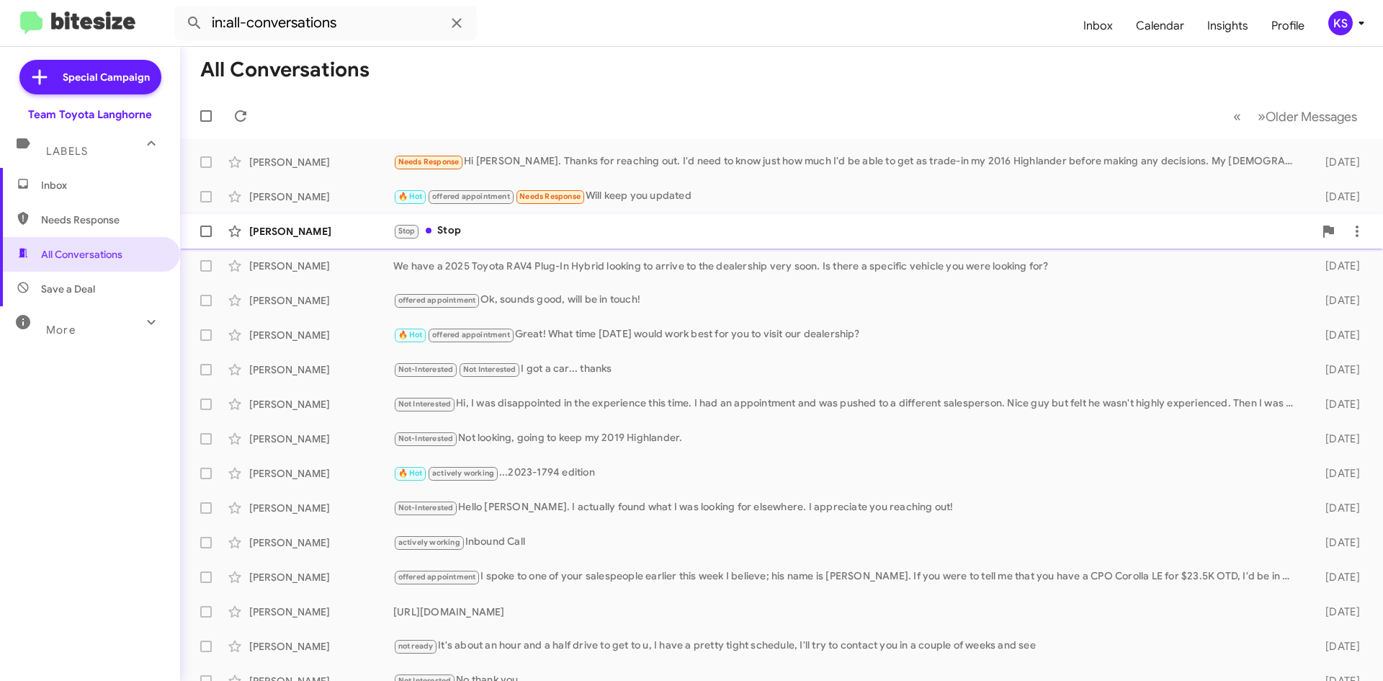
click at [532, 230] on div "Stop Stop" at bounding box center [853, 231] width 921 height 17
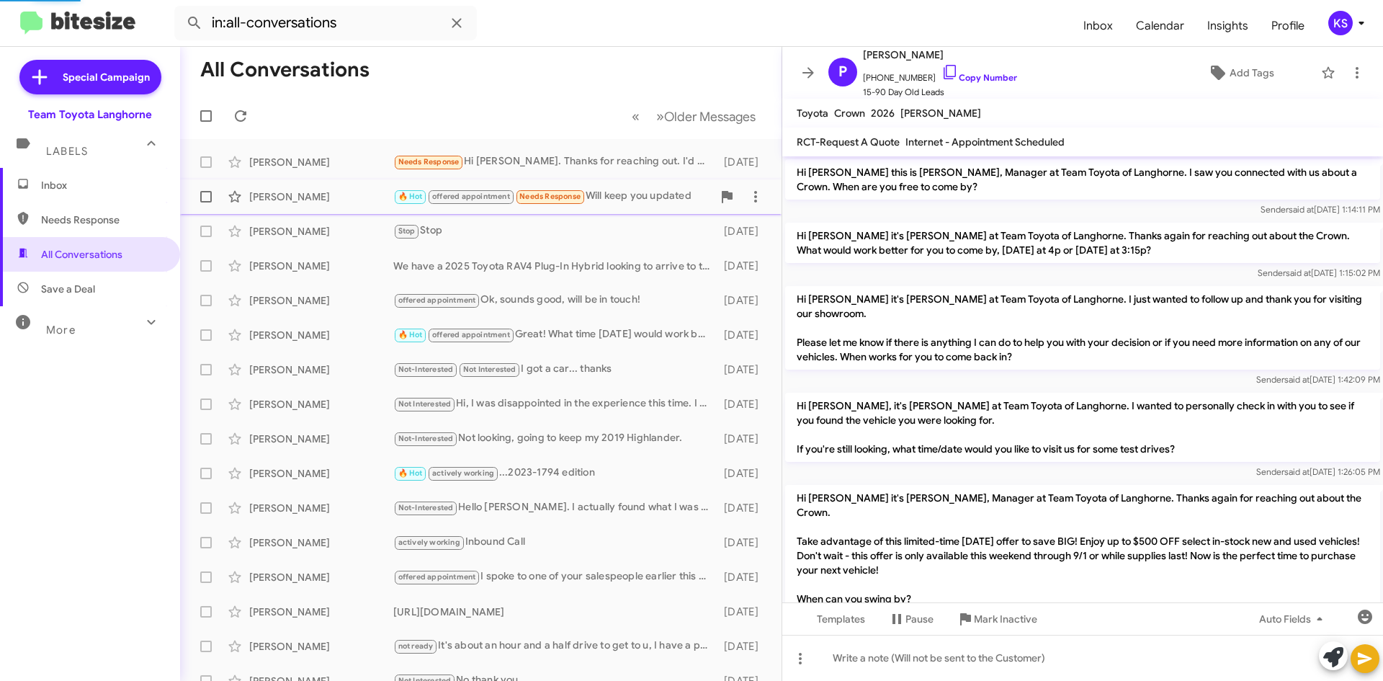
scroll to position [440, 0]
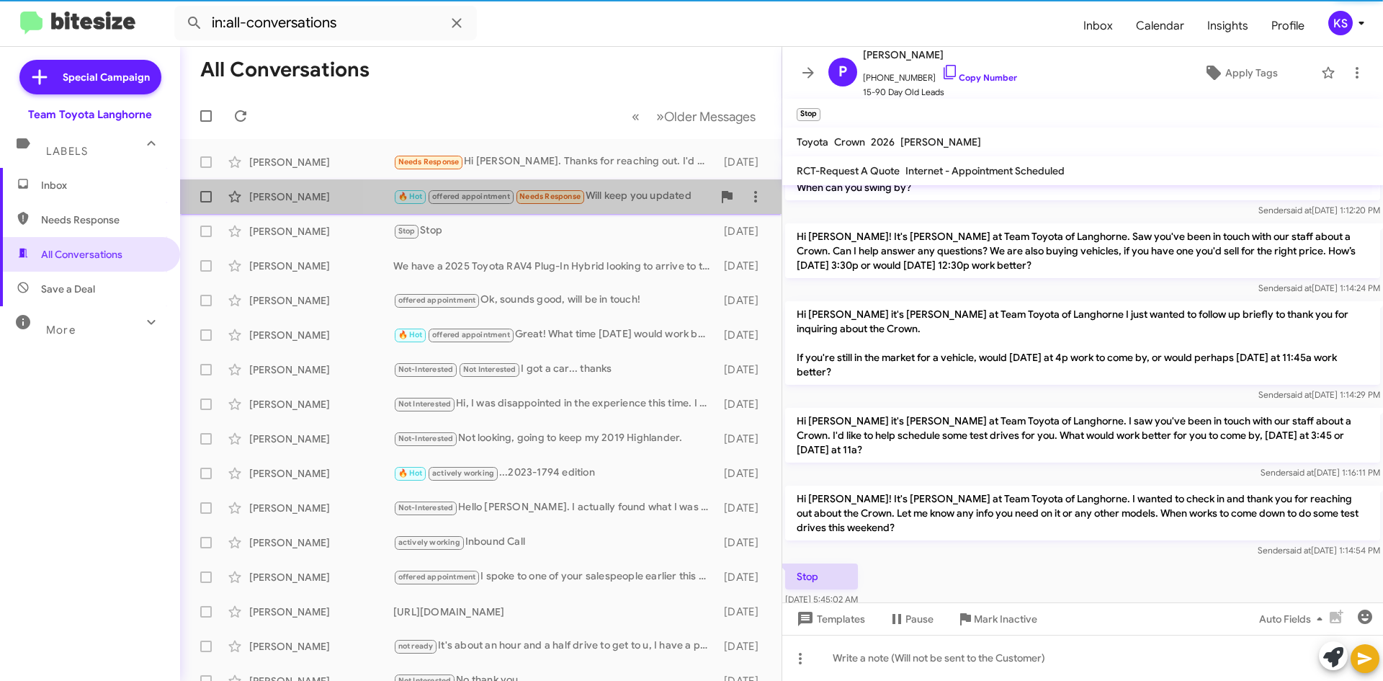
click at [626, 195] on div "🔥 Hot offered appointment Needs Response Will keep you updated" at bounding box center [552, 196] width 319 height 17
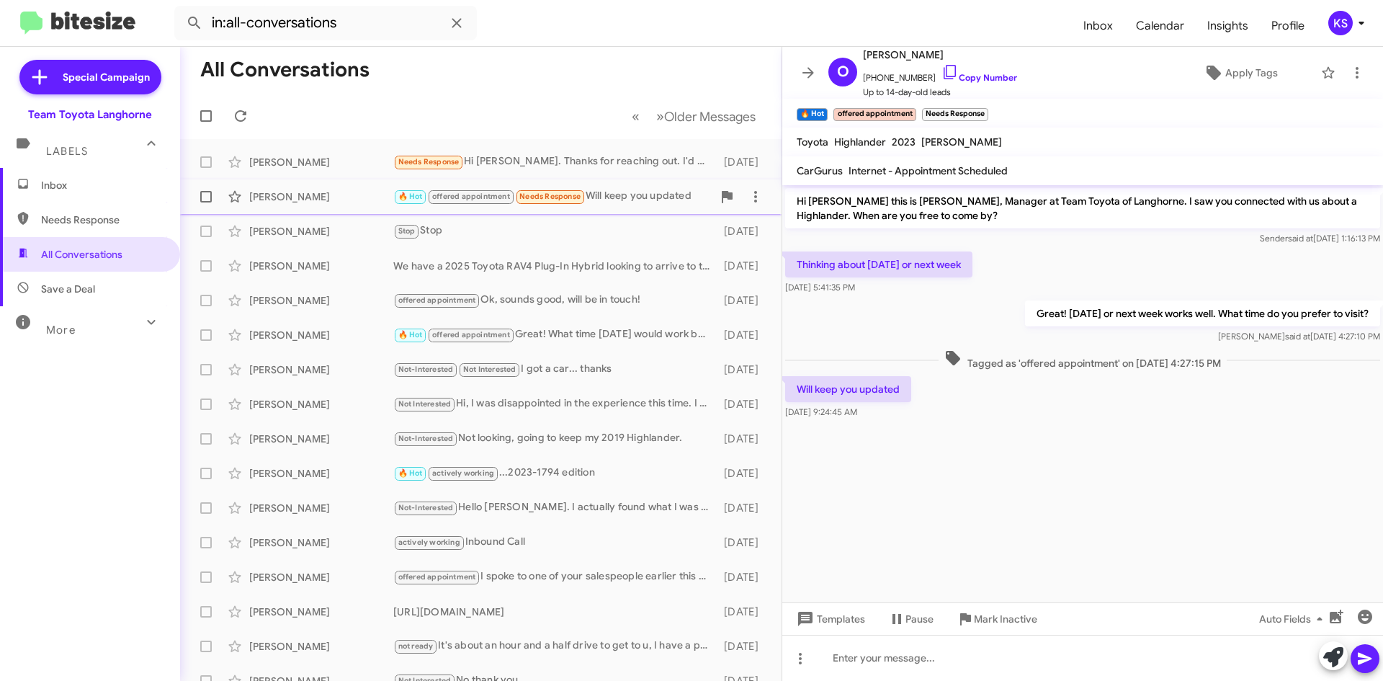
click at [630, 199] on div "🔥 Hot offered appointment Needs Response Will keep you updated" at bounding box center [552, 196] width 319 height 17
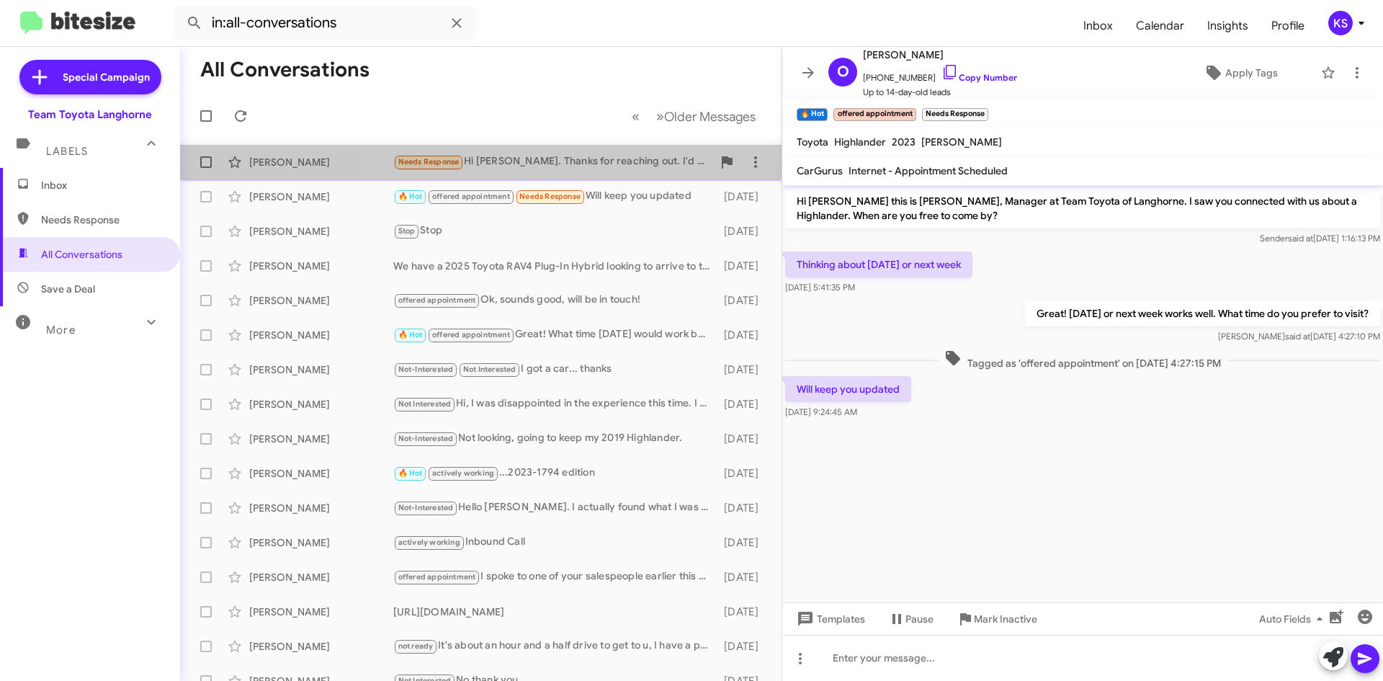
click at [596, 158] on div "Needs Response Hi Chris. Thanks for reaching out. I'd need to know just how muc…" at bounding box center [552, 161] width 319 height 17
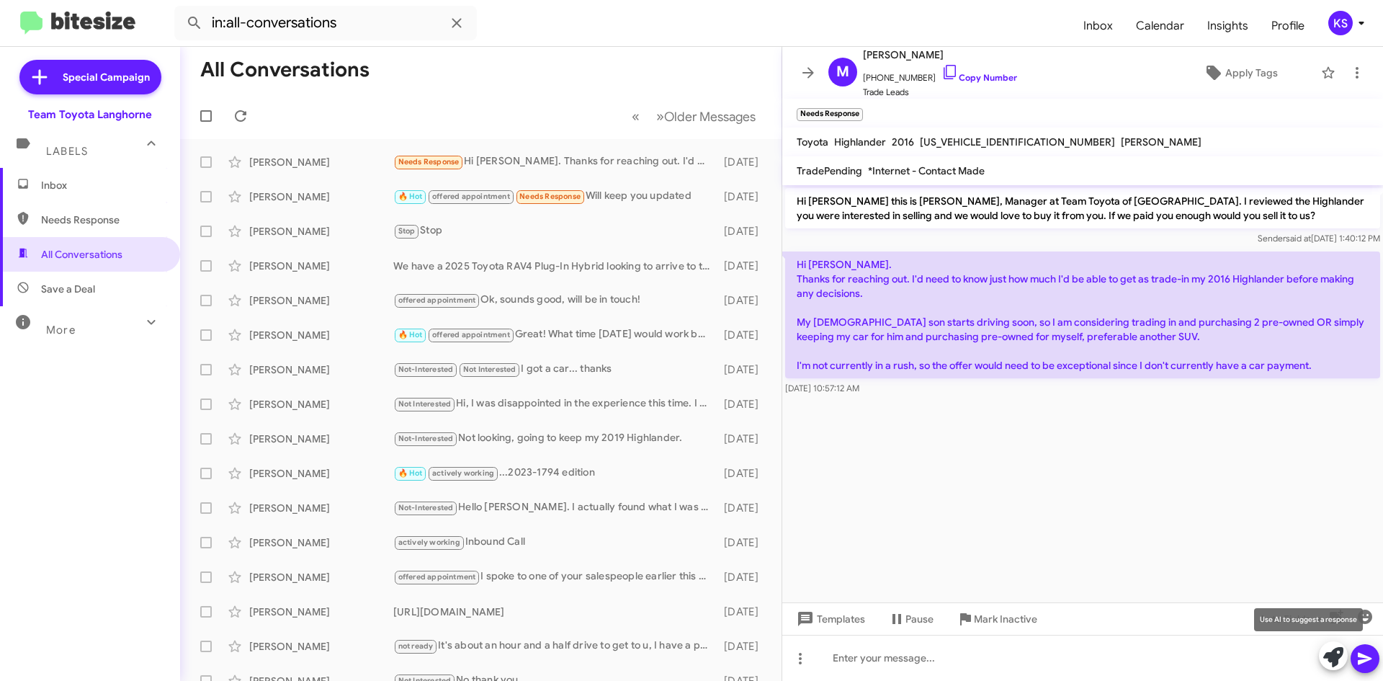
click at [1331, 661] on icon at bounding box center [1333, 657] width 20 height 20
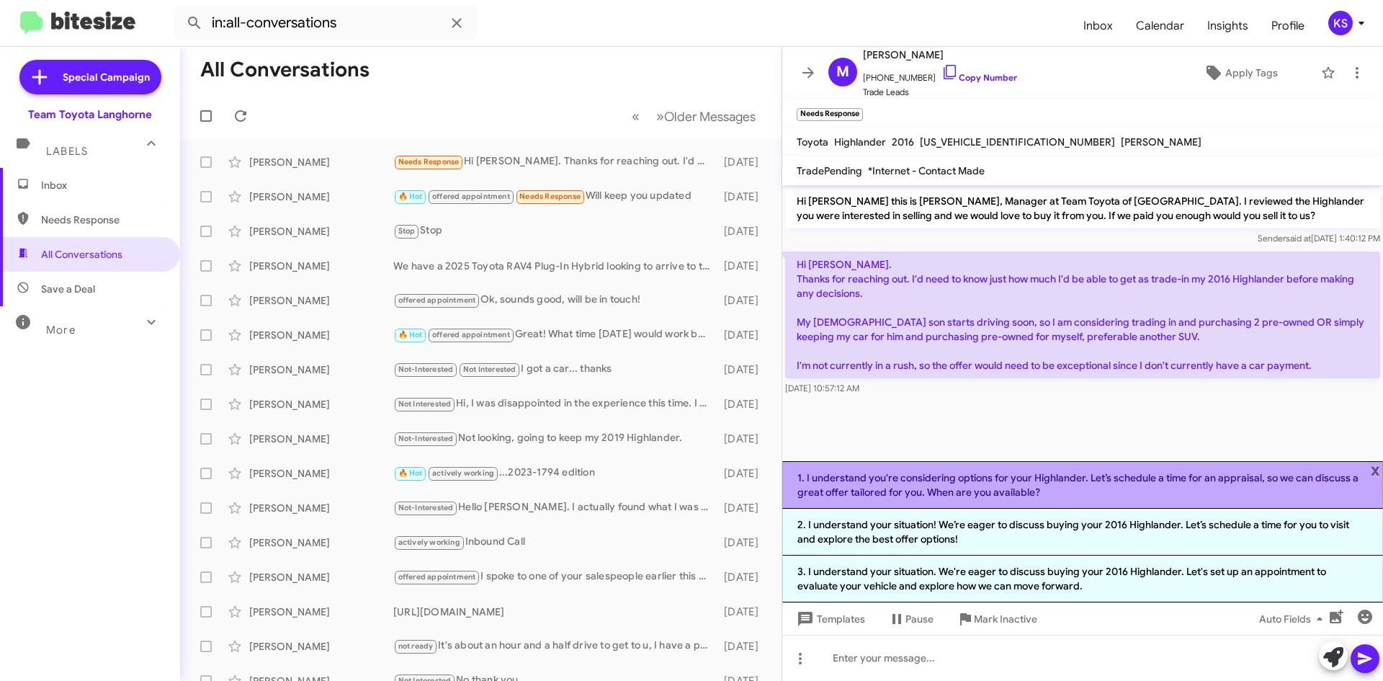
click at [988, 483] on li "1. I understand you're considering options for your Highlander. Let’s schedule …" at bounding box center [1082, 485] width 601 height 48
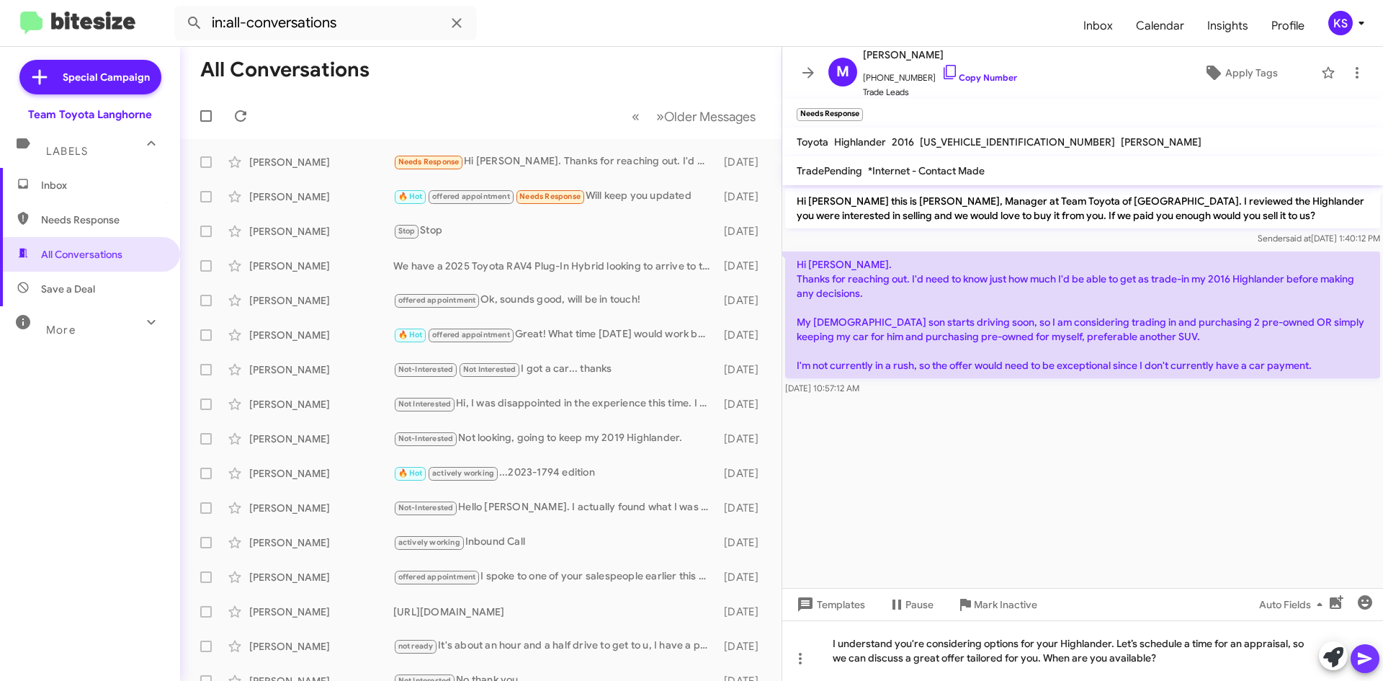
click at [1374, 669] on button at bounding box center [1365, 658] width 29 height 29
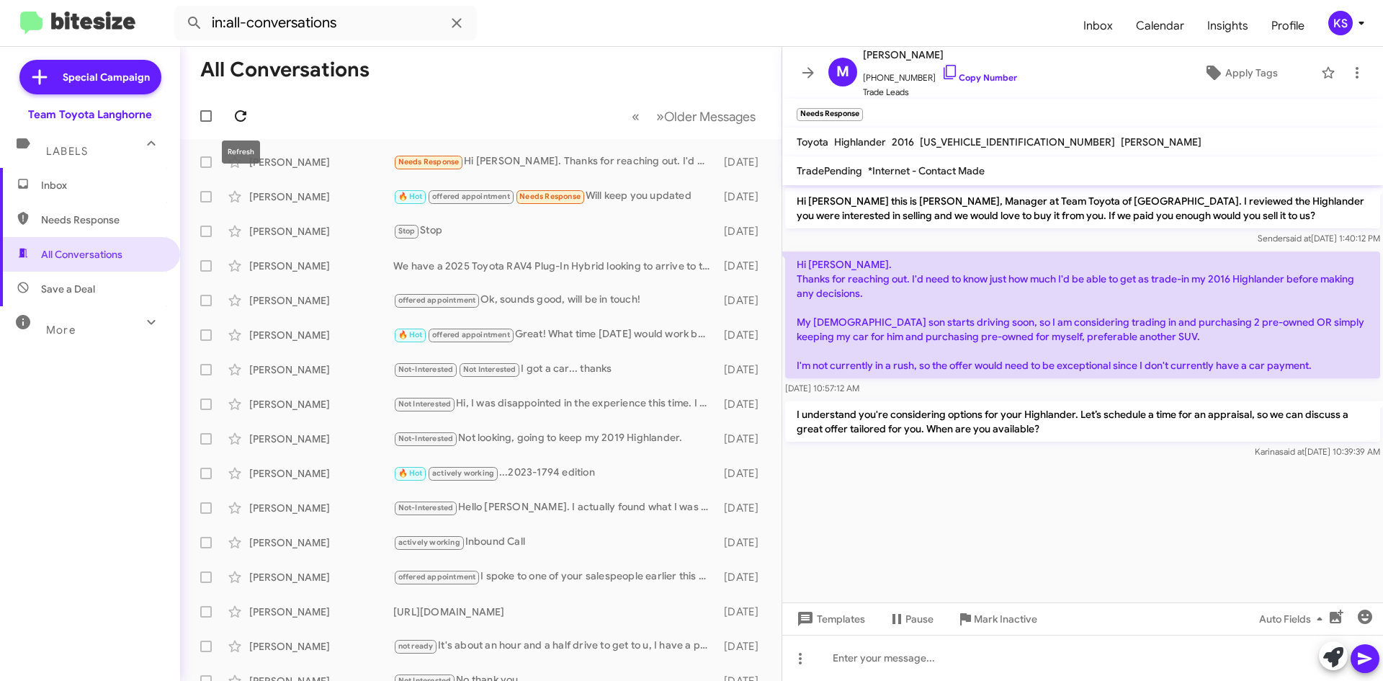
click at [240, 113] on icon at bounding box center [240, 115] width 17 height 17
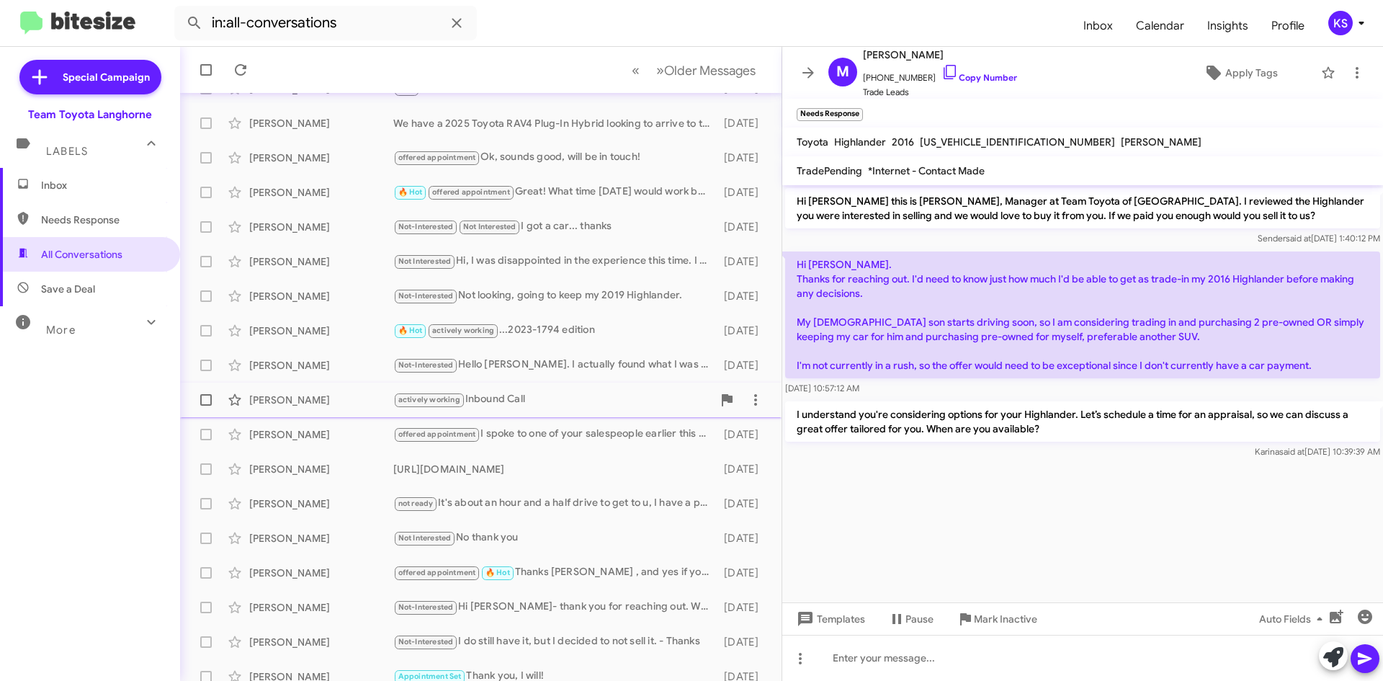
scroll to position [144, 0]
click at [589, 266] on div "Not Interested Hi, I was disappointed in the experience this time. I had an app…" at bounding box center [552, 259] width 319 height 17
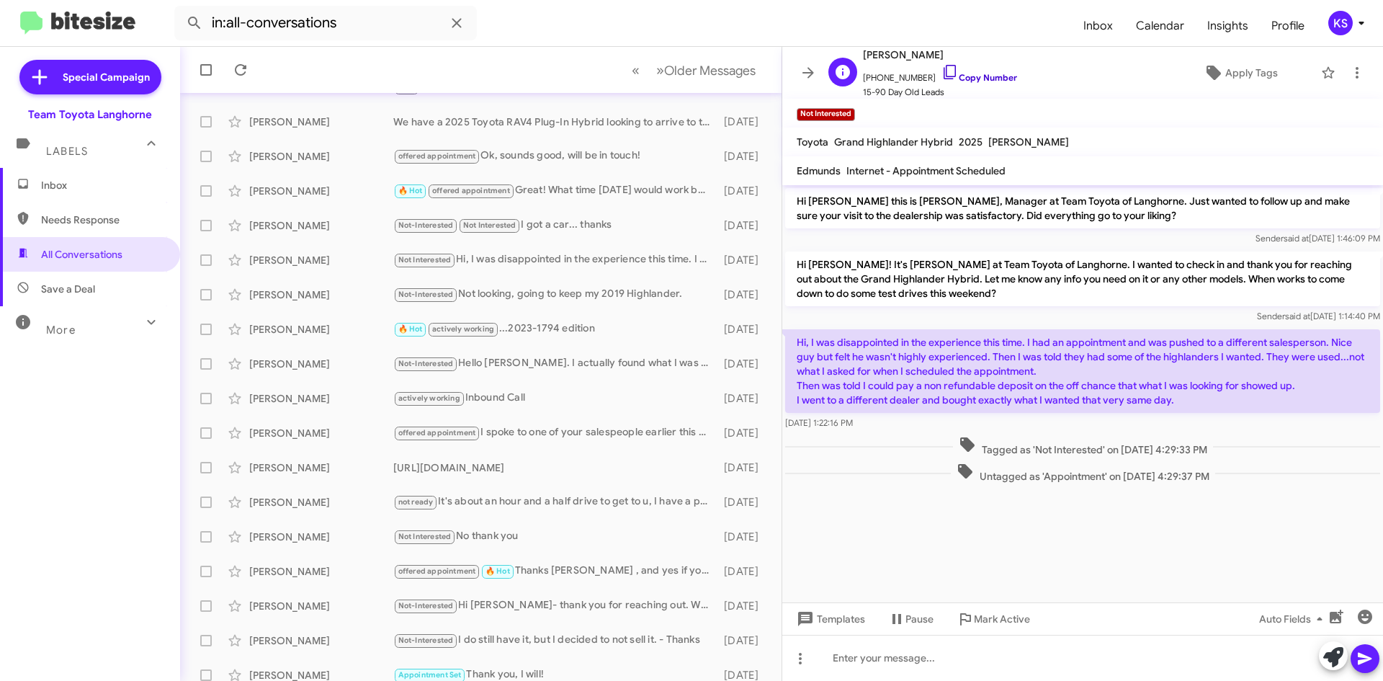
click at [961, 76] on link "Copy Number" at bounding box center [980, 77] width 76 height 11
